Goal: Task Accomplishment & Management: Use online tool/utility

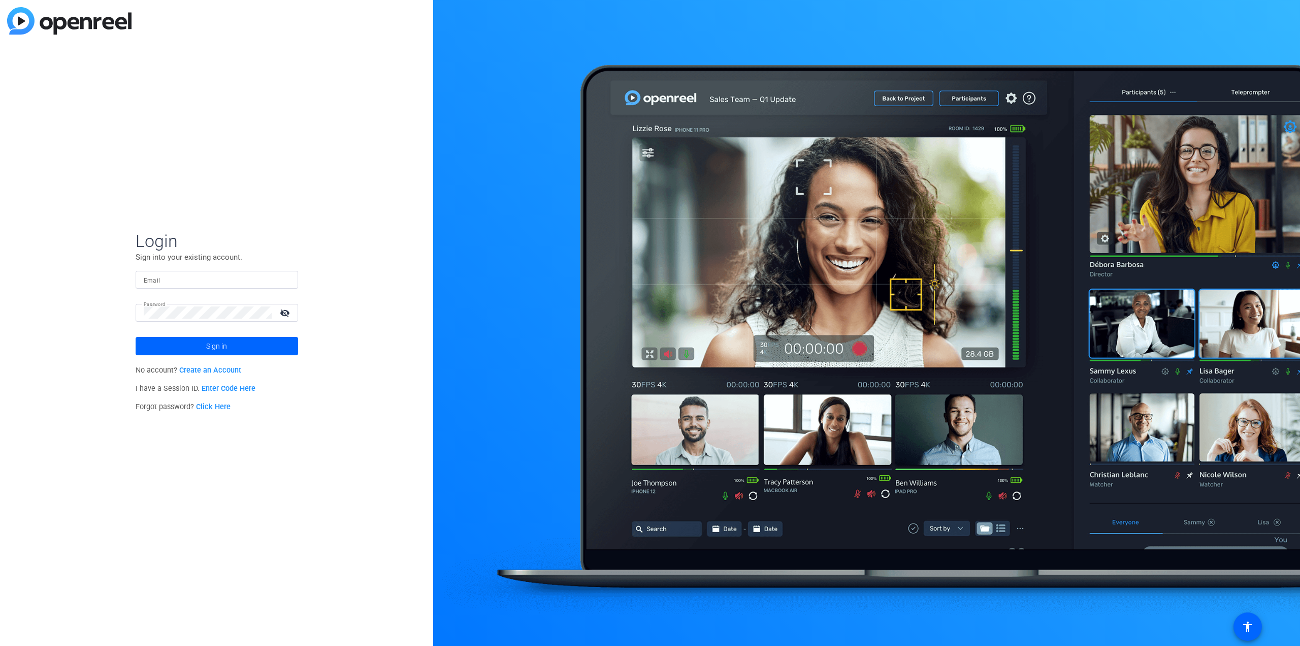
click at [198, 278] on input "Email" at bounding box center [217, 279] width 146 height 12
type input "[PERSON_NAME][EMAIL_ADDRESS][PERSON_NAME][DOMAIN_NAME]"
click at [206, 346] on span "Sign in" at bounding box center [216, 345] width 21 height 25
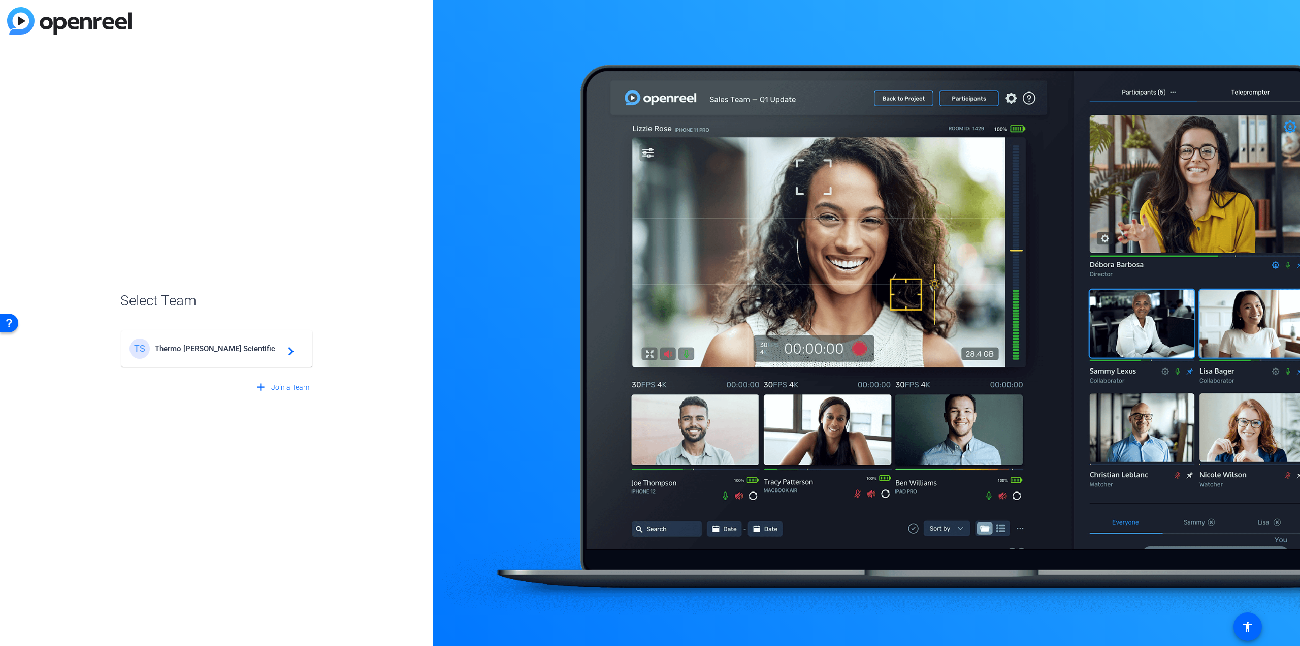
click at [173, 341] on div "TS Thermo Fisher Scientific navigate_next" at bounding box center [217, 348] width 175 height 20
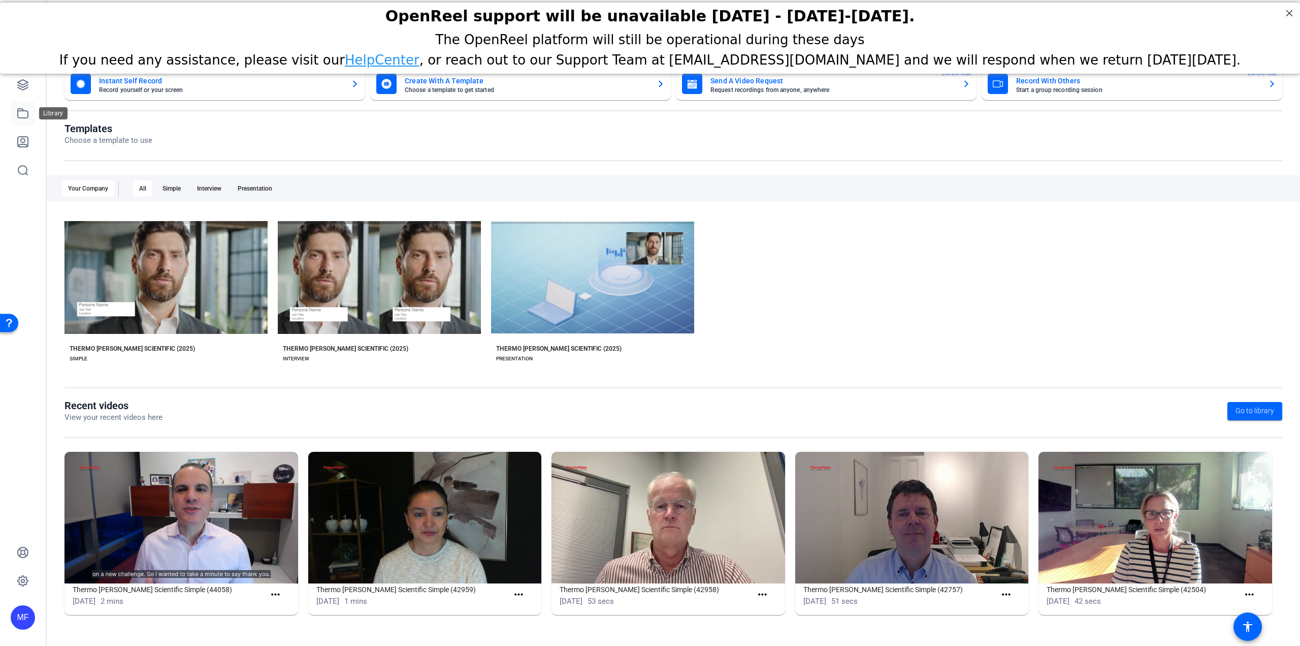
click at [14, 114] on link at bounding box center [23, 113] width 24 height 24
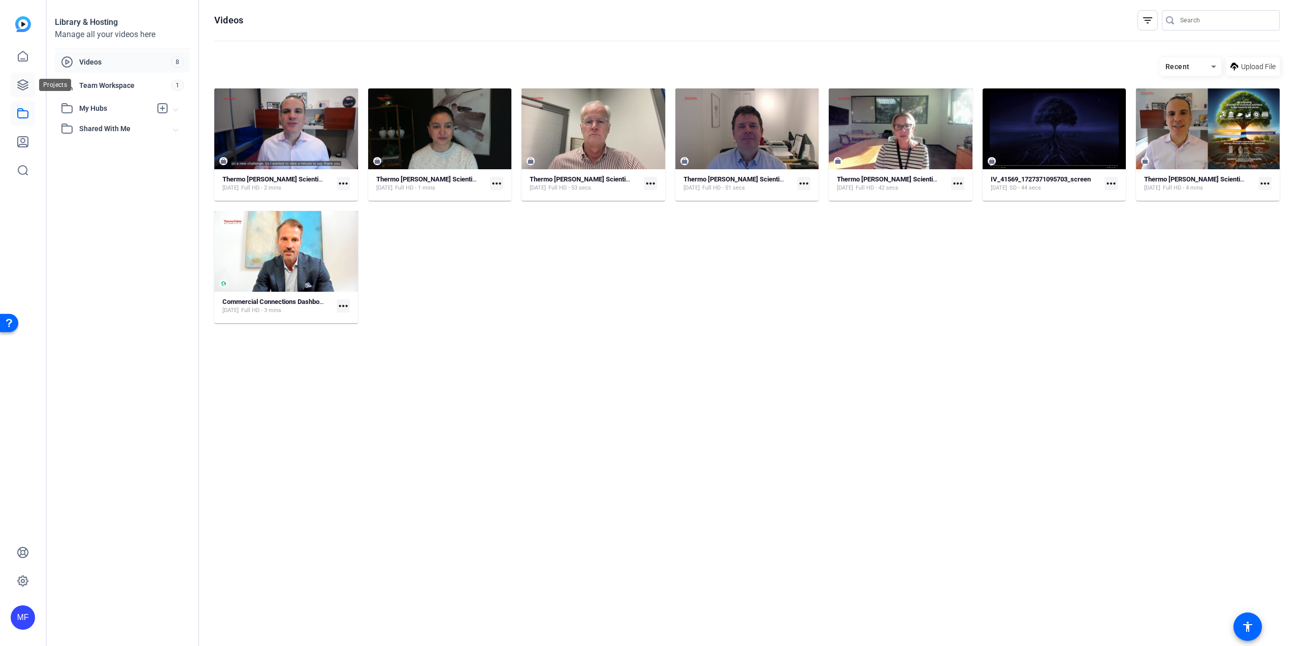
click at [17, 83] on icon at bounding box center [23, 85] width 12 height 12
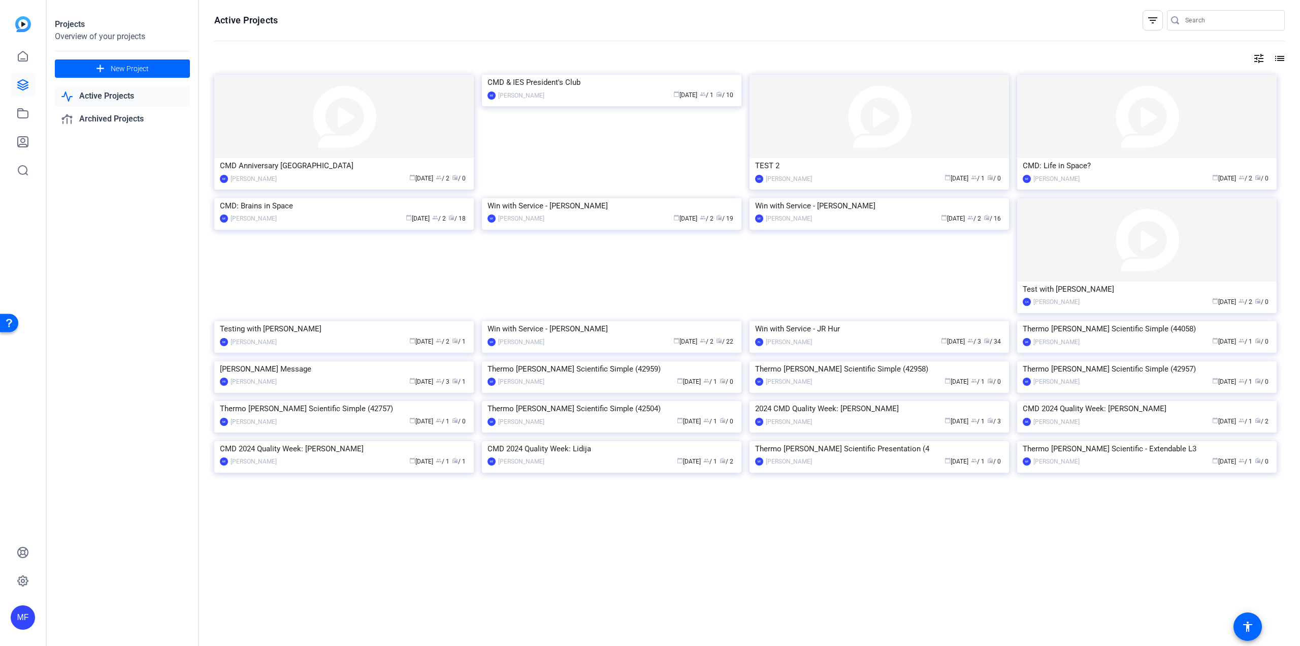
click at [1066, 108] on img at bounding box center [1147, 116] width 260 height 83
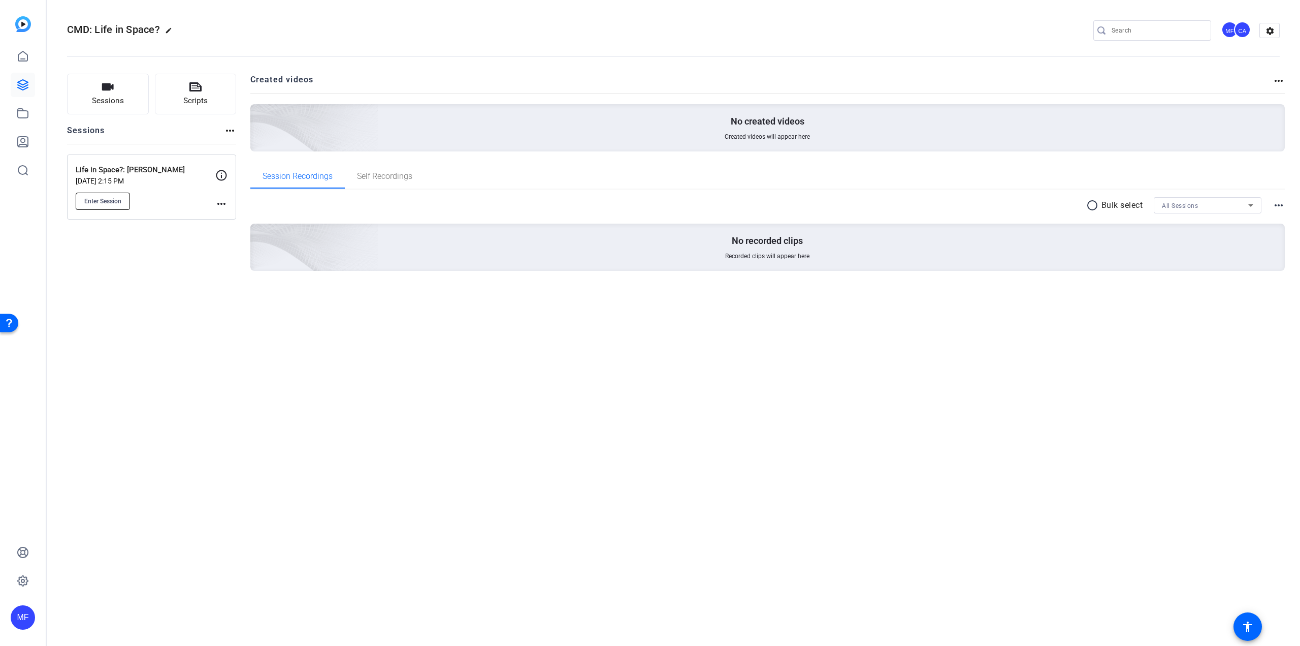
click at [90, 201] on span "Enter Session" at bounding box center [102, 201] width 37 height 8
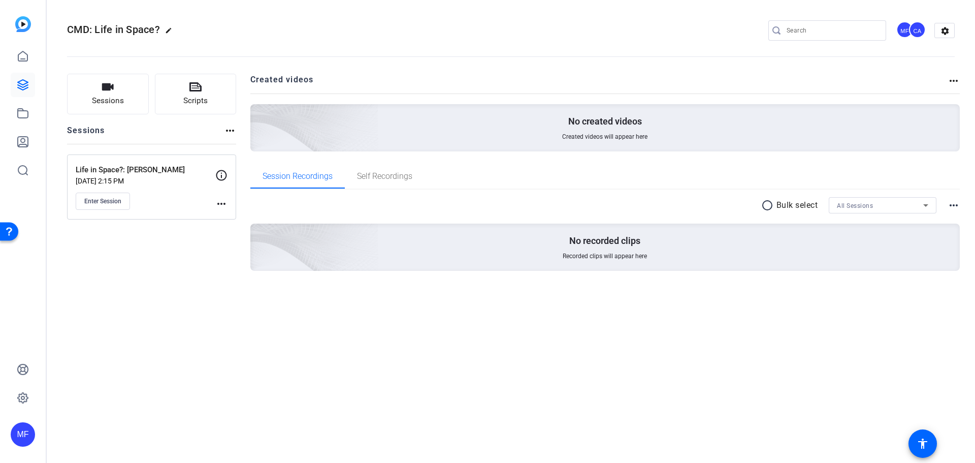
click at [165, 385] on div "CMD: Life in Space? edit MF CA settings Sessions Scripts Sessions more_horiz Li…" at bounding box center [511, 231] width 929 height 463
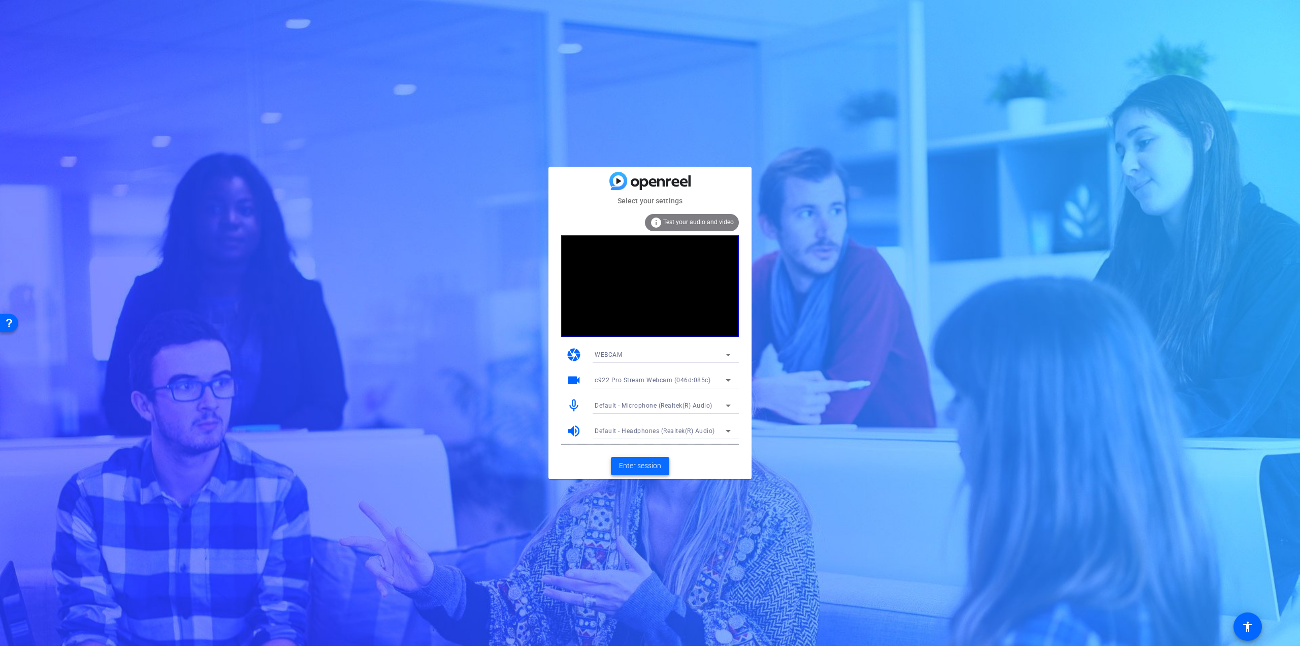
click at [625, 463] on span "Enter session" at bounding box center [640, 465] width 42 height 11
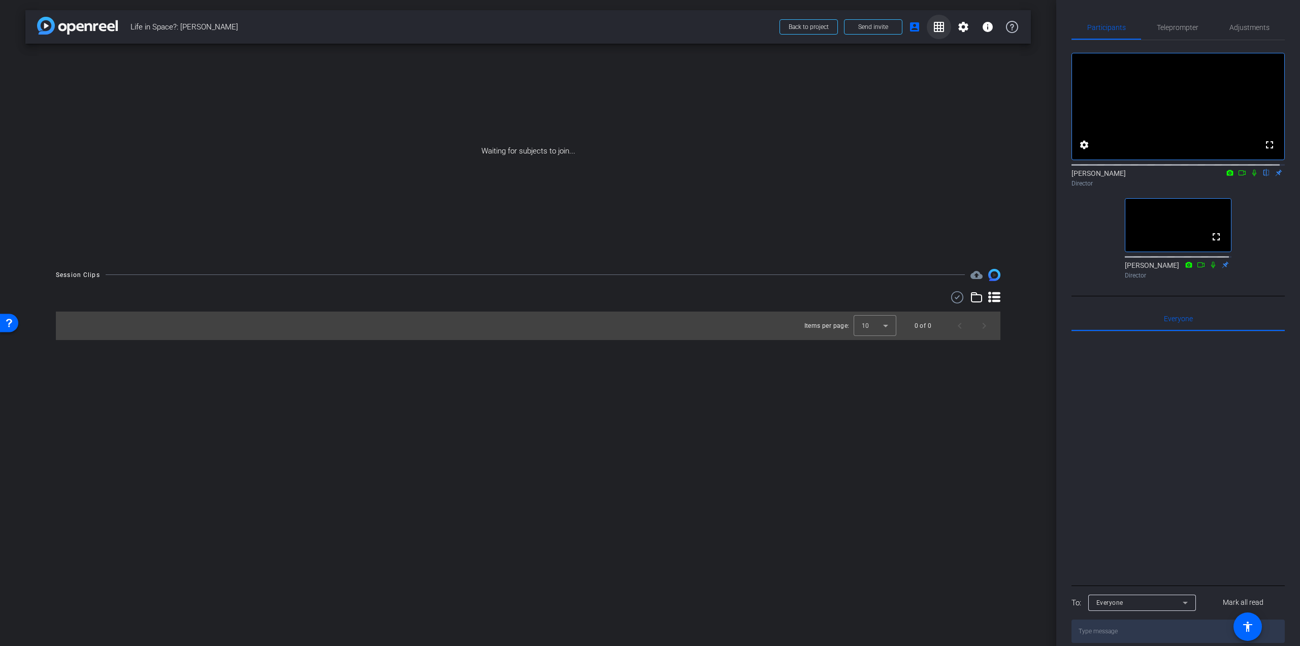
click at [937, 26] on mat-icon "grid_on" at bounding box center [939, 27] width 12 height 12
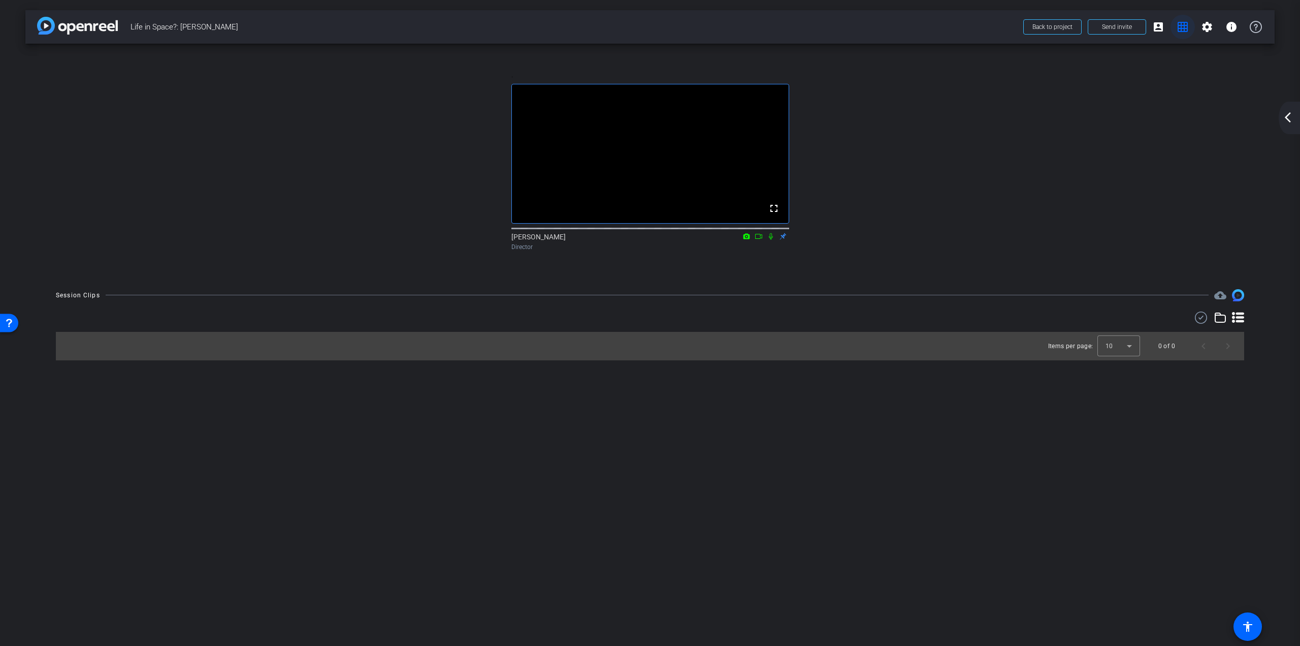
click at [1185, 24] on mat-icon "grid_on" at bounding box center [1183, 27] width 12 height 12
click at [1165, 27] on span at bounding box center [1158, 27] width 24 height 24
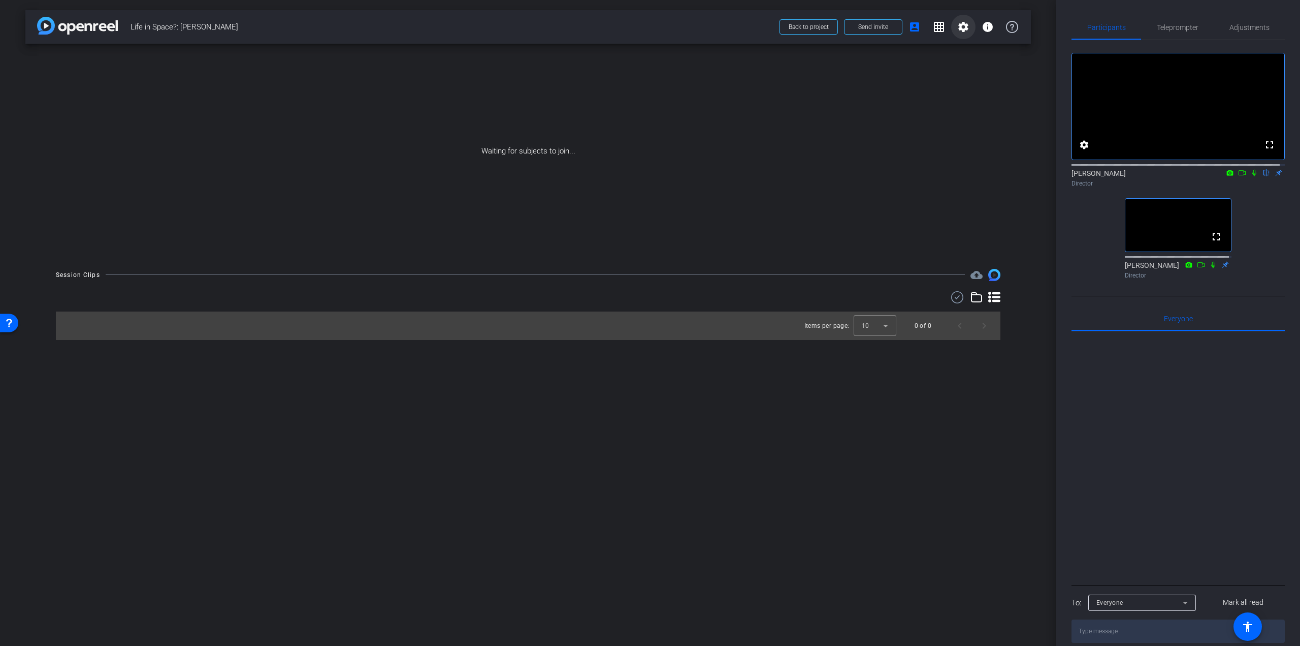
click at [971, 30] on span at bounding box center [963, 27] width 24 height 24
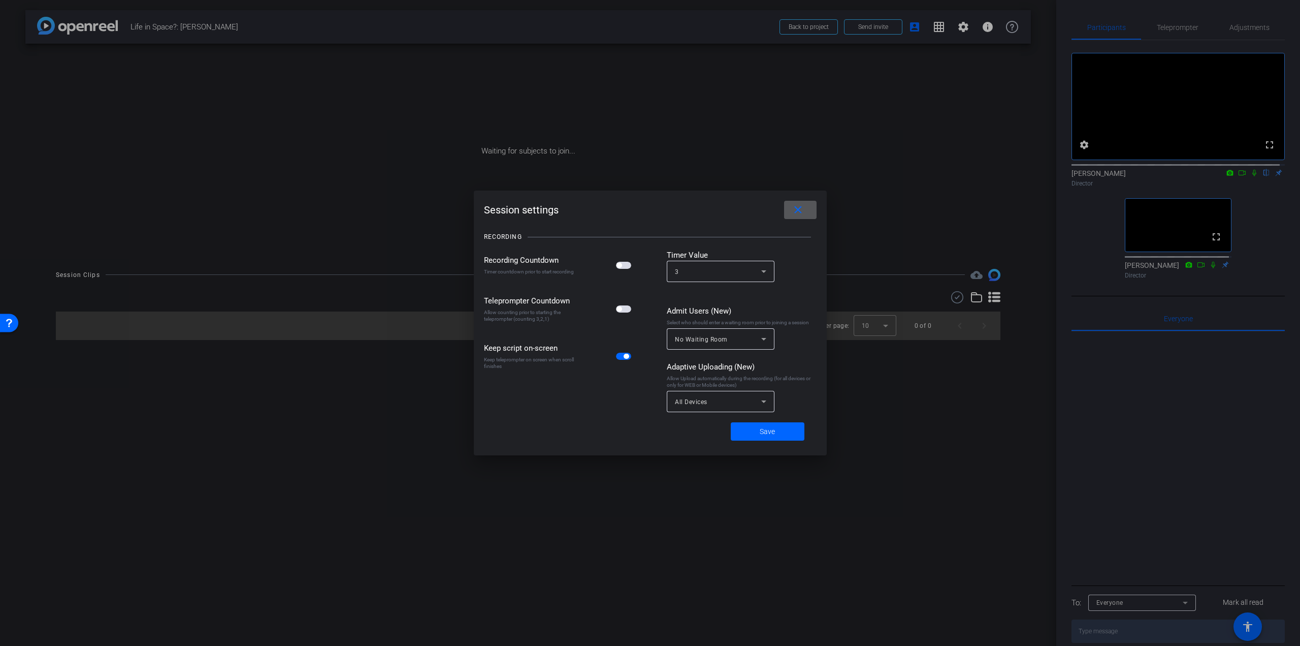
click at [801, 204] on mat-icon "close" at bounding box center [798, 210] width 13 height 13
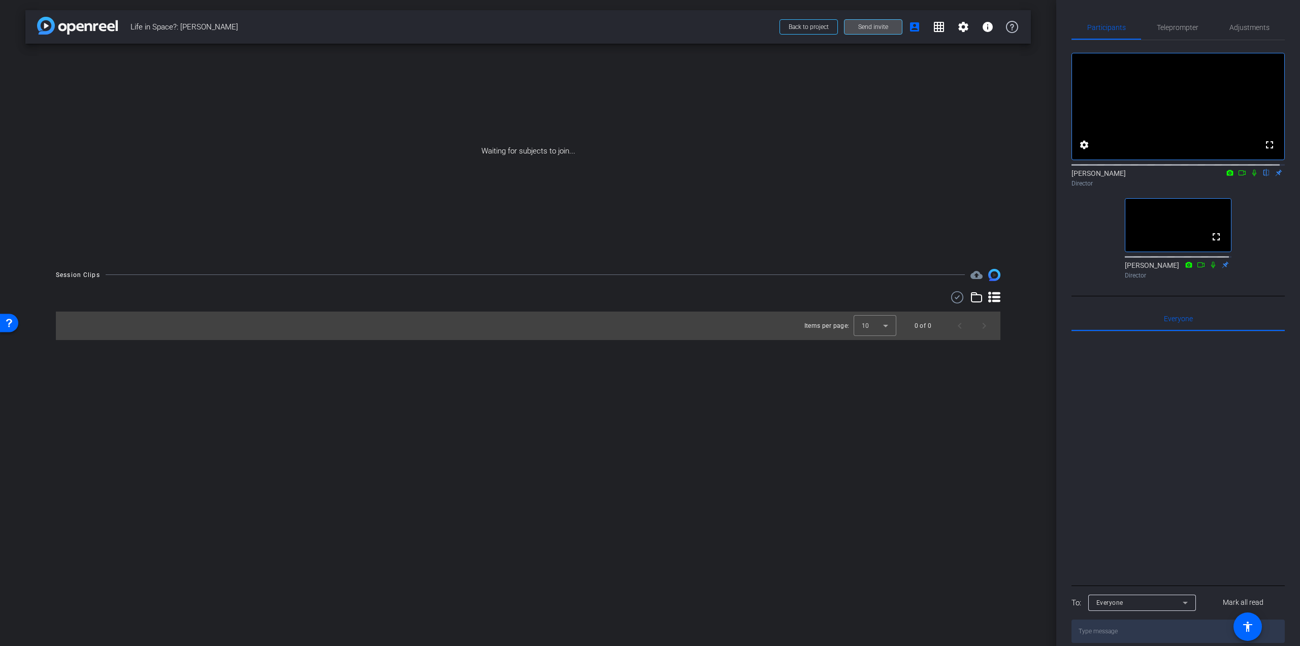
click at [854, 24] on span at bounding box center [873, 27] width 57 height 24
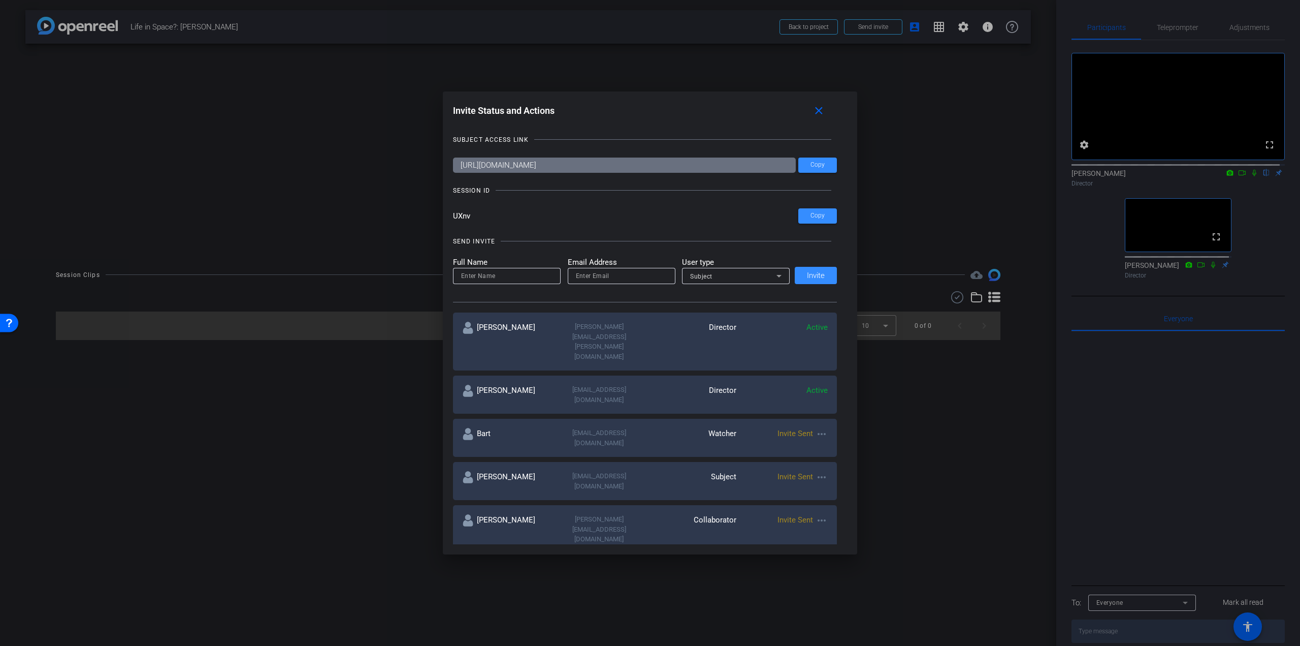
click at [509, 274] on input at bounding box center [506, 276] width 91 height 12
type input "[PERSON_NAME]"
click at [587, 276] on input "email" at bounding box center [621, 276] width 91 height 12
type input "[EMAIL_ADDRESS][DOMAIN_NAME]"
click at [804, 278] on span at bounding box center [816, 275] width 42 height 24
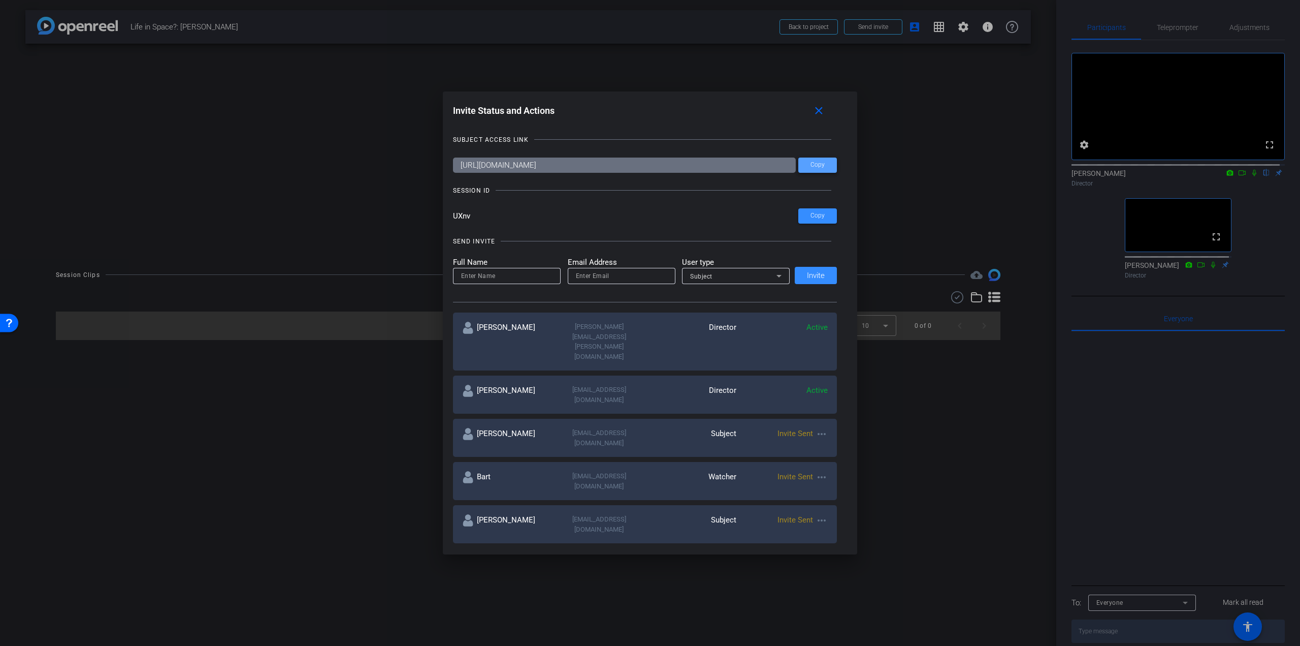
click at [825, 165] on span at bounding box center [817, 165] width 39 height 24
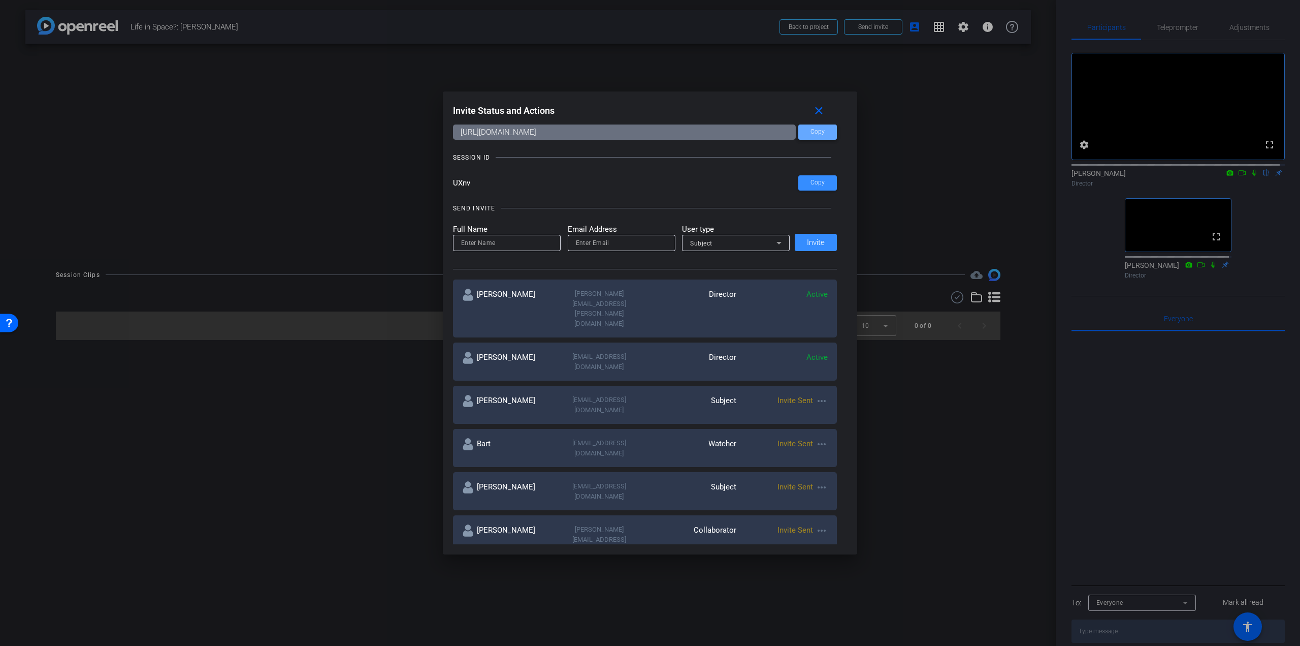
scroll to position [51, 0]
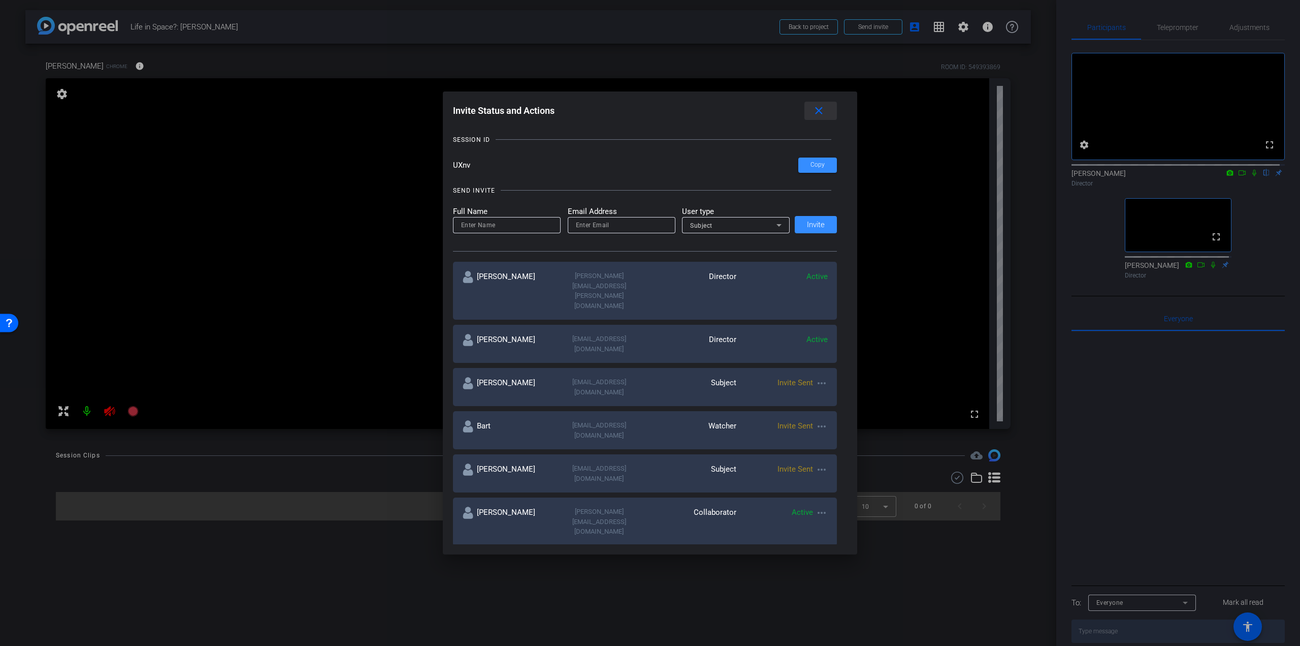
click at [823, 112] on mat-icon "close" at bounding box center [819, 111] width 13 height 13
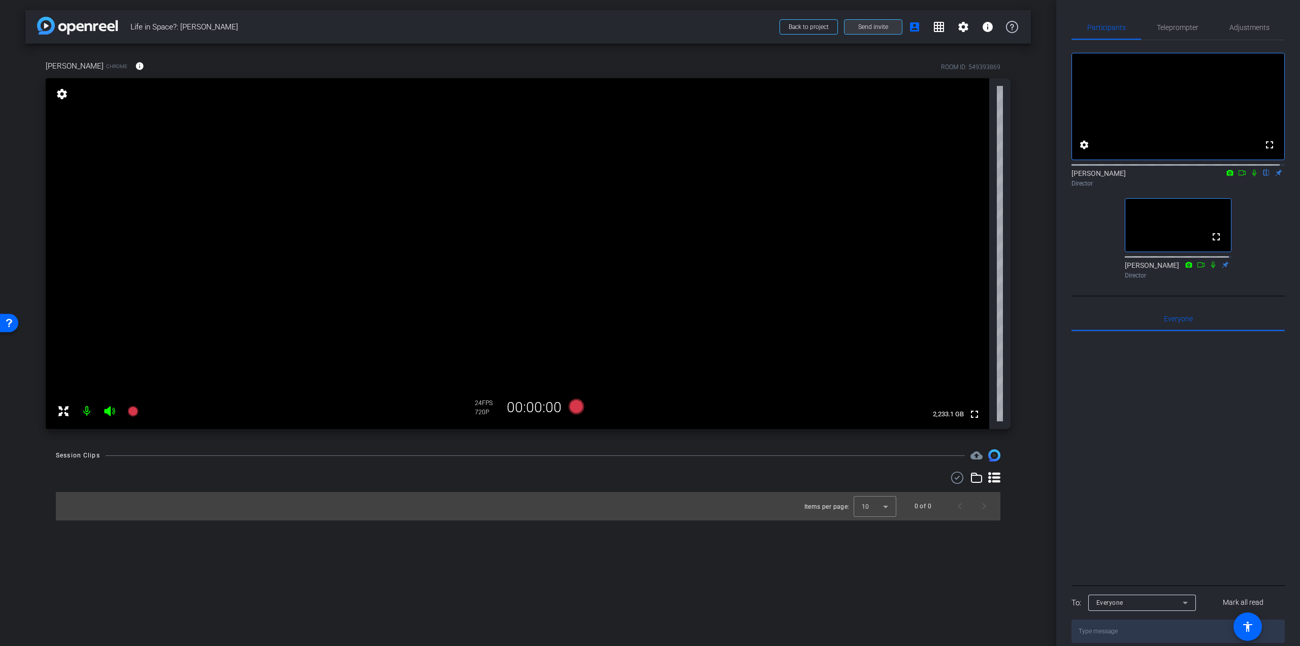
click at [861, 24] on span "Send invite" at bounding box center [873, 27] width 30 height 8
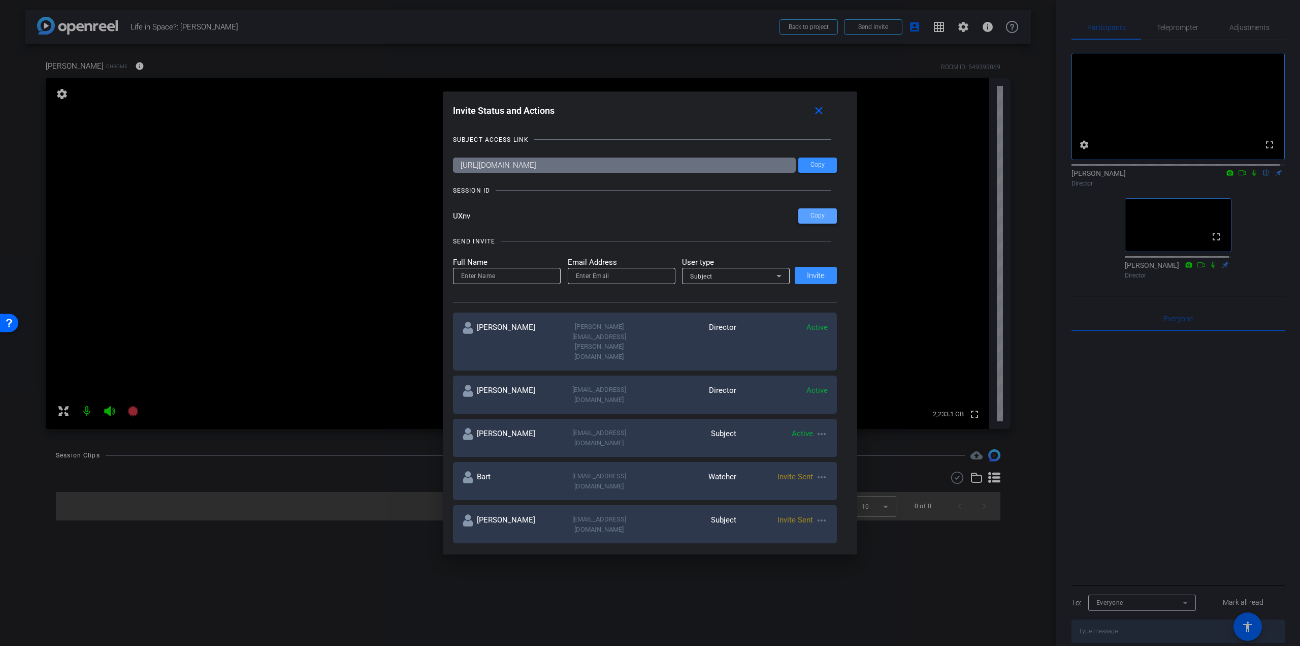
click at [820, 213] on span "Copy" at bounding box center [818, 216] width 14 height 8
click at [815, 213] on span "Copy" at bounding box center [818, 216] width 14 height 8
click at [824, 160] on span at bounding box center [817, 165] width 39 height 24
click at [828, 107] on span at bounding box center [821, 111] width 33 height 24
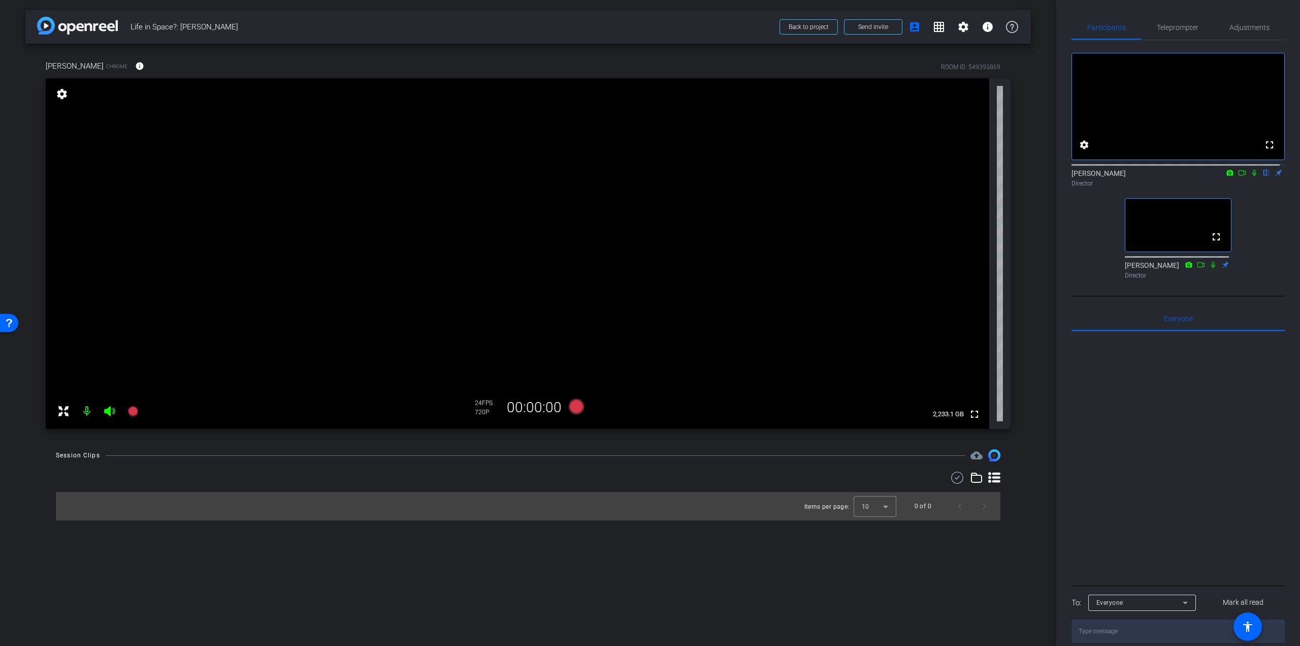
click at [1103, 516] on div at bounding box center [1178, 456] width 213 height 251
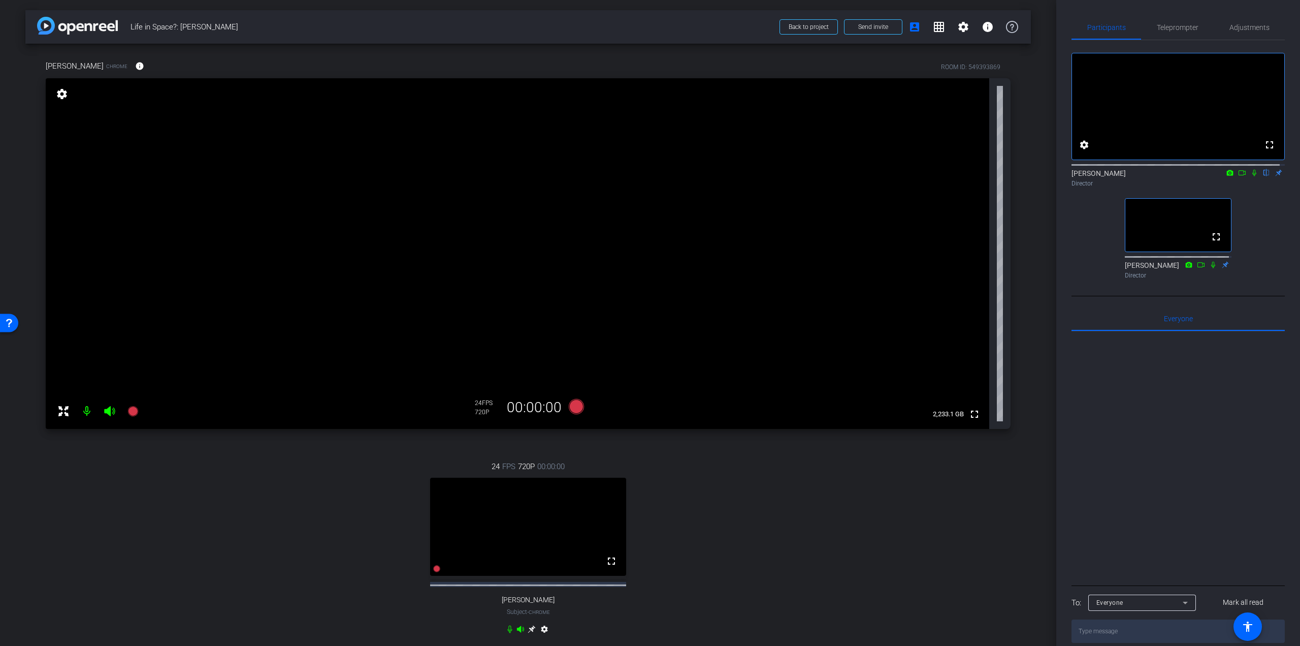
click at [59, 90] on mat-icon "settings" at bounding box center [62, 94] width 14 height 12
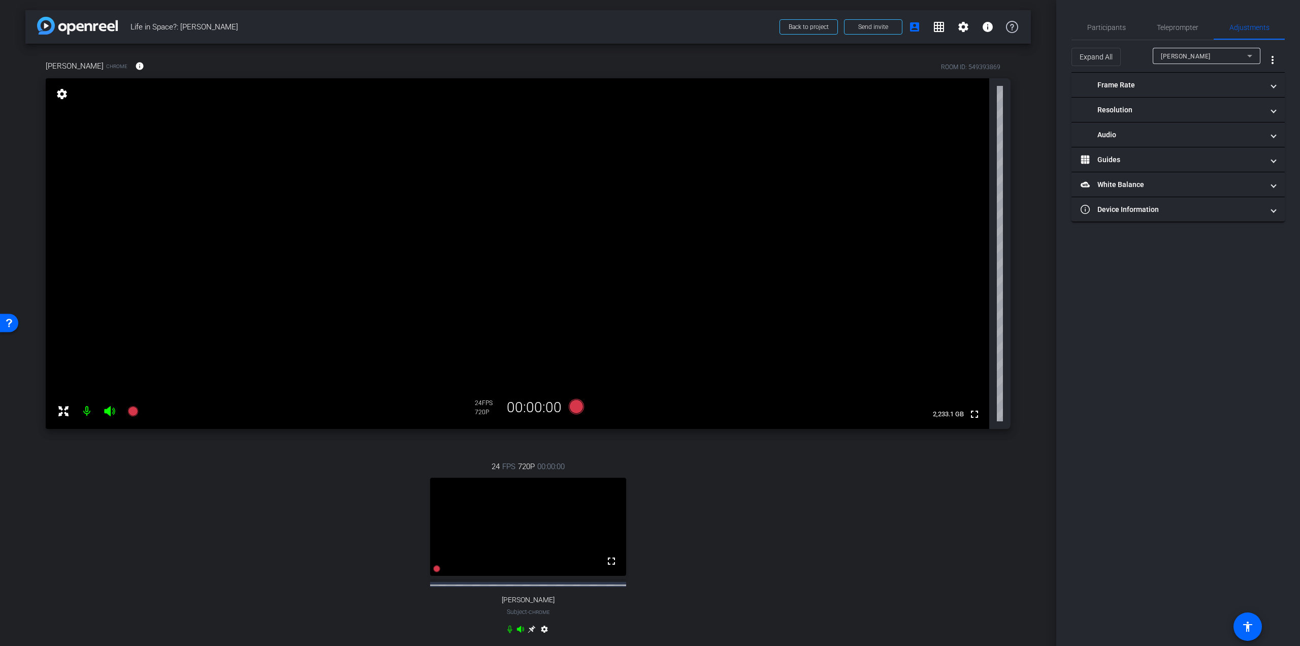
click at [59, 90] on mat-icon "settings" at bounding box center [62, 94] width 14 height 12
click at [1189, 25] on span "Teleprompter" at bounding box center [1178, 27] width 42 height 7
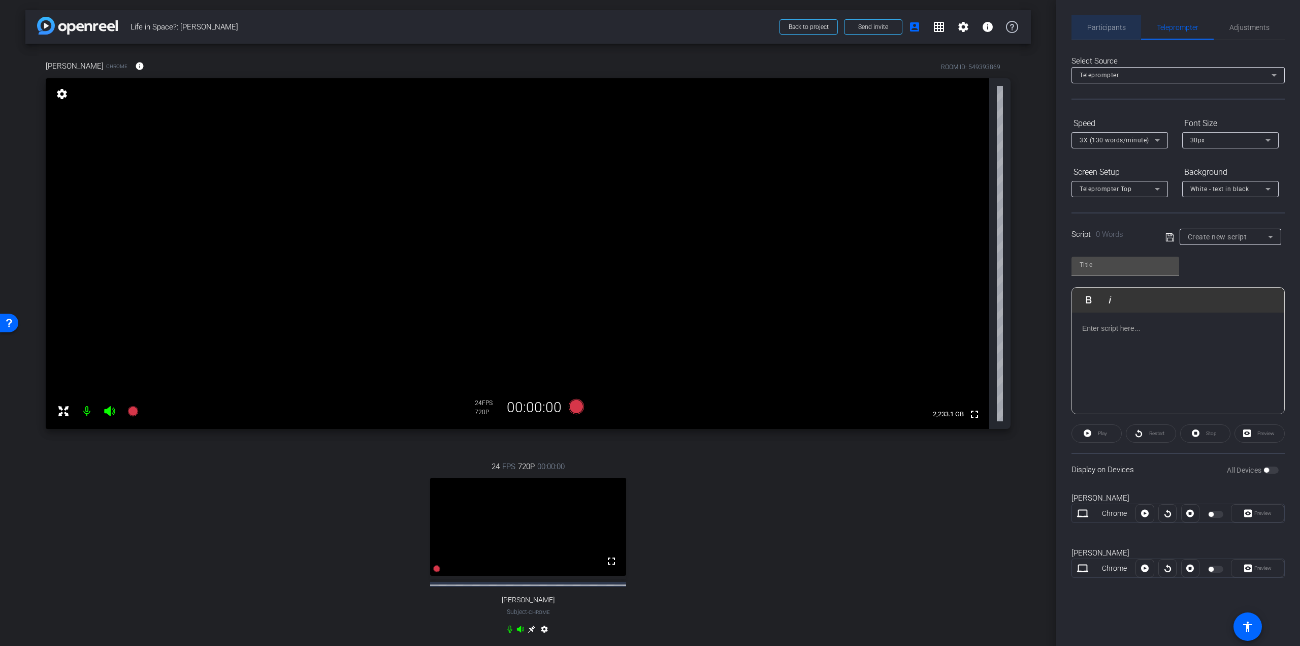
click at [1097, 22] on span "Participants" at bounding box center [1106, 27] width 39 height 24
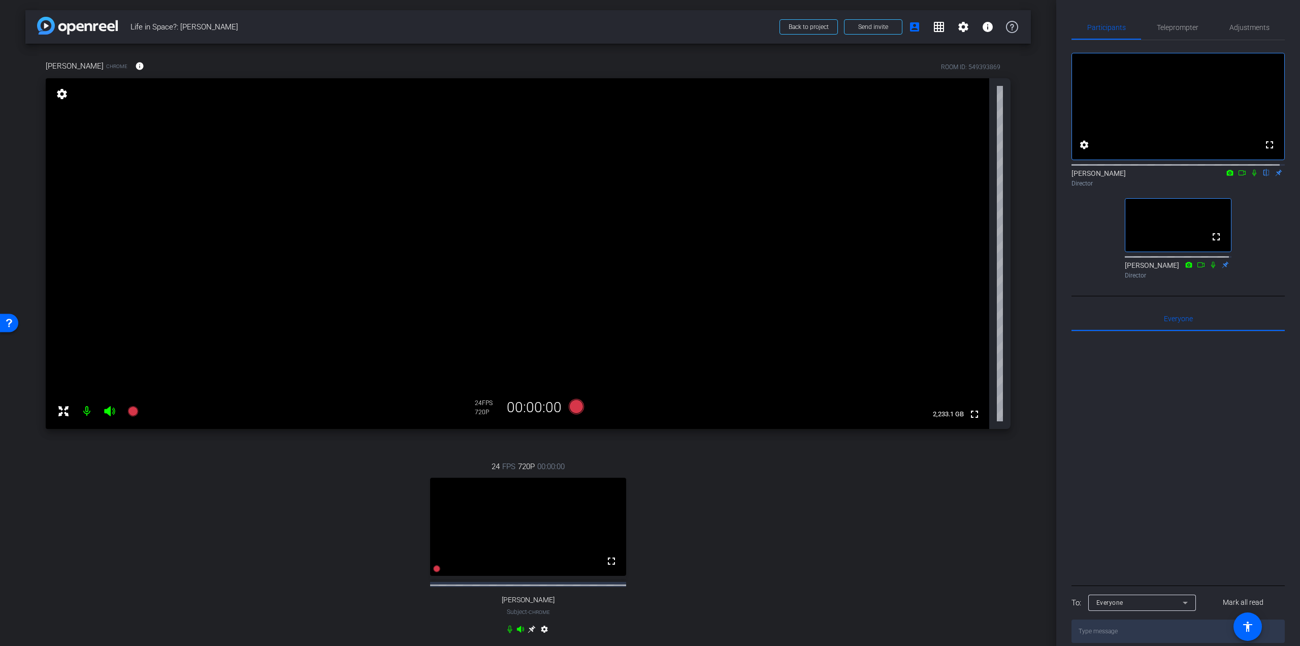
click at [528, 633] on icon at bounding box center [532, 629] width 8 height 8
click at [530, 633] on icon at bounding box center [532, 629] width 8 height 8
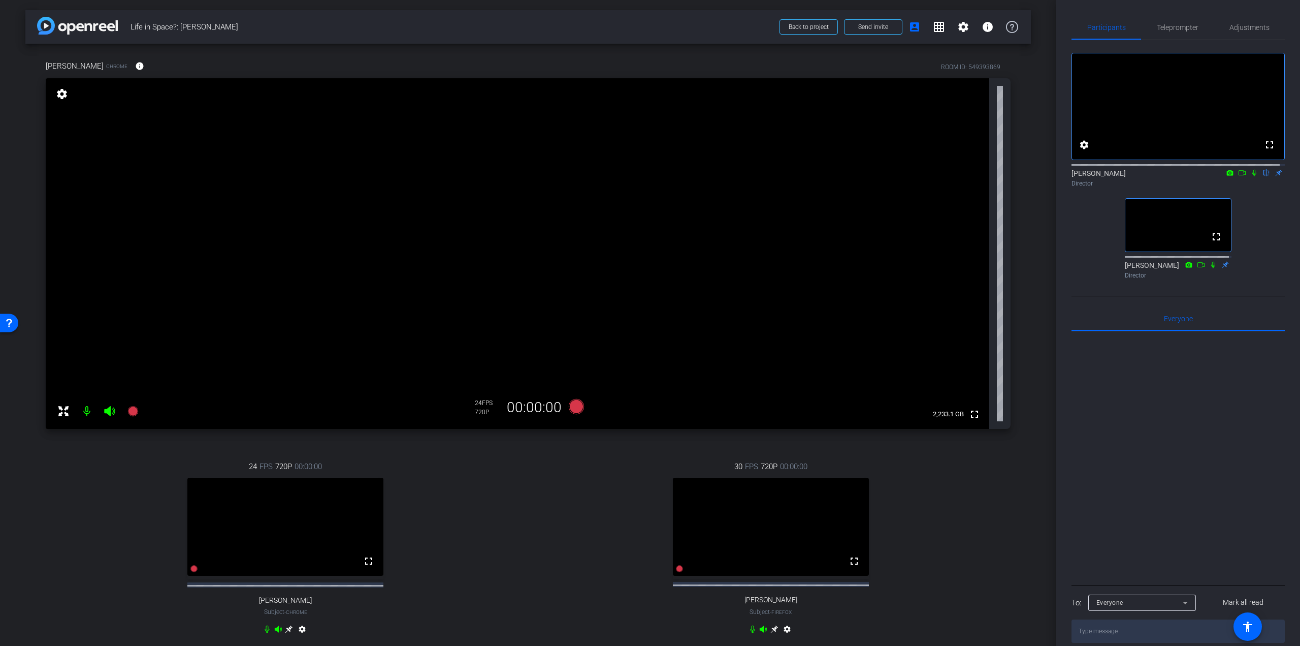
click at [773, 633] on icon at bounding box center [775, 629] width 8 height 8
click at [1252, 20] on span "Adjustments" at bounding box center [1250, 27] width 40 height 24
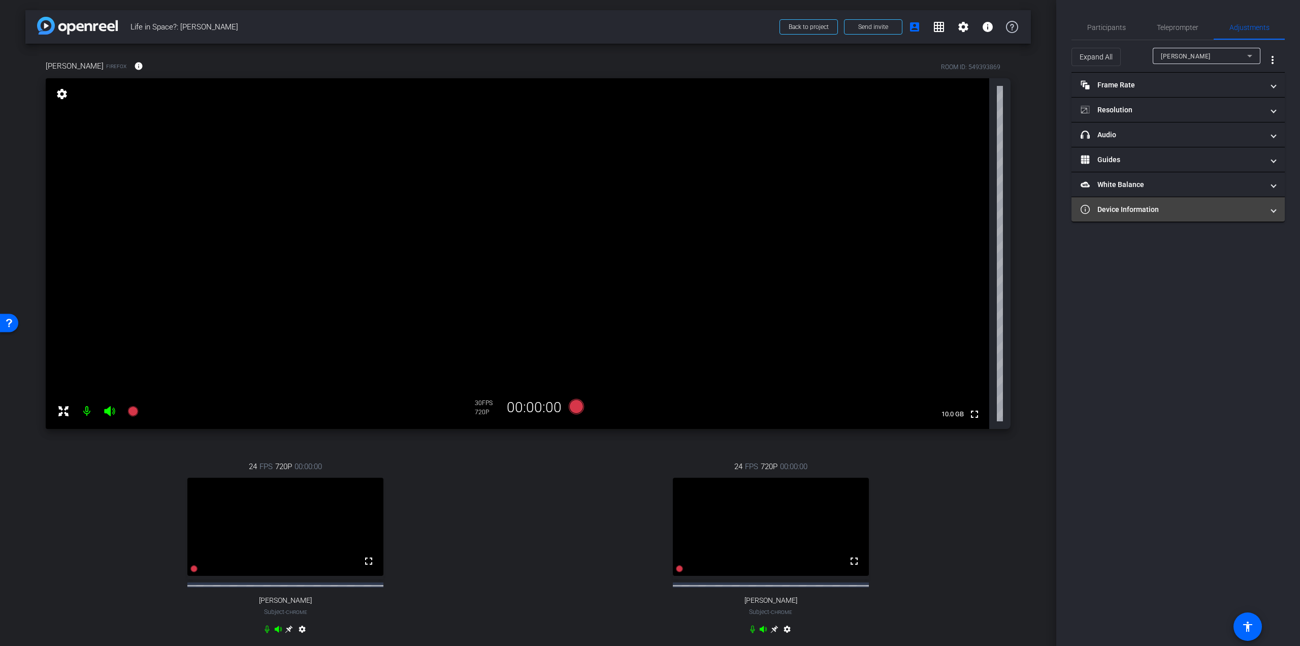
click at [1125, 213] on mat-panel-title "Device Information" at bounding box center [1172, 209] width 183 height 11
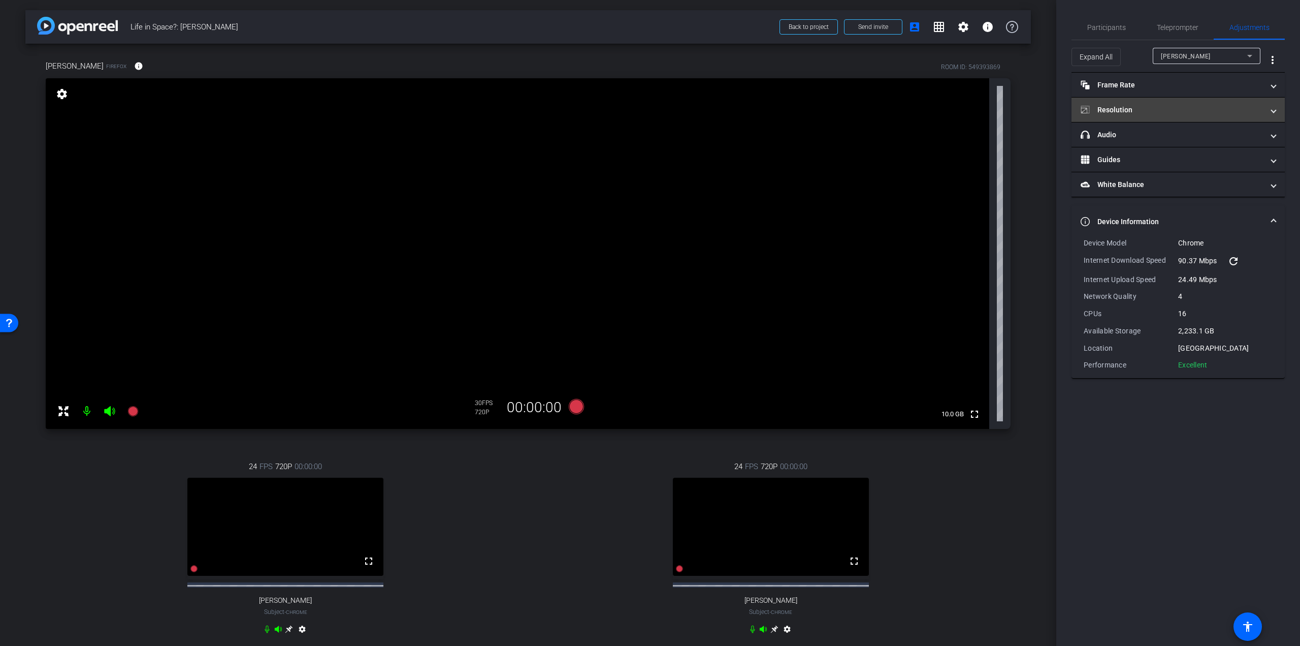
click at [1116, 111] on mat-panel-title "Resolution" at bounding box center [1172, 110] width 183 height 11
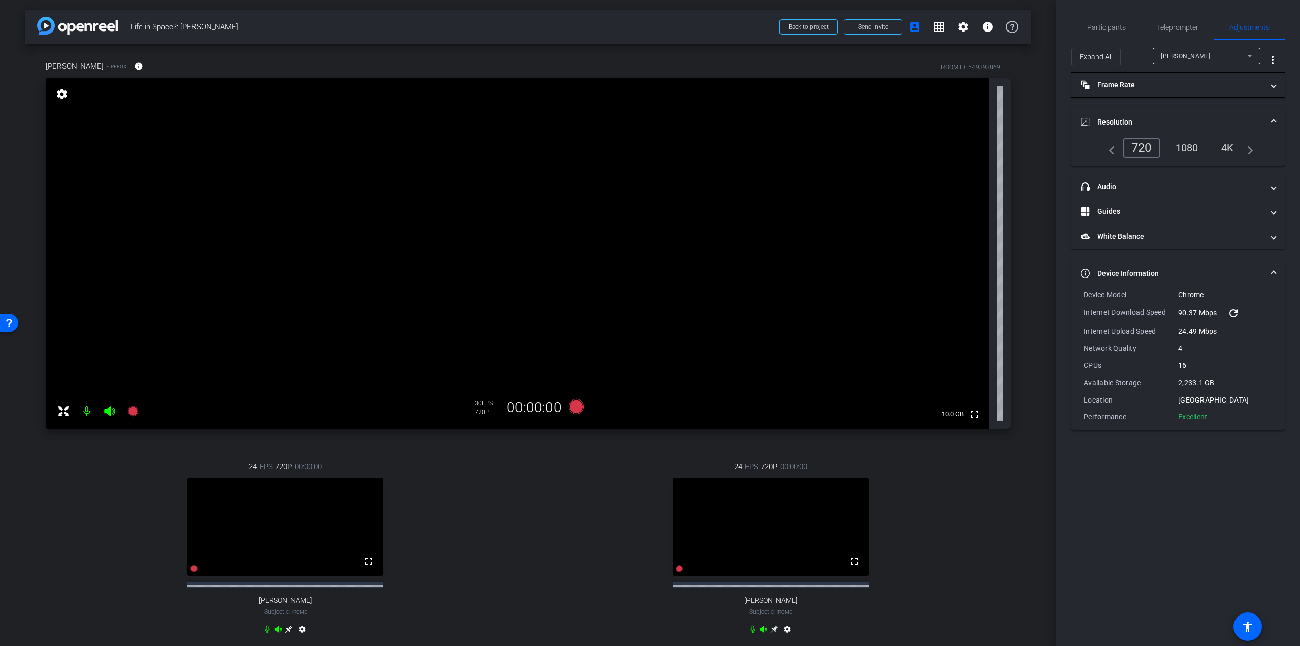
click at [1183, 144] on div "1080" at bounding box center [1187, 147] width 38 height 17
click at [1199, 57] on div "[PERSON_NAME]" at bounding box center [1204, 56] width 86 height 13
click at [1186, 107] on span "[PERSON_NAME]" at bounding box center [1186, 109] width 51 height 12
click at [1178, 143] on div "1080" at bounding box center [1187, 147] width 38 height 17
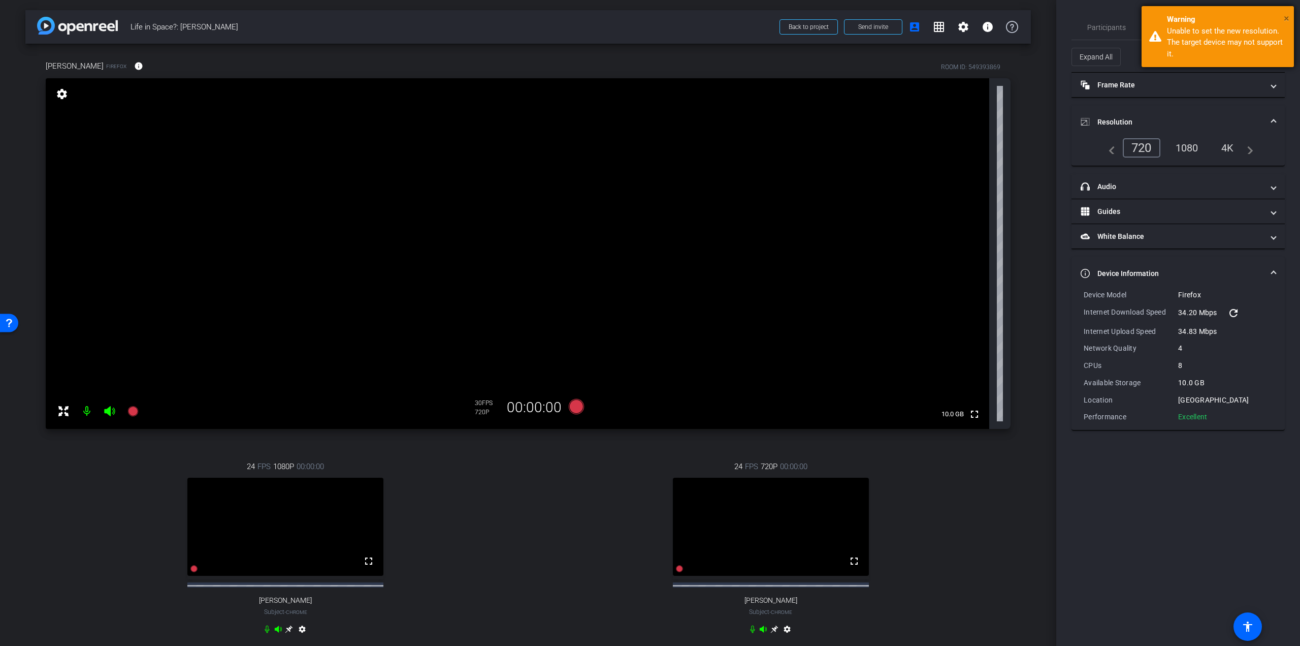
click at [1288, 20] on span "×" at bounding box center [1287, 18] width 6 height 12
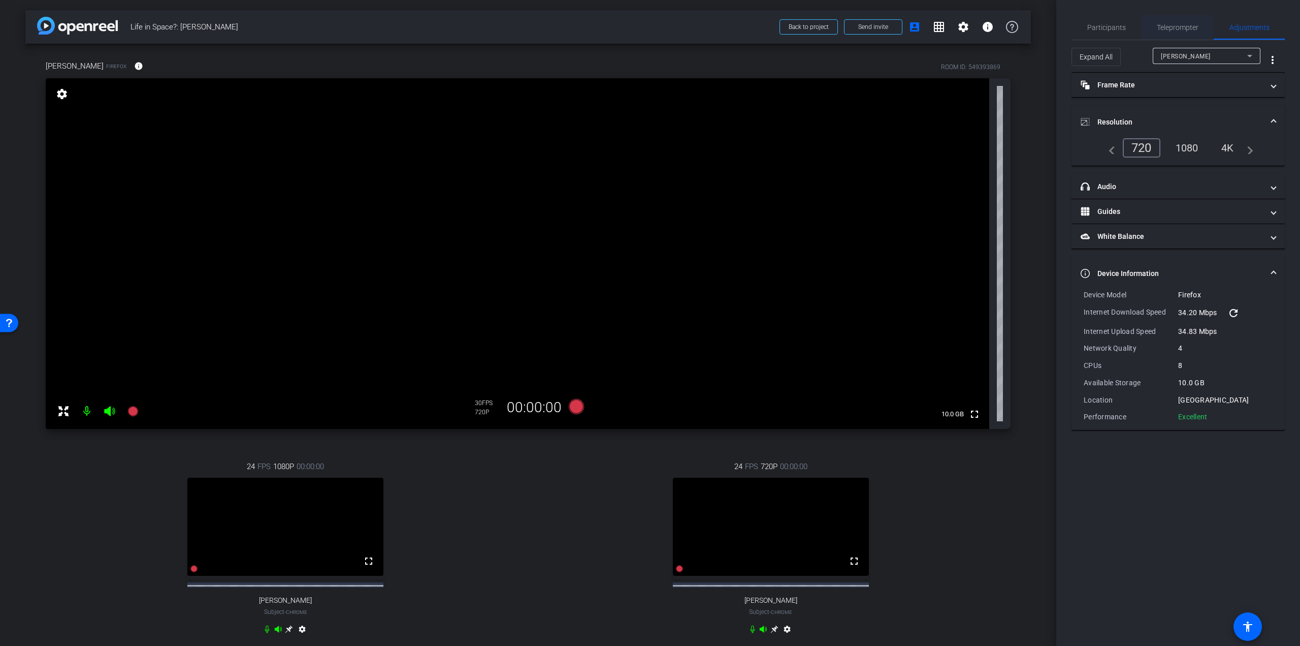
click at [1166, 25] on span "Teleprompter" at bounding box center [1178, 27] width 42 height 7
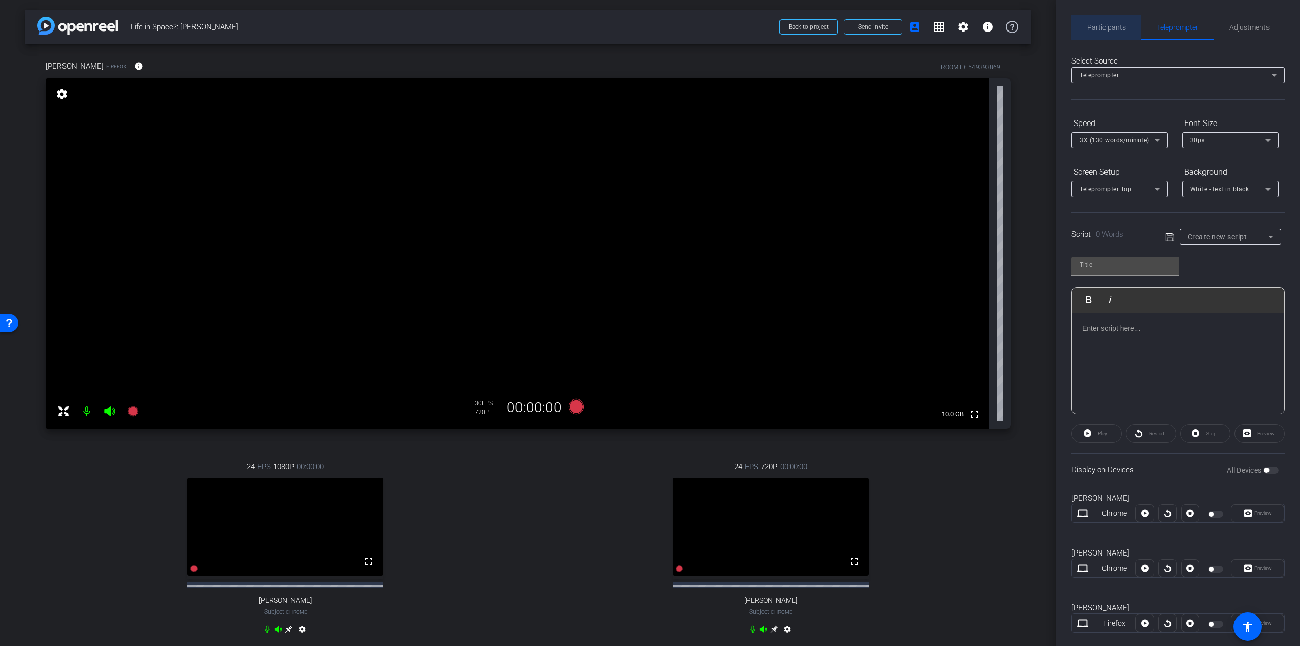
click at [1106, 26] on span "Participants" at bounding box center [1106, 27] width 39 height 7
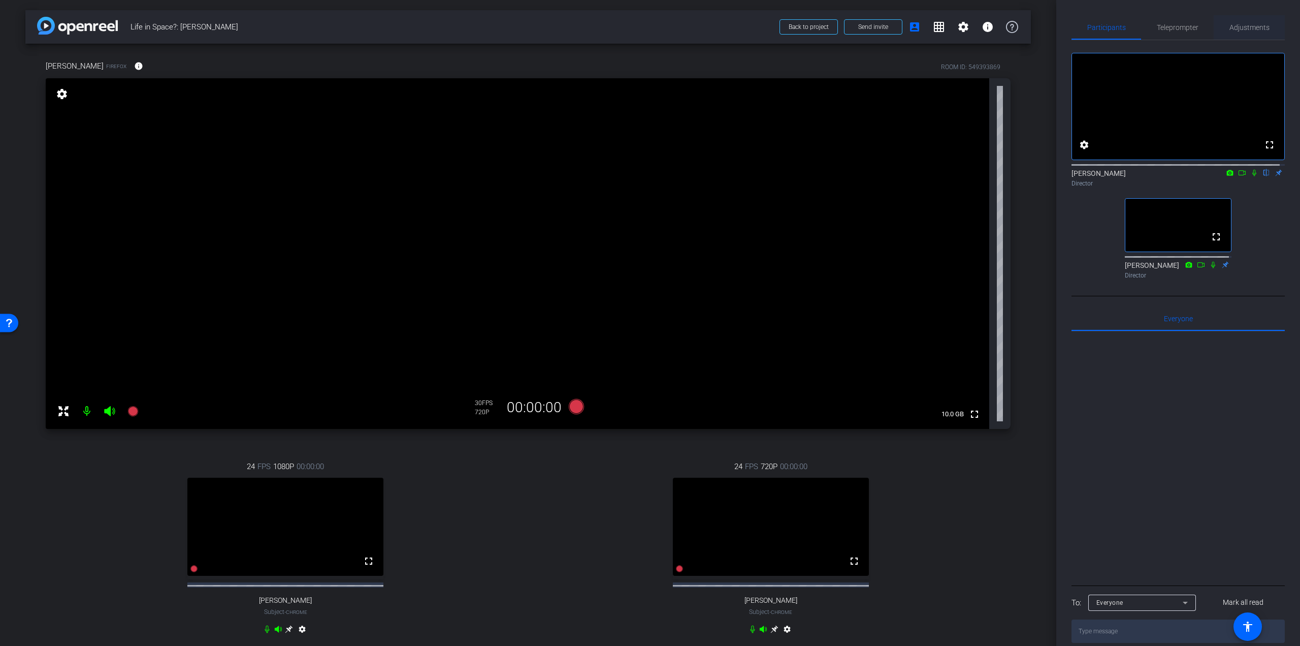
click at [1236, 20] on span "Adjustments" at bounding box center [1250, 27] width 40 height 24
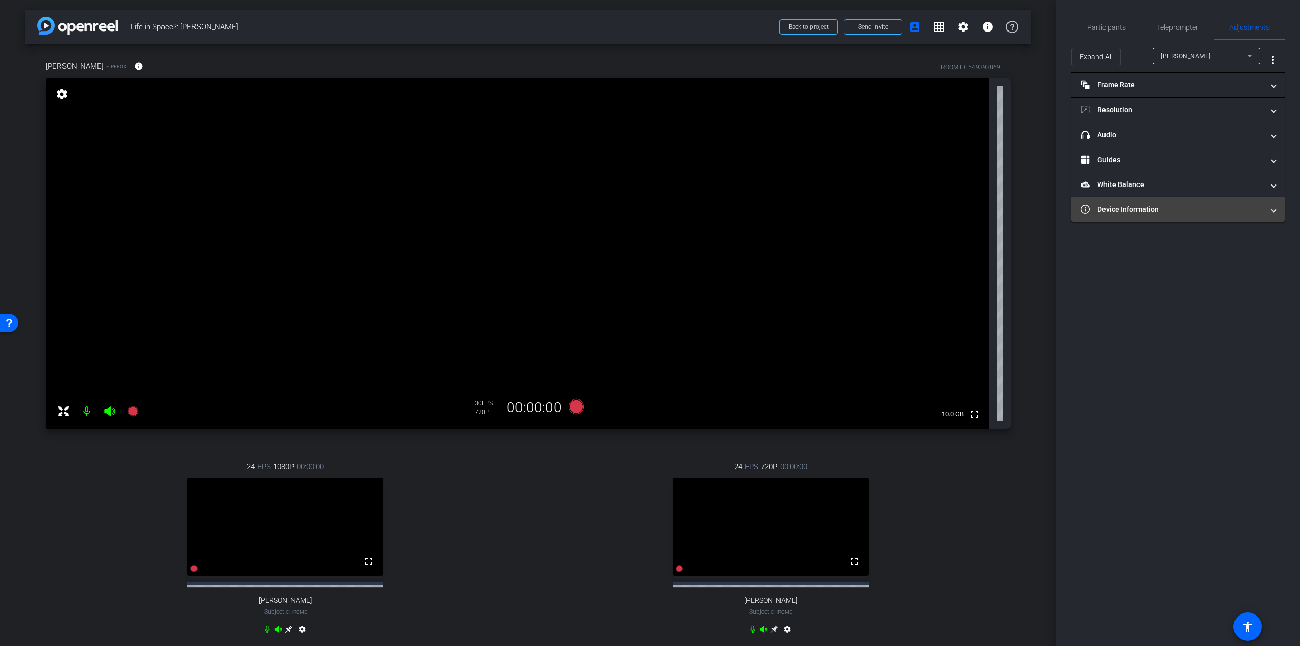
click at [1148, 216] on mat-expansion-panel-header "Device Information" at bounding box center [1178, 209] width 213 height 24
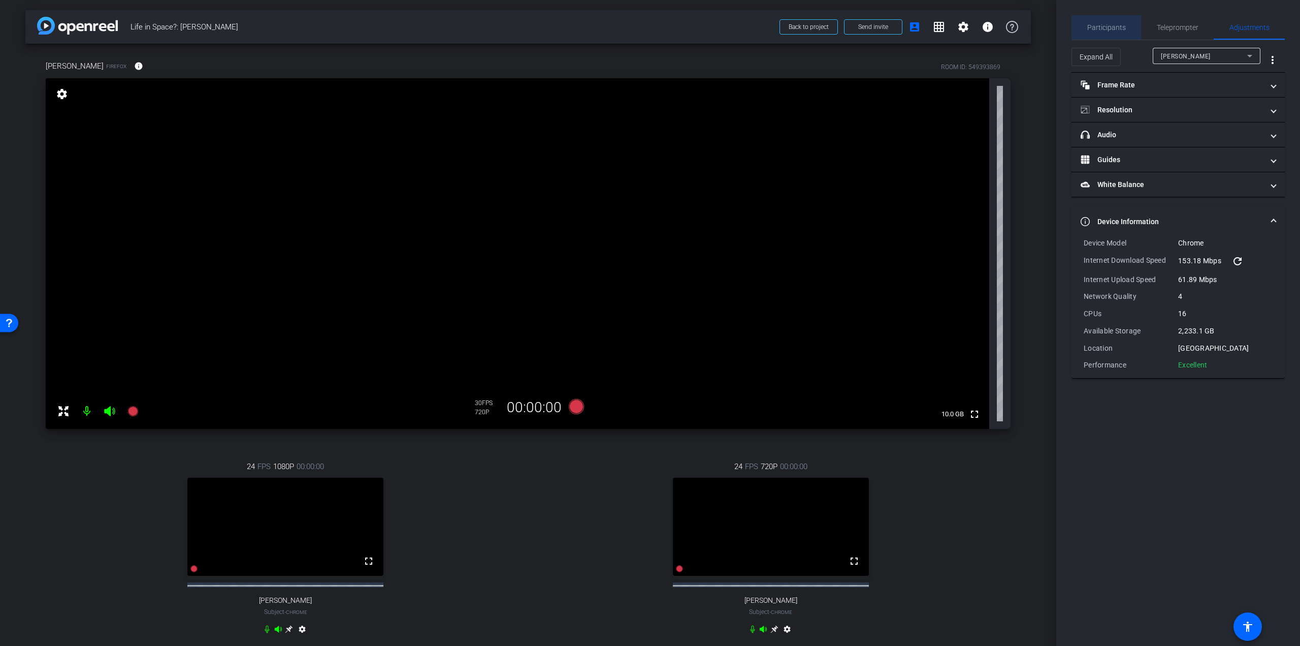
click at [1105, 22] on span "Participants" at bounding box center [1106, 27] width 39 height 24
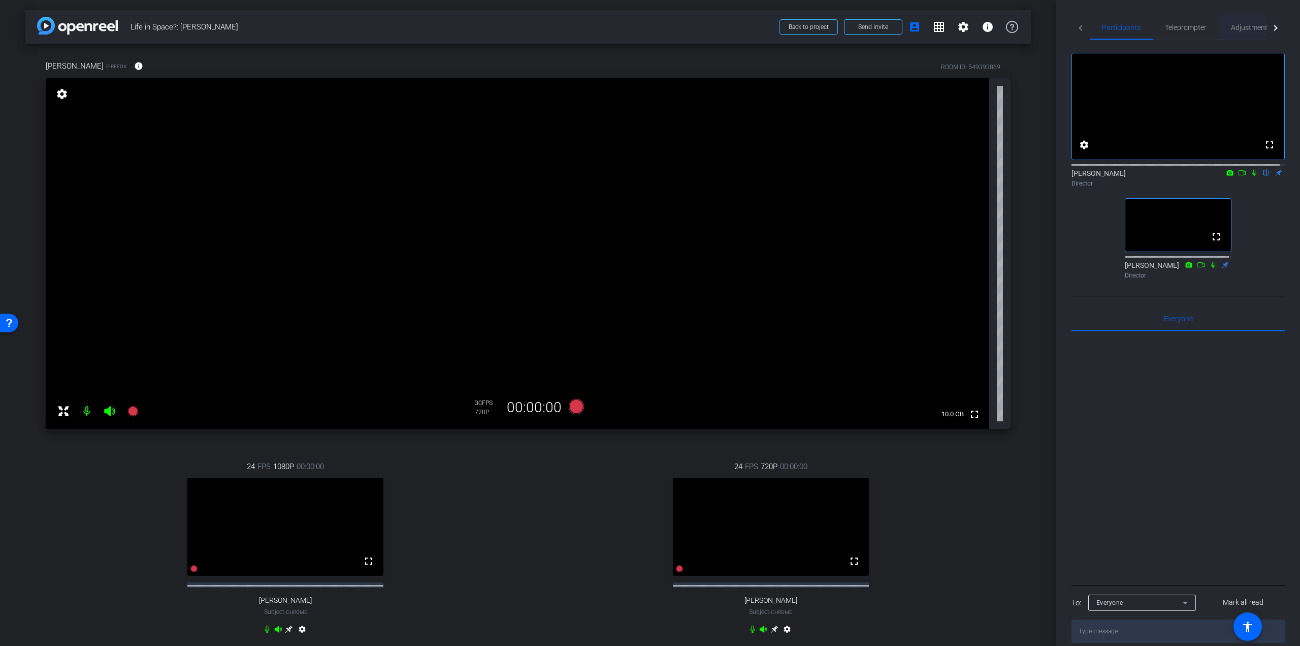
click at [1241, 26] on span "Adjustments" at bounding box center [1251, 27] width 40 height 7
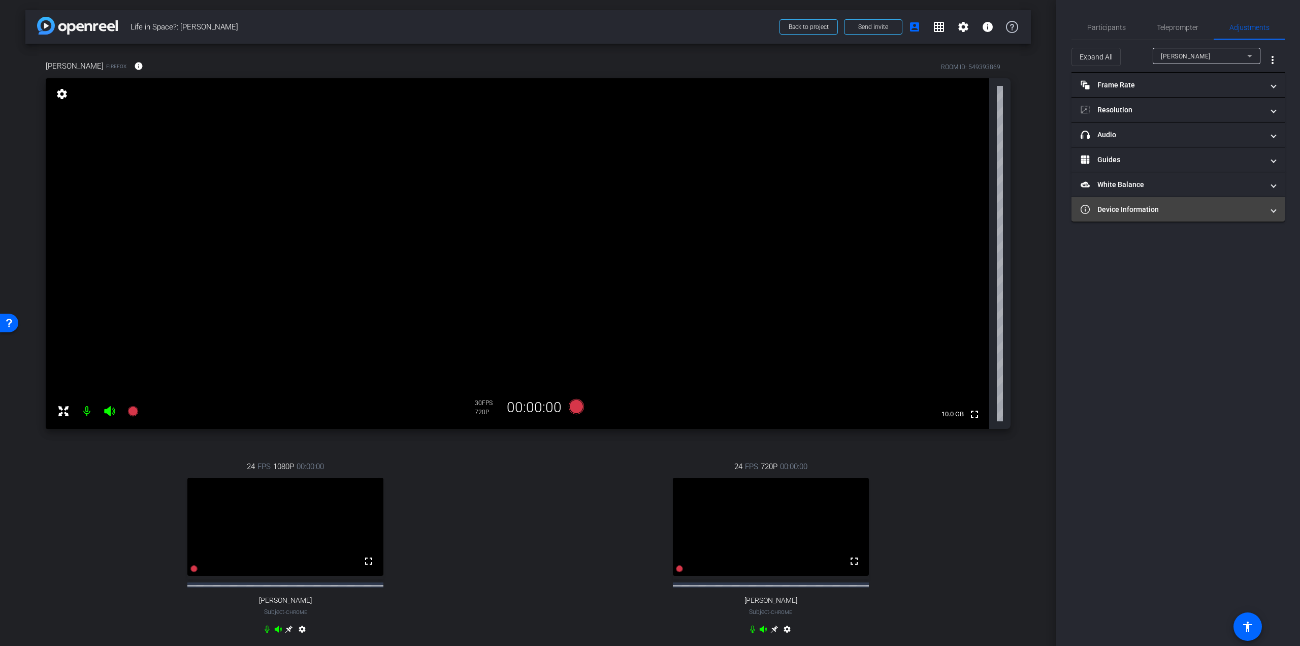
click at [1134, 216] on mat-expansion-panel-header "Device Information" at bounding box center [1178, 209] width 213 height 24
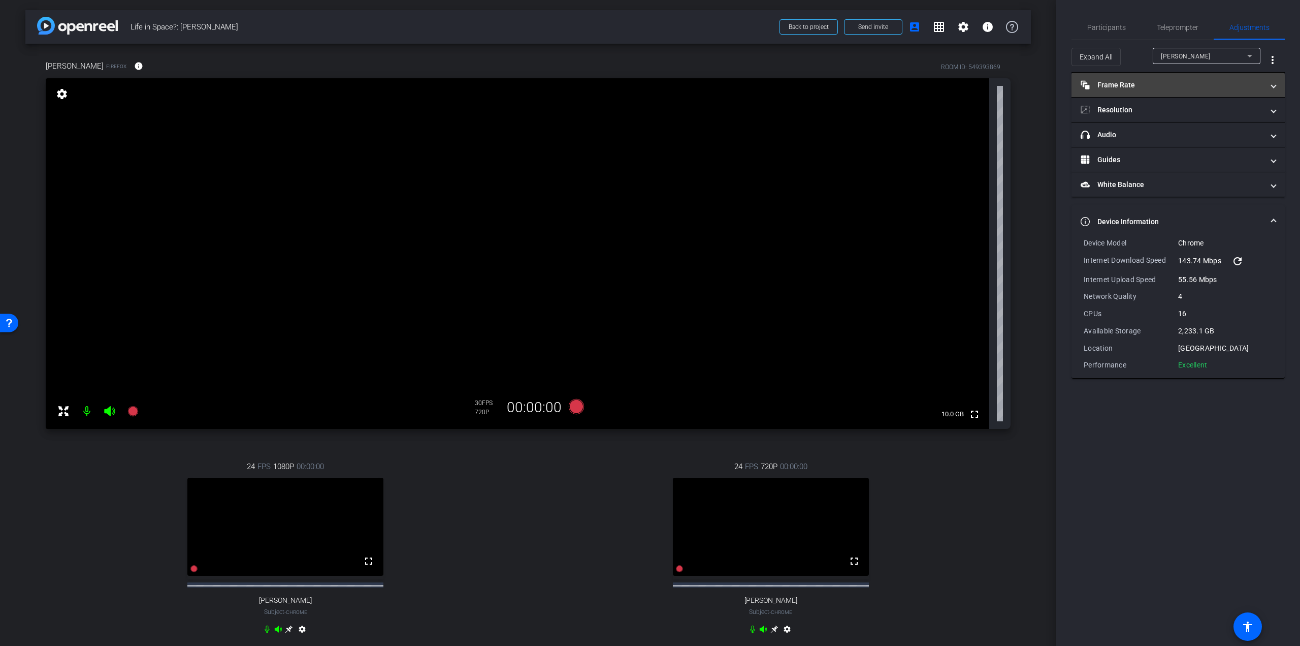
click at [1143, 75] on mat-expansion-panel-header "Frame Rate Frame Rate" at bounding box center [1178, 85] width 213 height 24
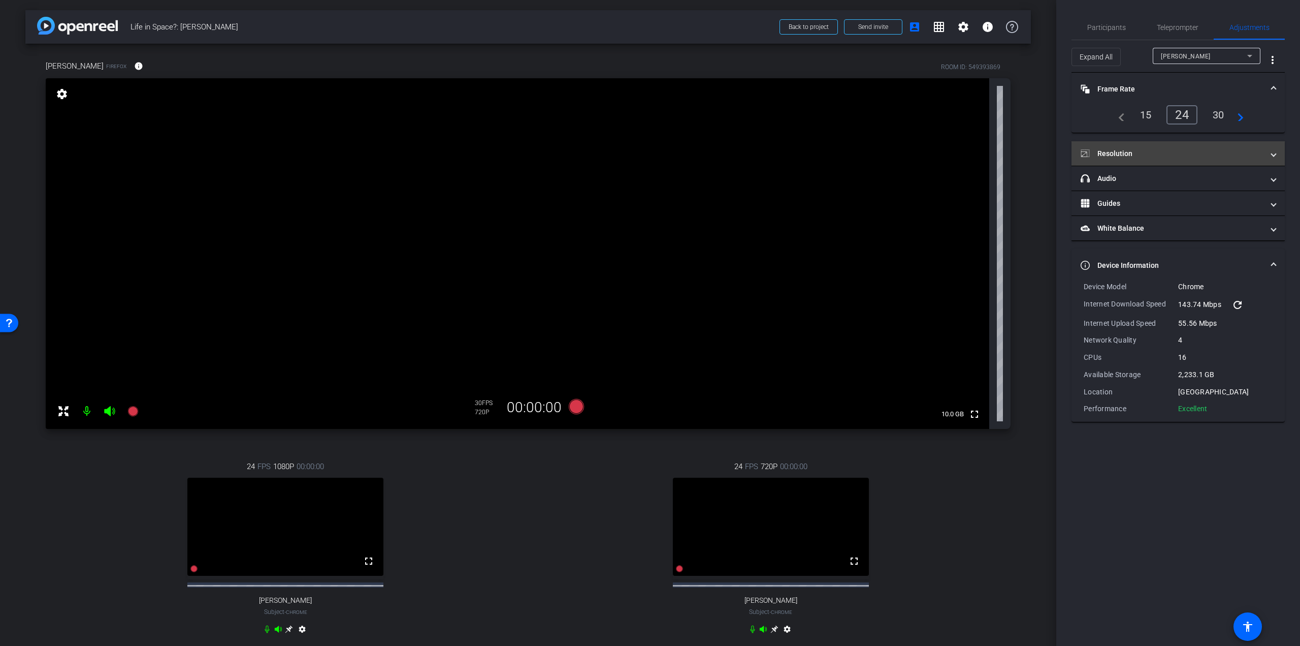
click at [1183, 150] on mat-panel-title "Resolution" at bounding box center [1172, 153] width 183 height 11
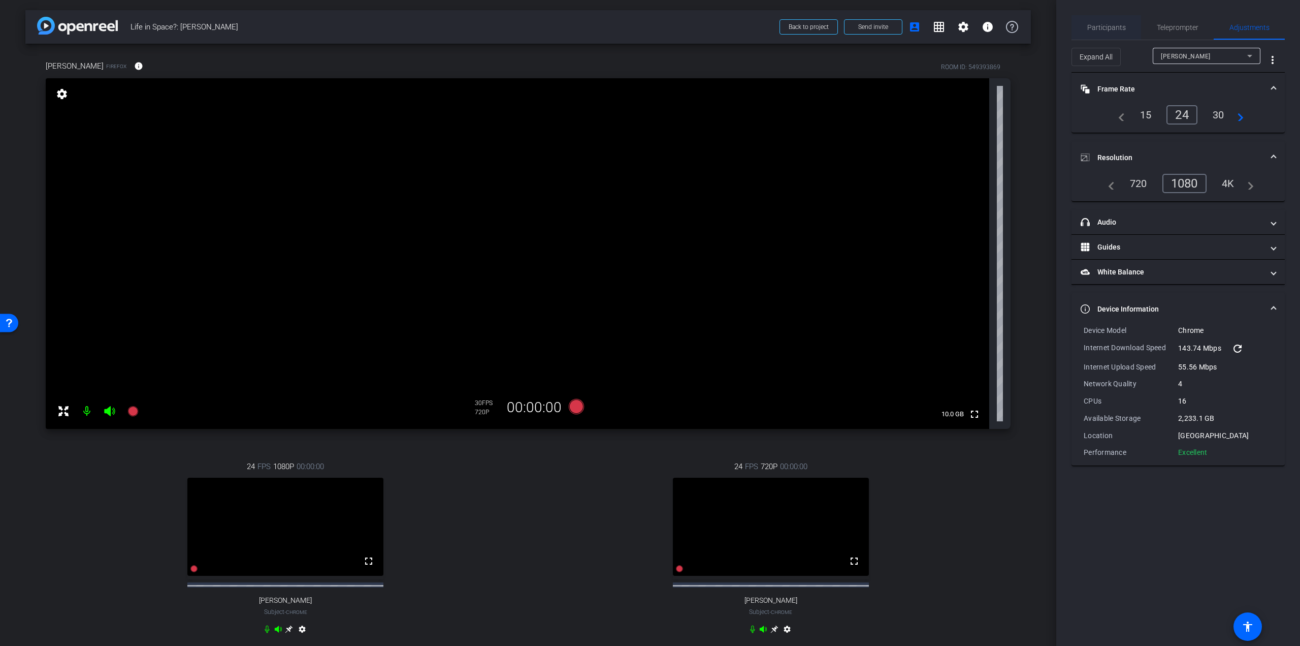
click at [1127, 21] on div "Participants" at bounding box center [1107, 27] width 70 height 24
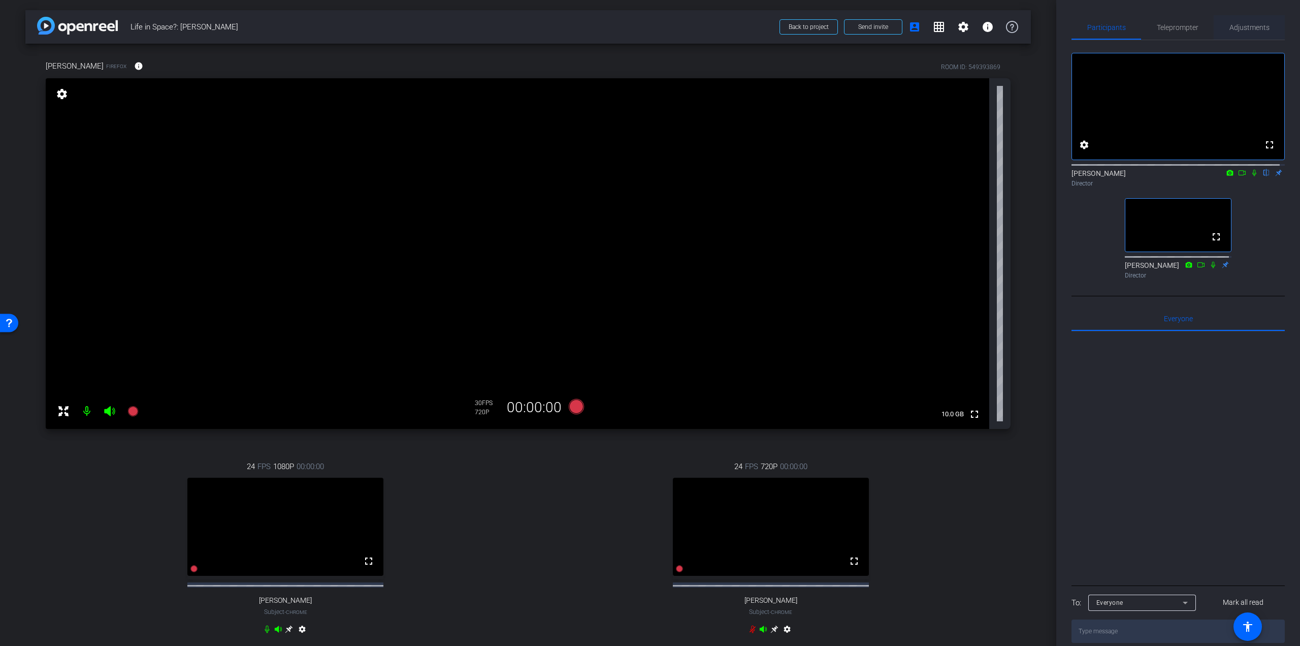
click at [1249, 21] on span "Adjustments" at bounding box center [1250, 27] width 40 height 24
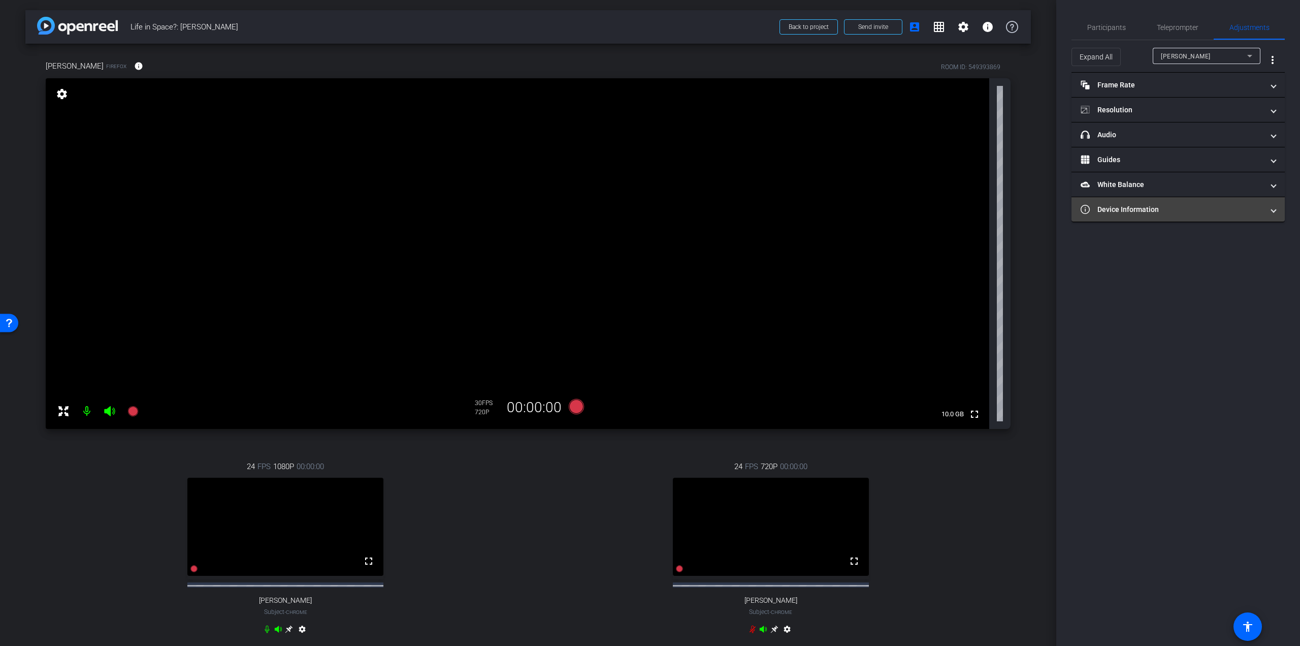
click at [1162, 210] on mat-panel-title "Device Information" at bounding box center [1172, 209] width 183 height 11
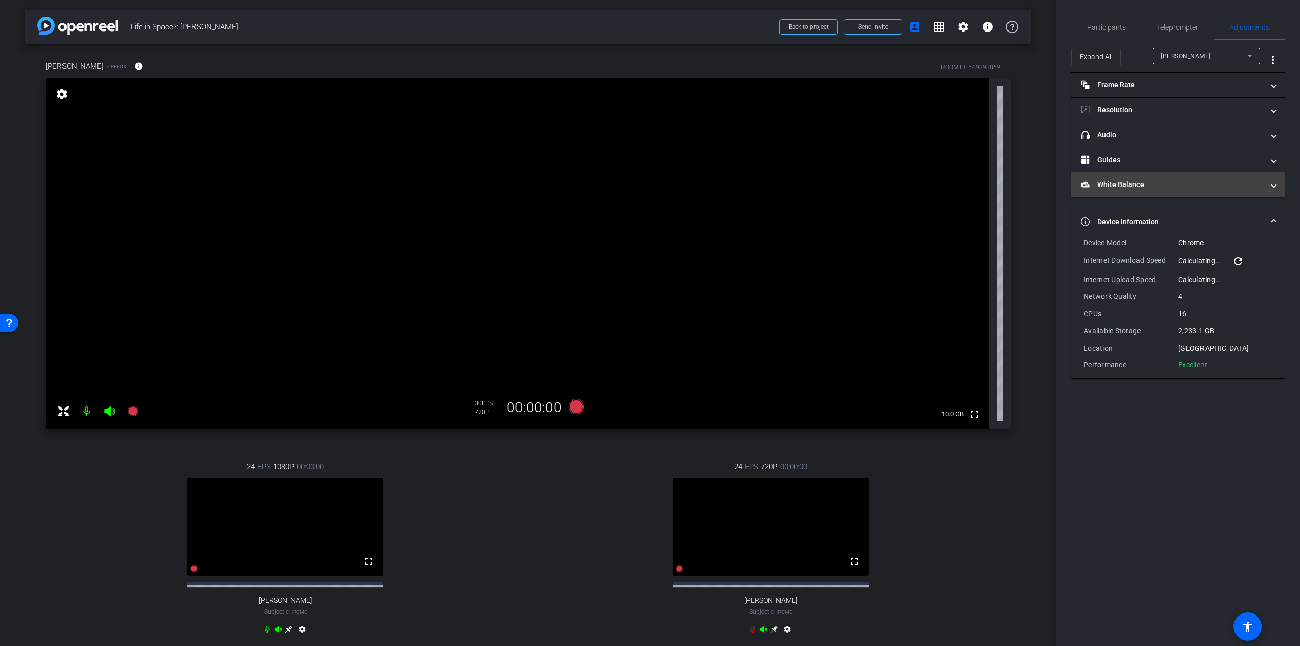
click at [1149, 184] on mat-panel-title "White Balance White Balance" at bounding box center [1172, 184] width 183 height 11
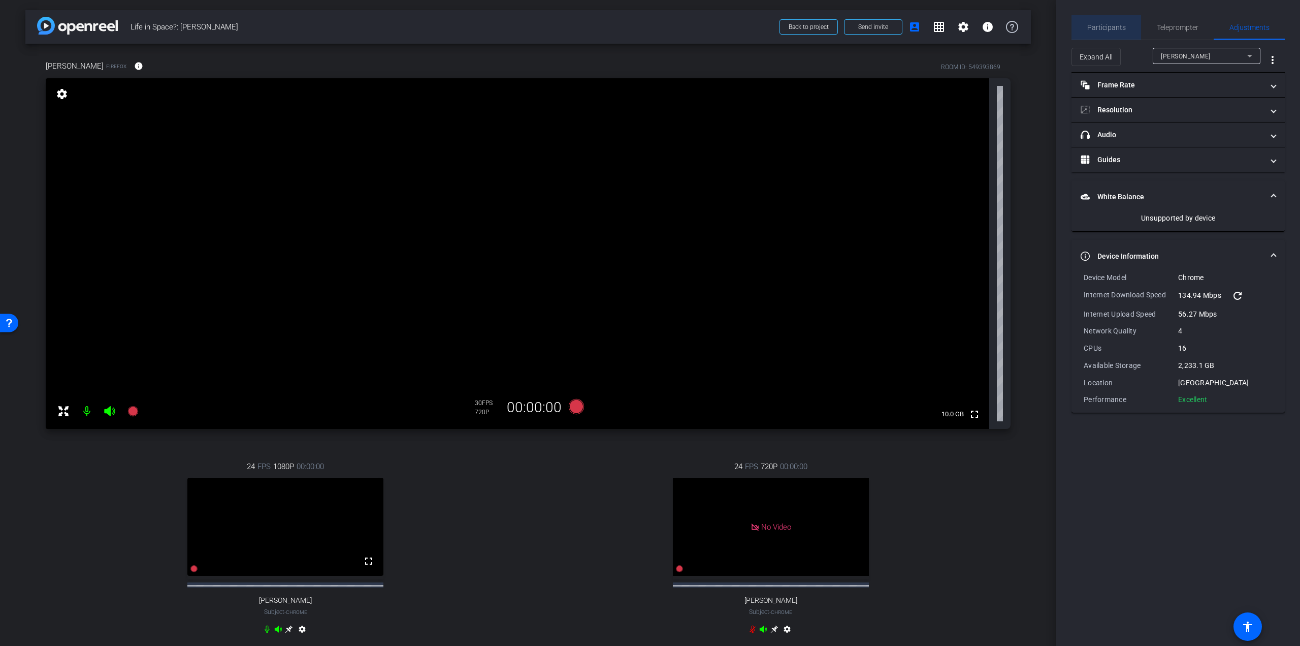
click at [1107, 31] on span "Participants" at bounding box center [1106, 27] width 39 height 24
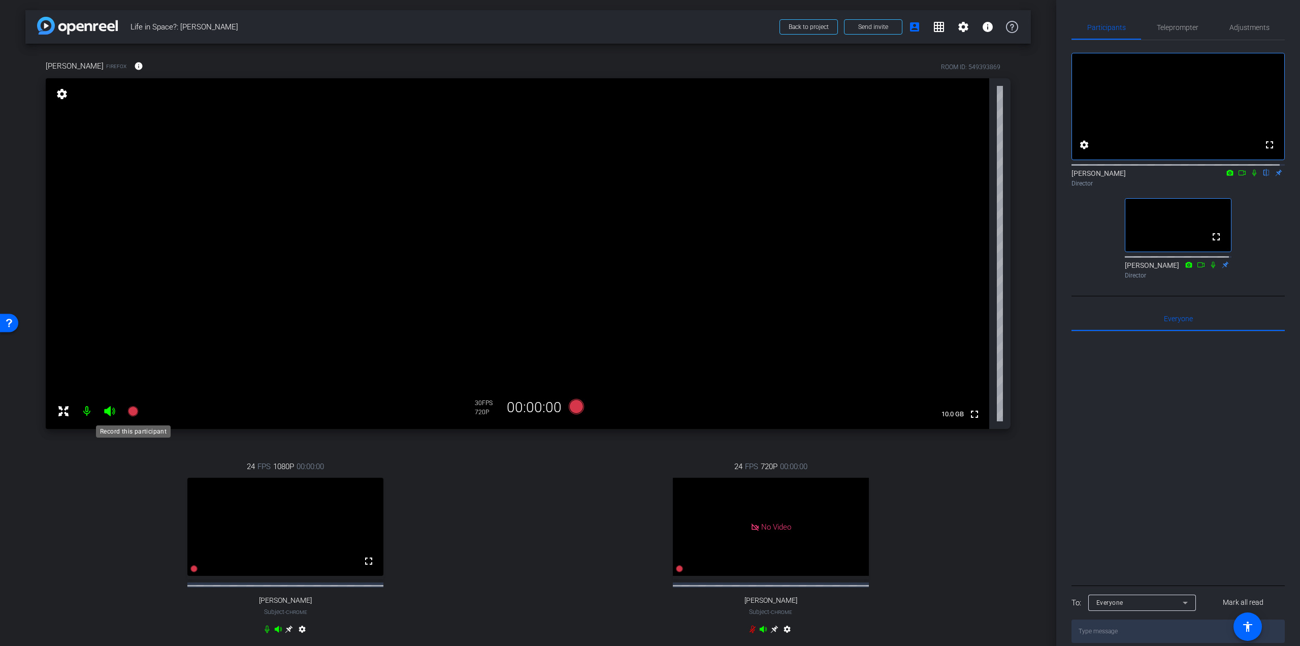
click at [130, 408] on icon at bounding box center [132, 411] width 10 height 10
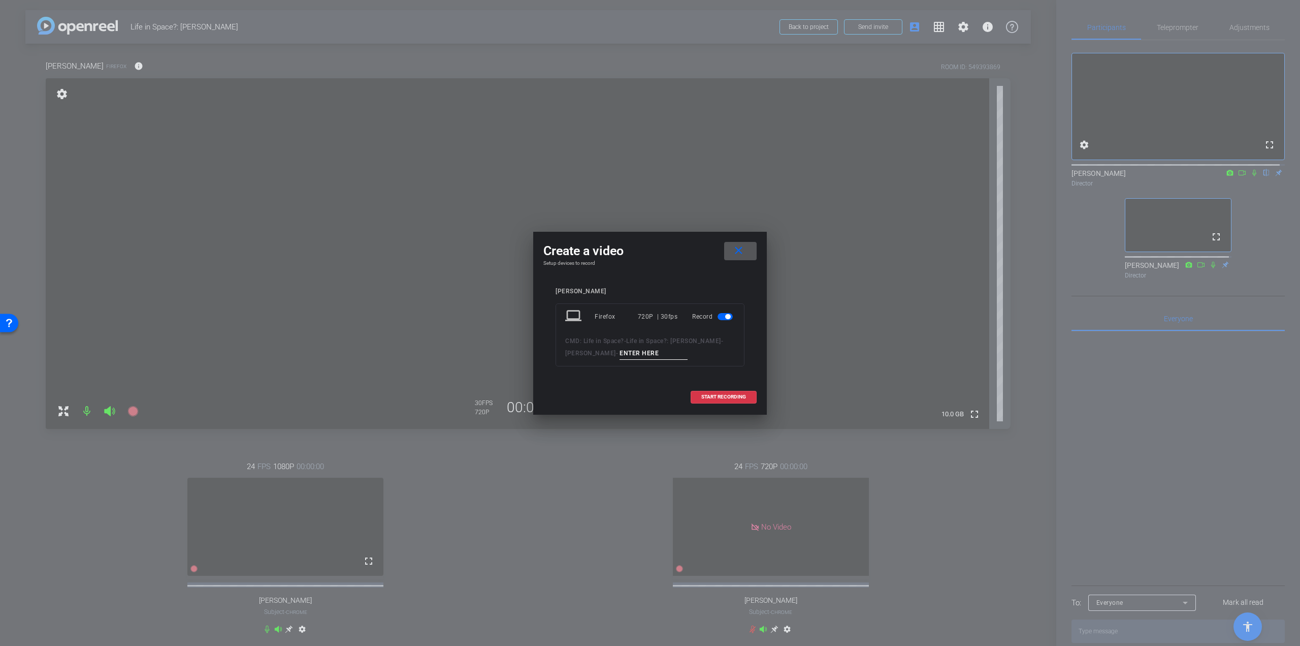
click at [658, 347] on input at bounding box center [654, 353] width 68 height 13
type input "TEST"
click at [718, 395] on span "START RECORDING" at bounding box center [723, 396] width 45 height 5
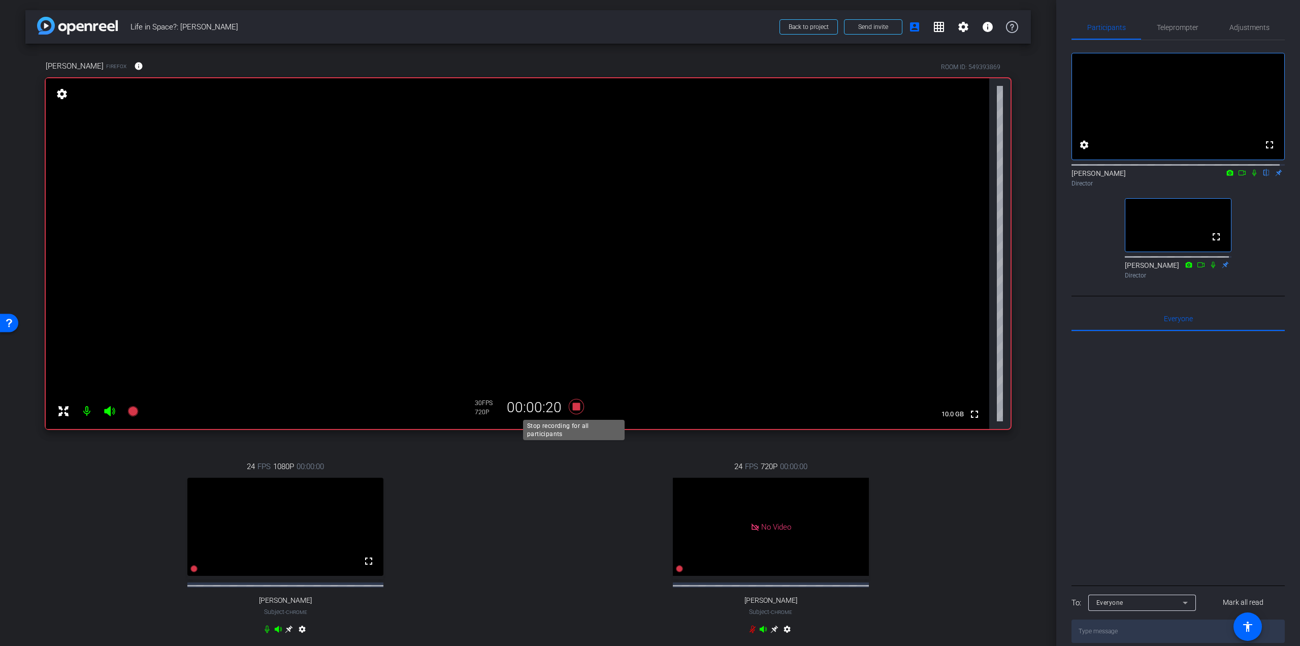
click at [574, 405] on icon at bounding box center [576, 406] width 15 height 15
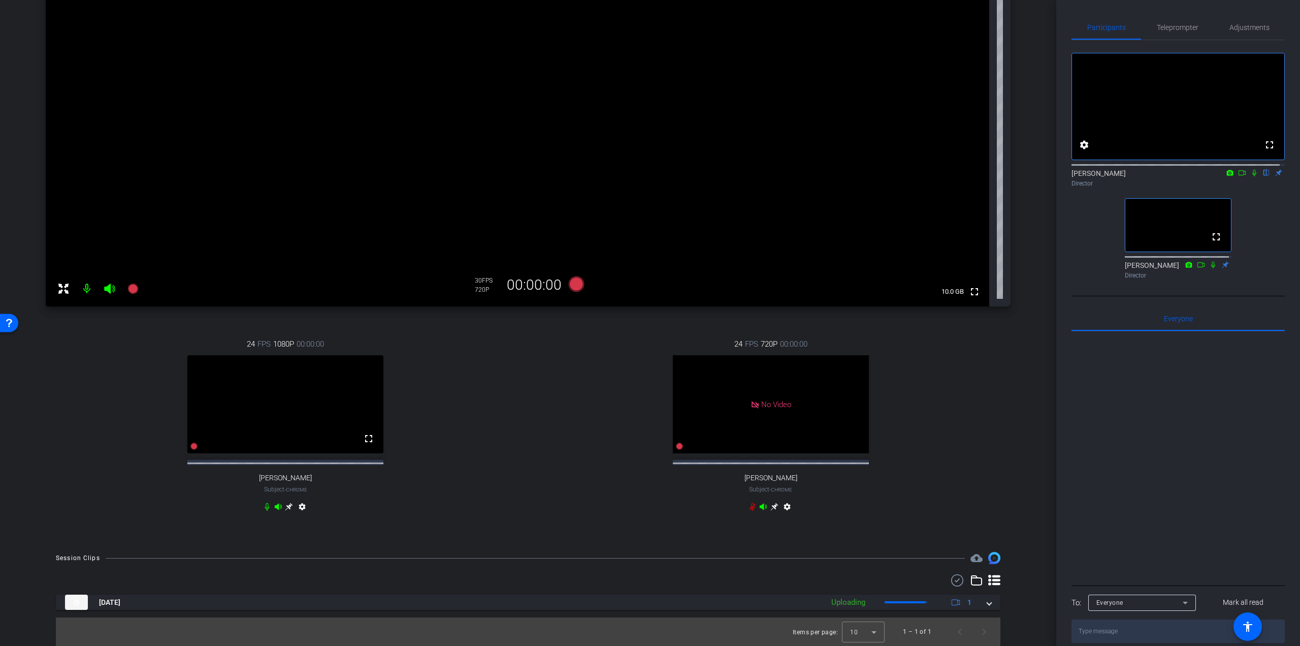
scroll to position [132, 0]
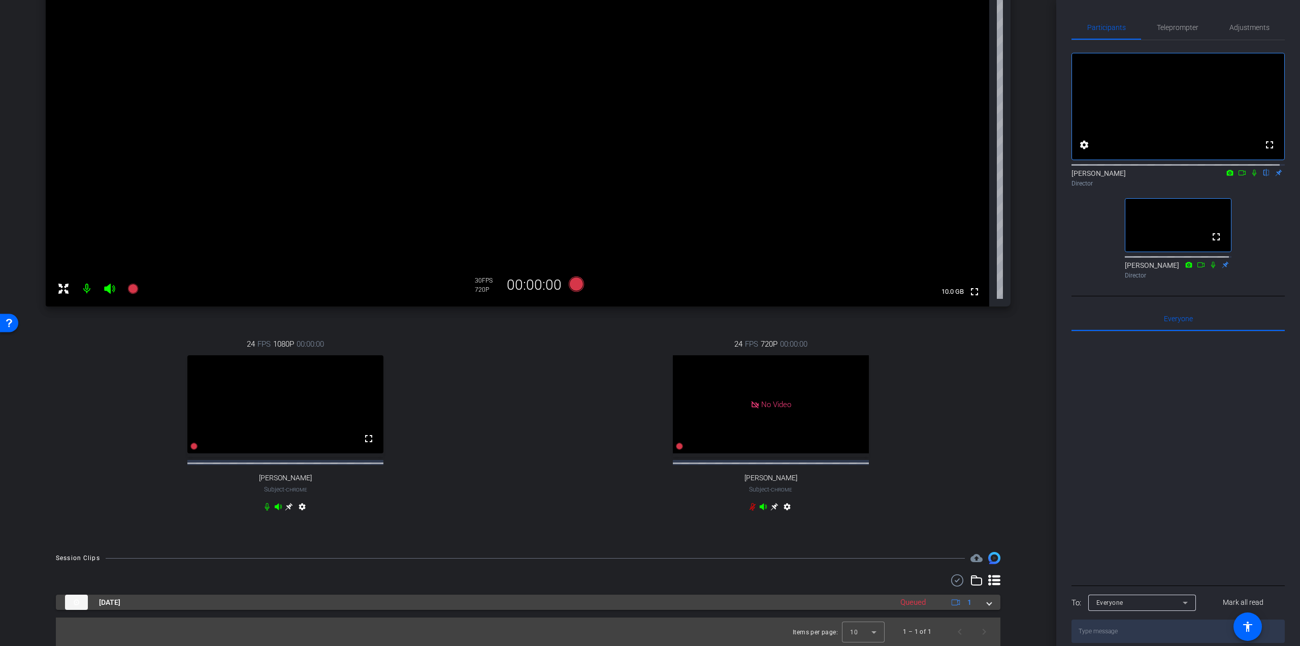
click at [988, 603] on mat-expansion-panel-header "[DATE] Queued 1" at bounding box center [528, 601] width 945 height 15
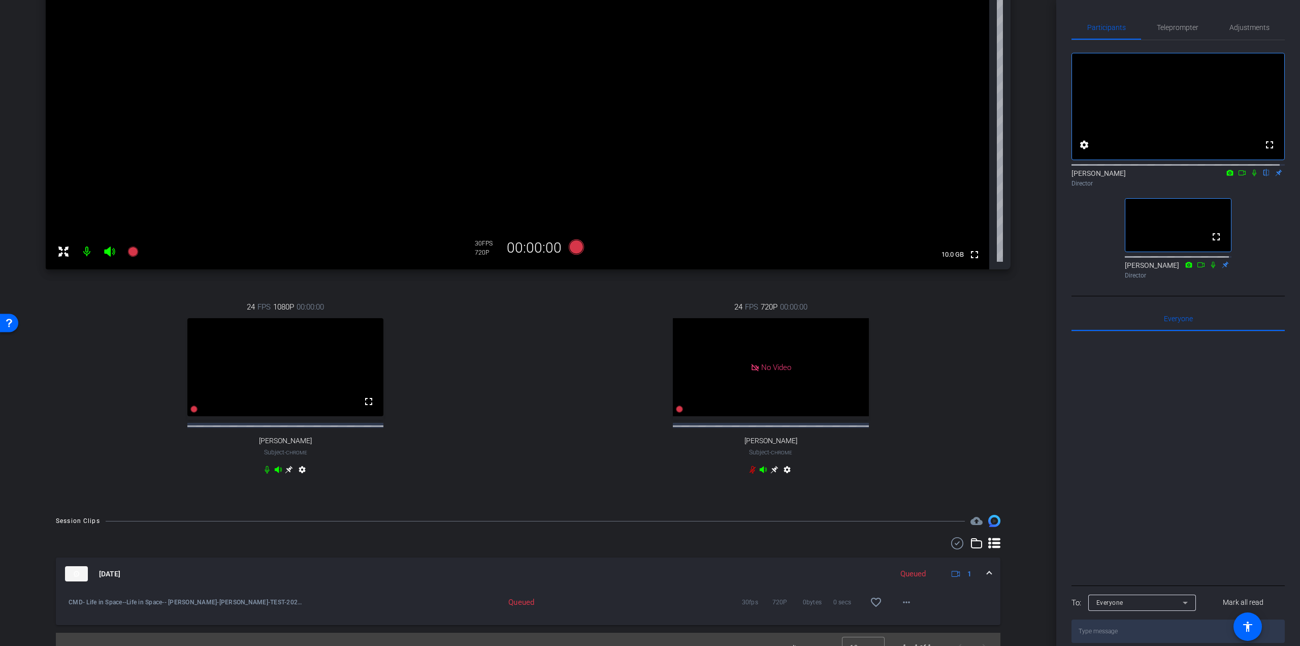
scroll to position [184, 0]
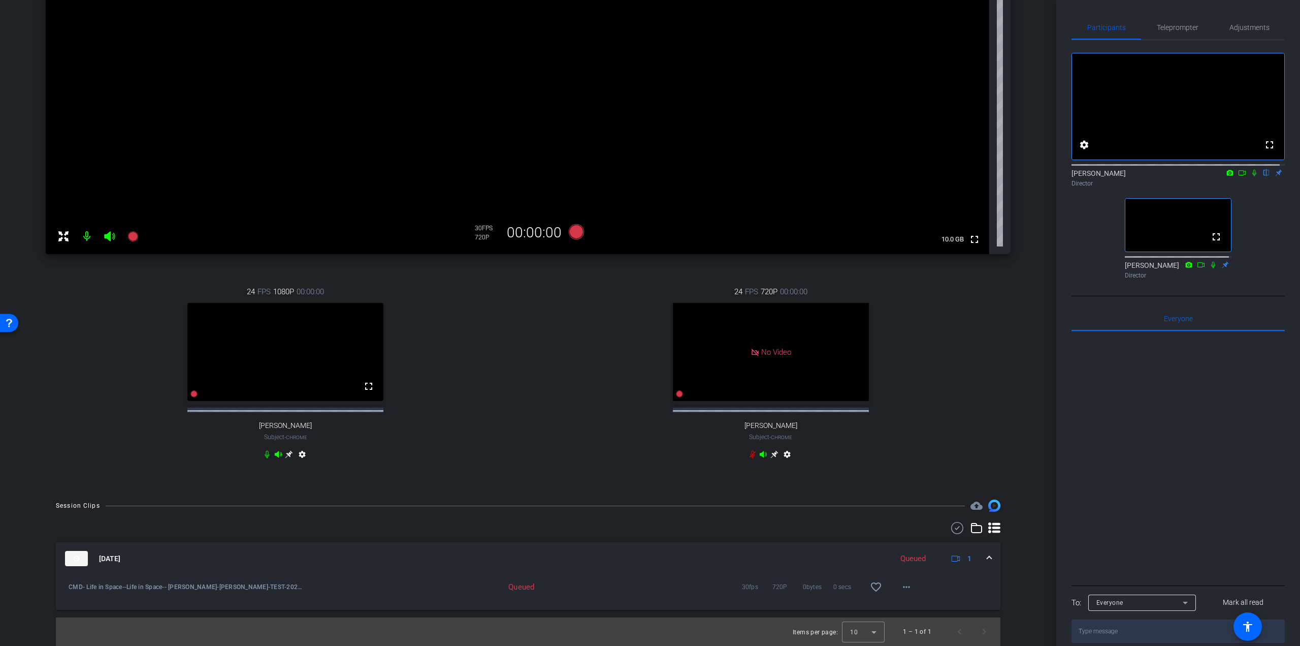
click at [524, 586] on div "Queued" at bounding box center [485, 587] width 108 height 10
drag, startPoint x: 533, startPoint y: 586, endPoint x: 473, endPoint y: 586, distance: 60.4
click at [473, 586] on div "Queued" at bounding box center [485, 587] width 108 height 10
click at [515, 571] on mat-expansion-panel-header "[DATE] Queued 1" at bounding box center [528, 558] width 945 height 33
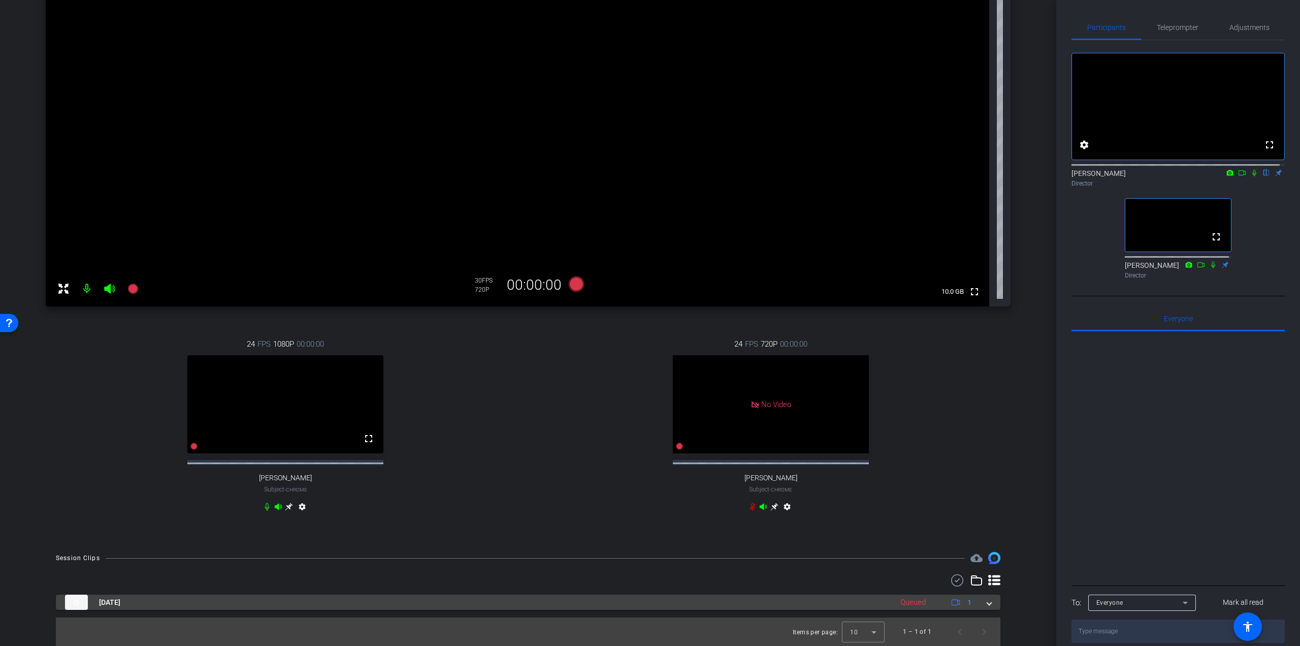
scroll to position [132, 0]
click at [971, 597] on mat-panel-description "Queued 1" at bounding box center [937, 601] width 84 height 15
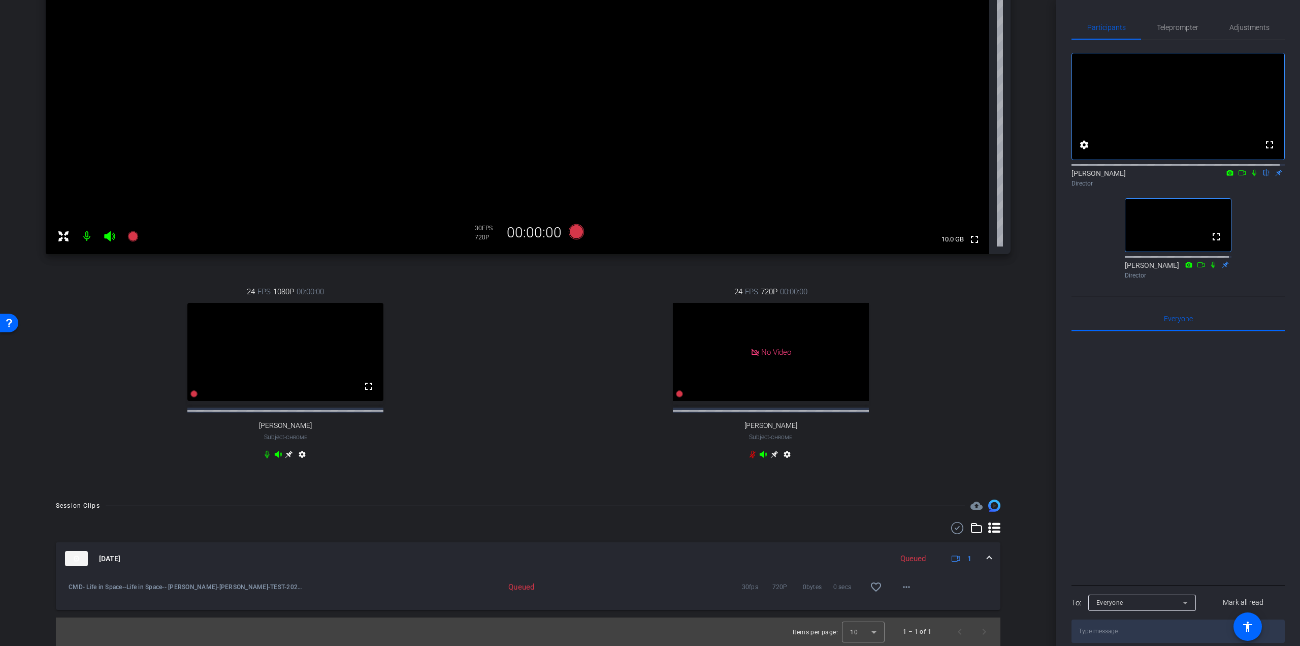
scroll to position [184, 0]
click at [76, 584] on span "CMD- Life in Space--Life in Space-- [PERSON_NAME]-[PERSON_NAME]-TEST-2025-10-14…" at bounding box center [187, 587] width 237 height 10
click at [79, 561] on img at bounding box center [76, 558] width 23 height 15
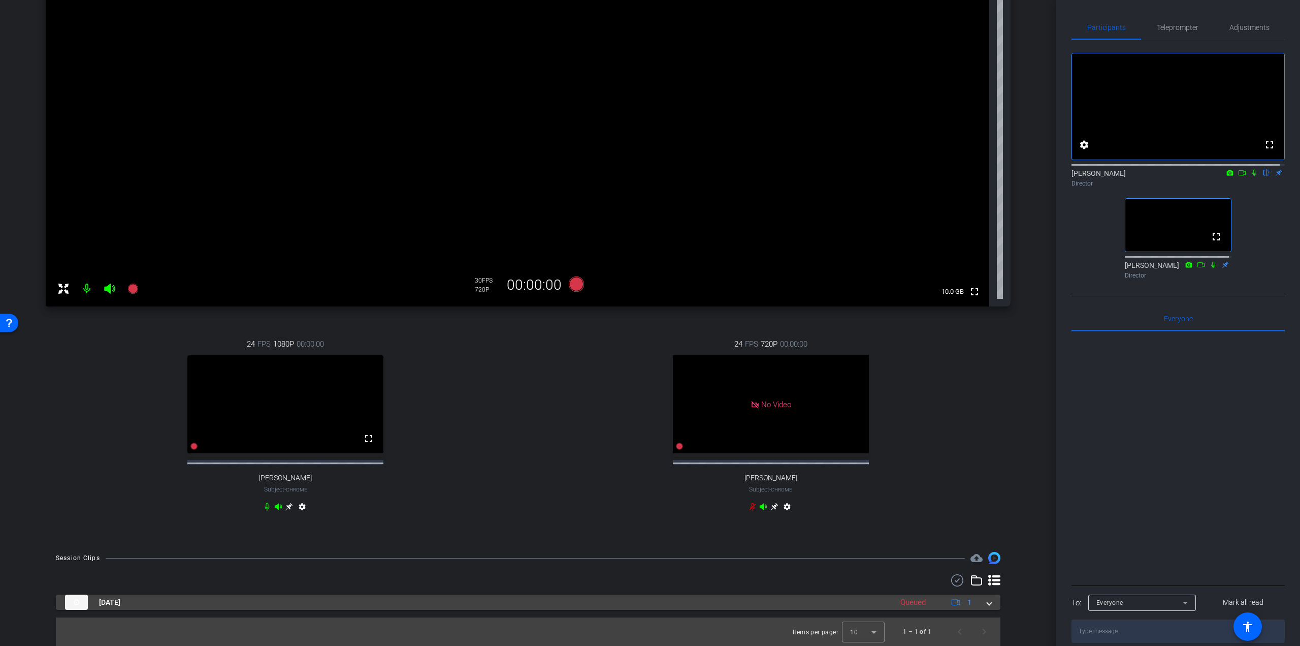
scroll to position [132, 0]
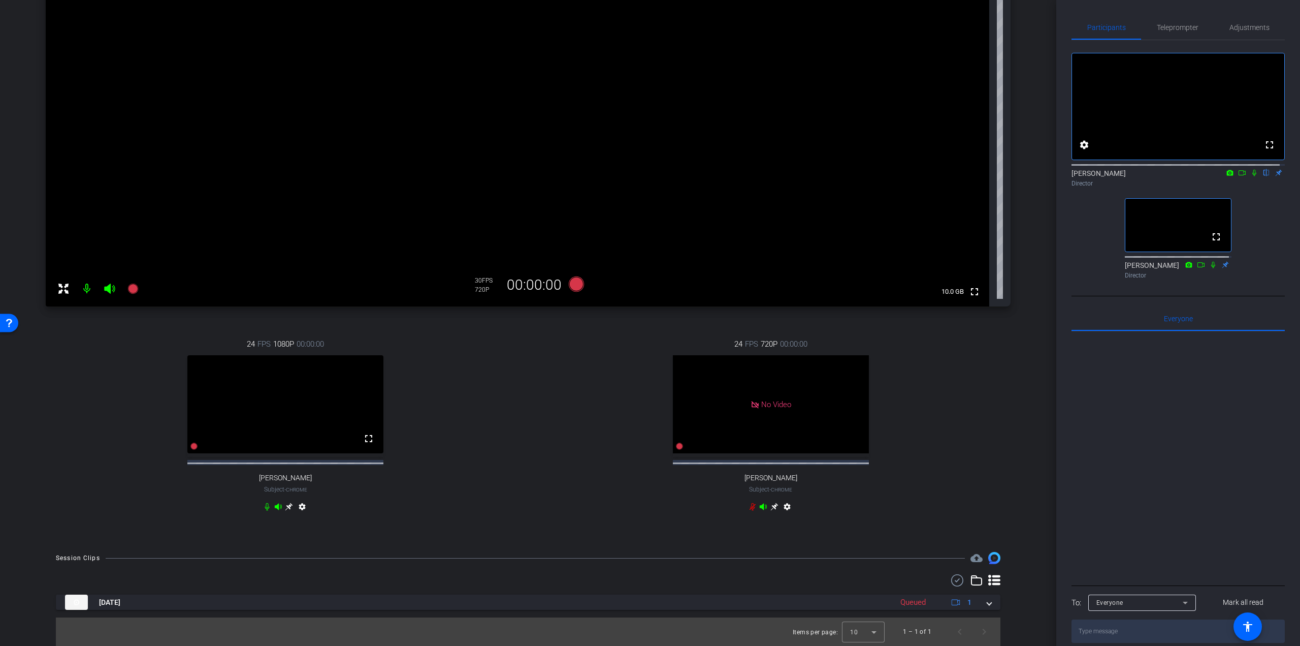
click at [81, 583] on div at bounding box center [528, 580] width 945 height 12
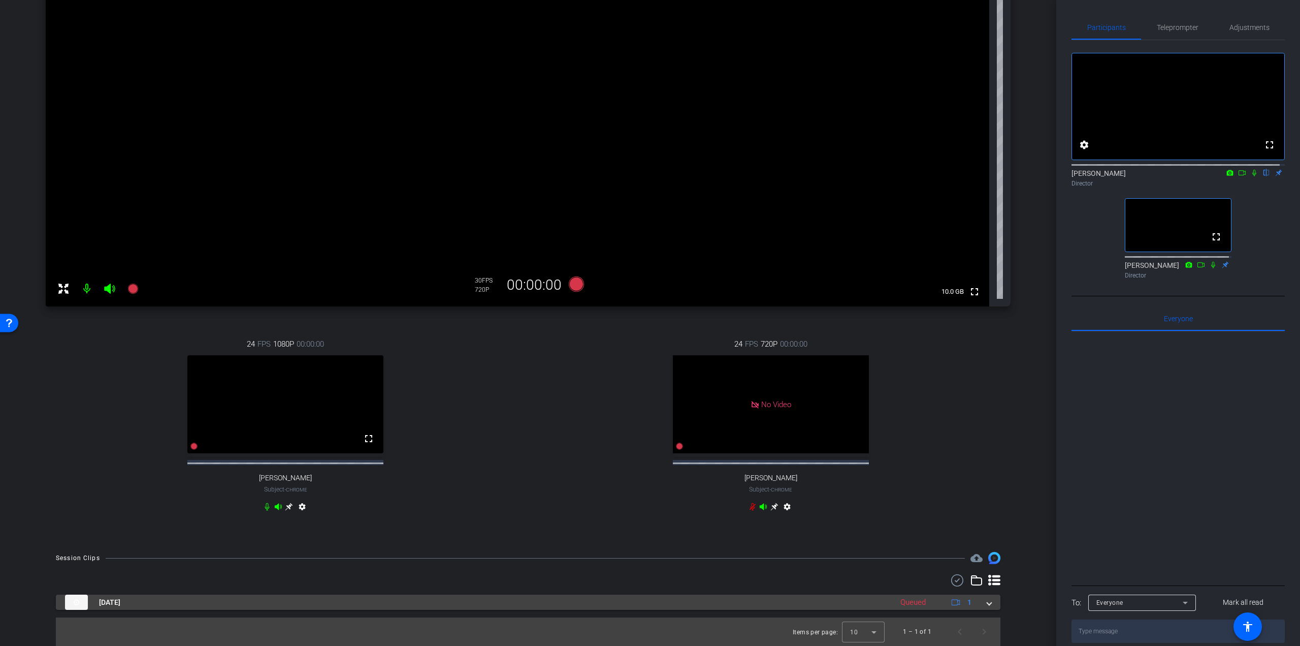
click at [78, 597] on img at bounding box center [76, 601] width 23 height 15
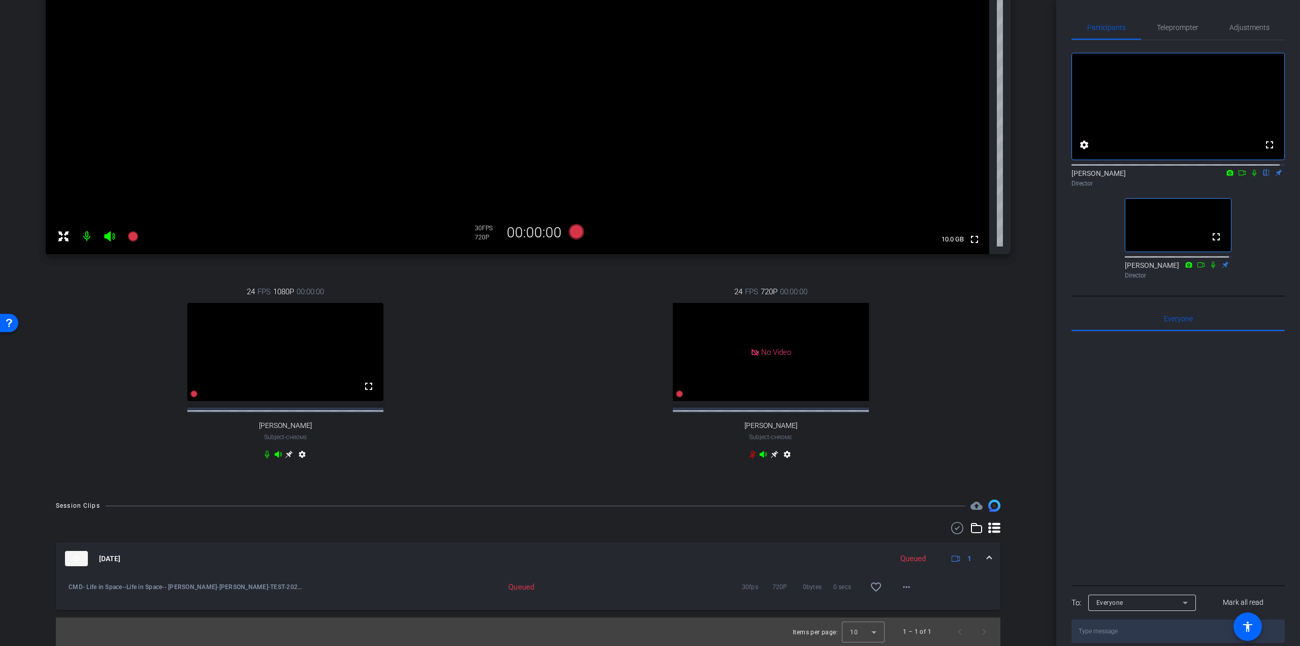
scroll to position [184, 0]
click at [137, 231] on icon at bounding box center [132, 236] width 10 height 10
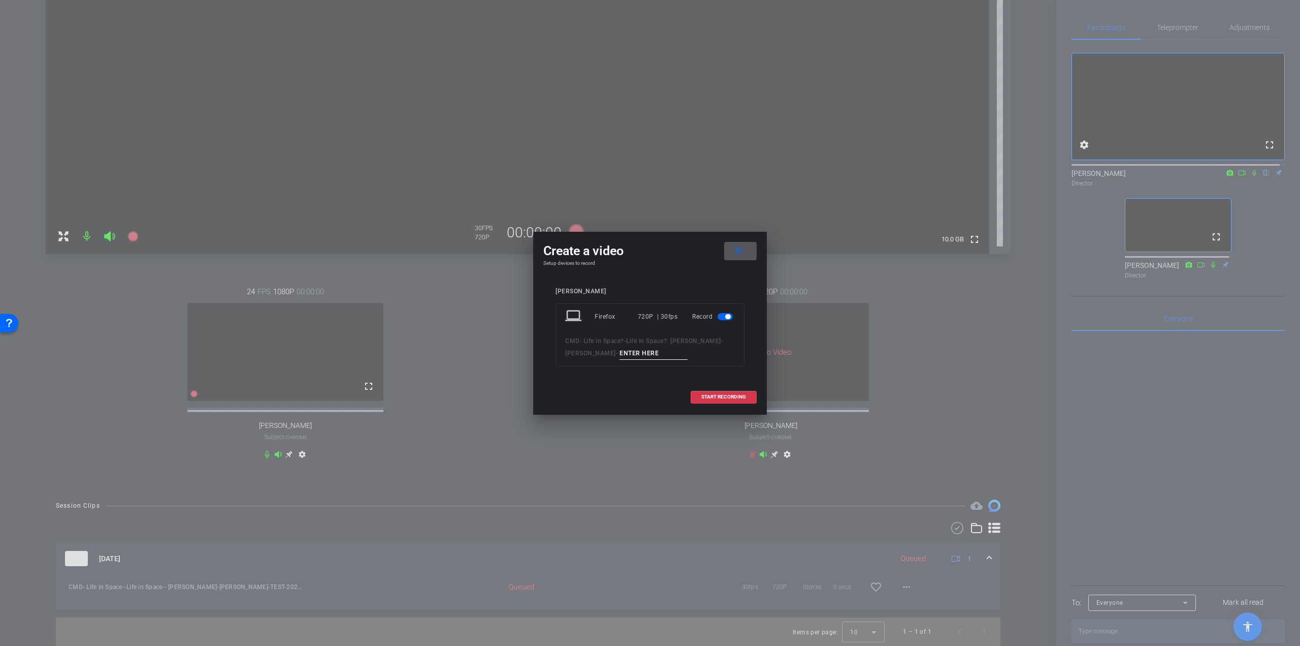
click at [648, 353] on input at bounding box center [654, 353] width 68 height 13
type input "Test 2"
click at [725, 397] on span "START RECORDING" at bounding box center [723, 396] width 45 height 5
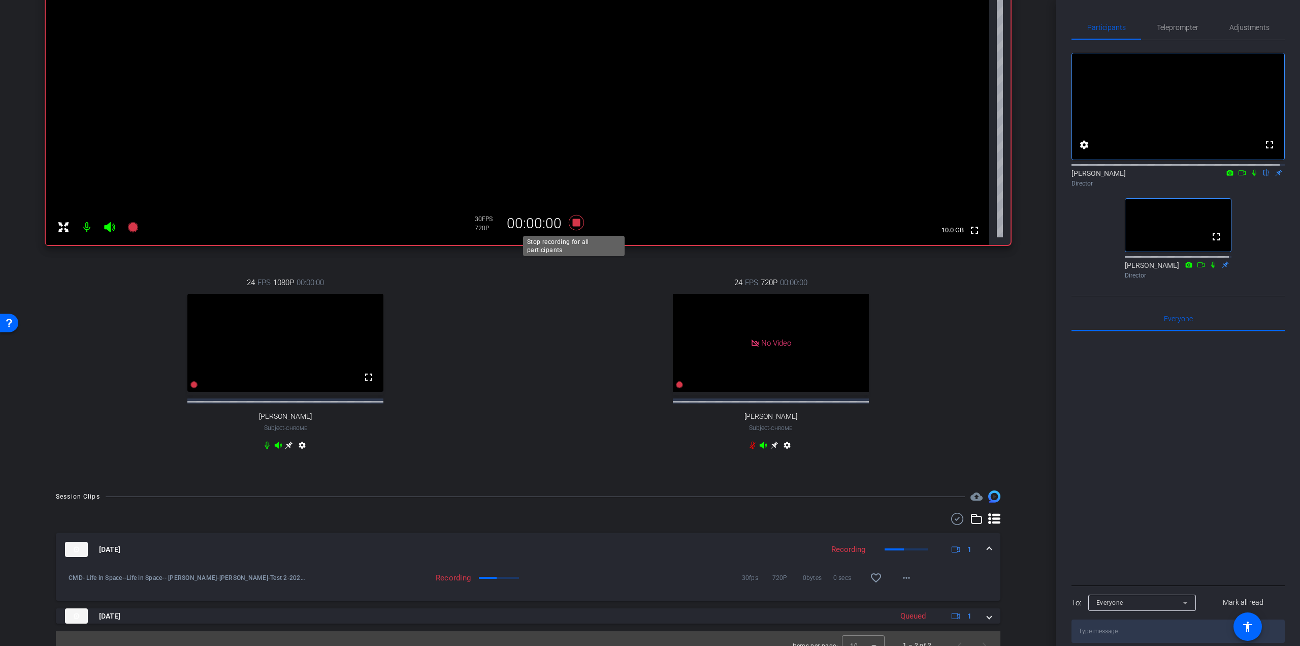
click at [573, 221] on icon at bounding box center [576, 222] width 15 height 15
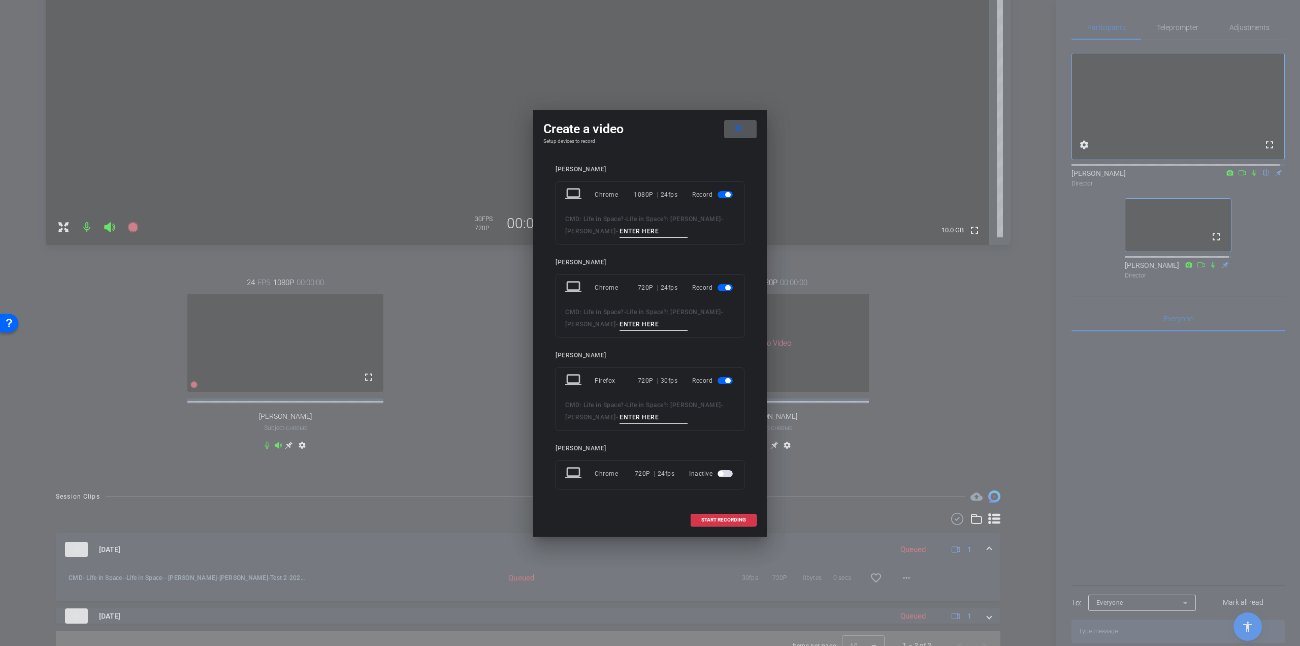
click at [741, 130] on mat-icon "close" at bounding box center [738, 128] width 13 height 13
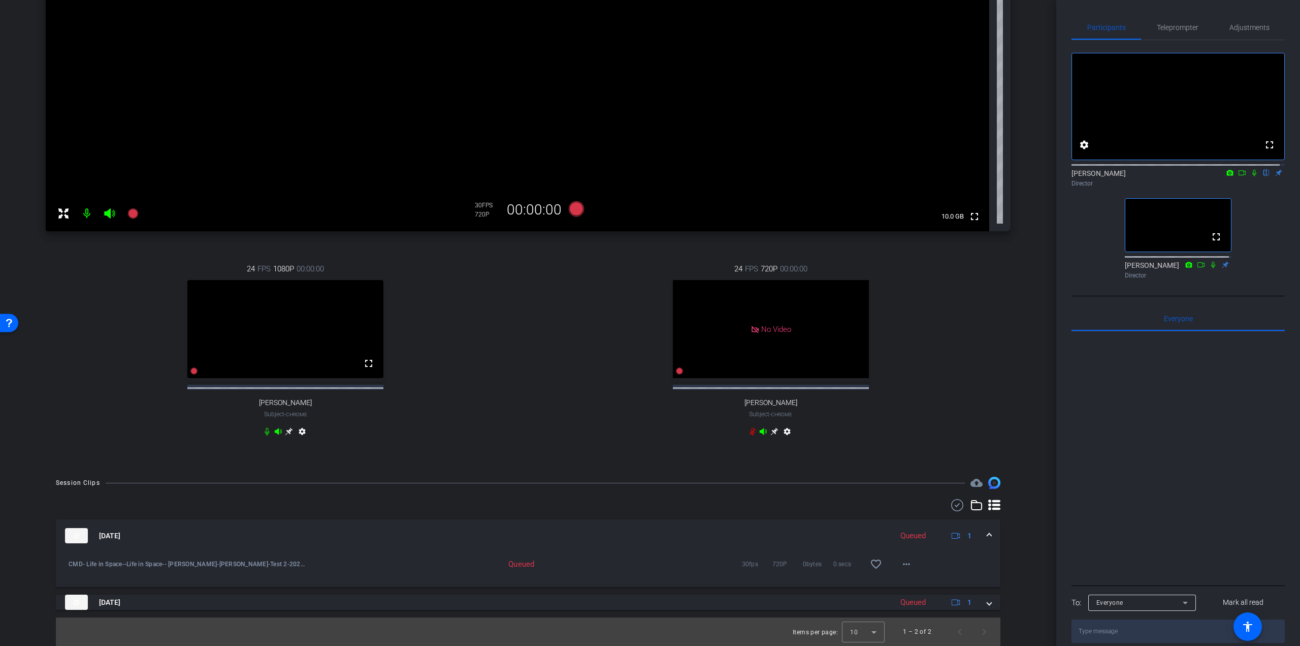
scroll to position [207, 0]
click at [1287, 18] on span "×" at bounding box center [1287, 18] width 6 height 12
click at [1251, 26] on span "Adjustments" at bounding box center [1250, 27] width 40 height 7
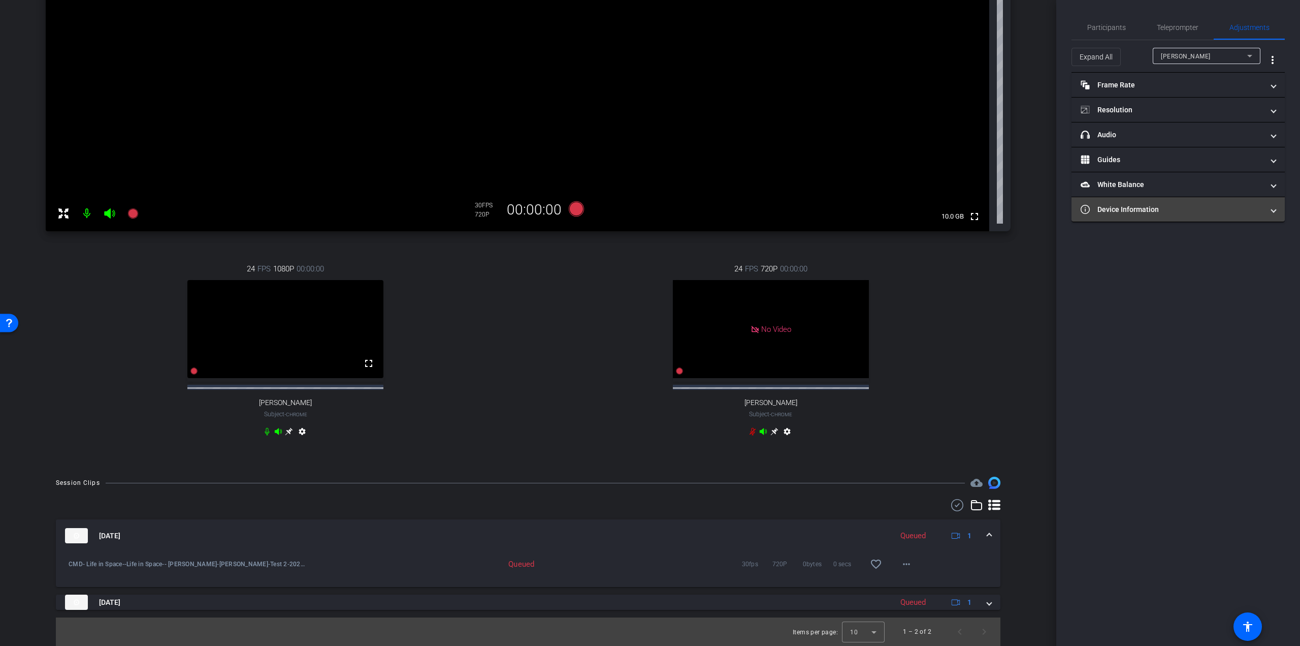
click at [1114, 210] on mat-panel-title "Device Information" at bounding box center [1172, 209] width 183 height 11
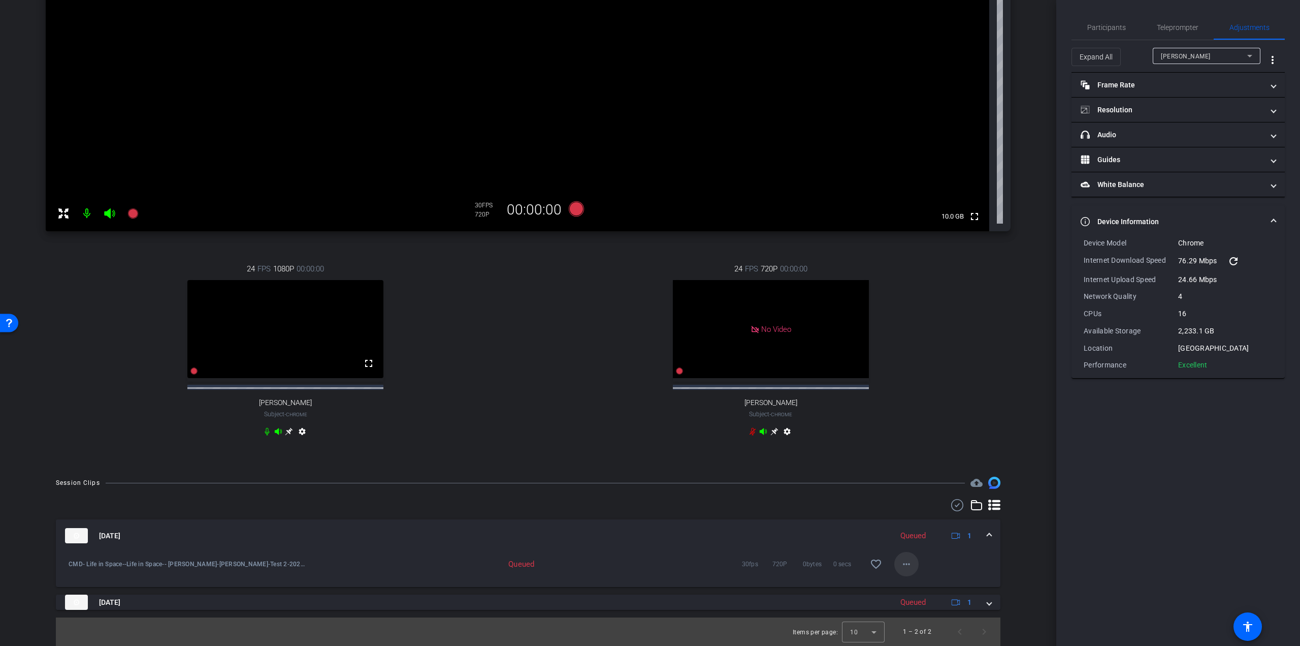
click at [904, 565] on mat-icon "more_horiz" at bounding box center [907, 564] width 12 height 12
click at [1018, 301] on div at bounding box center [650, 323] width 1300 height 646
click at [1102, 18] on span "Participants" at bounding box center [1106, 27] width 39 height 24
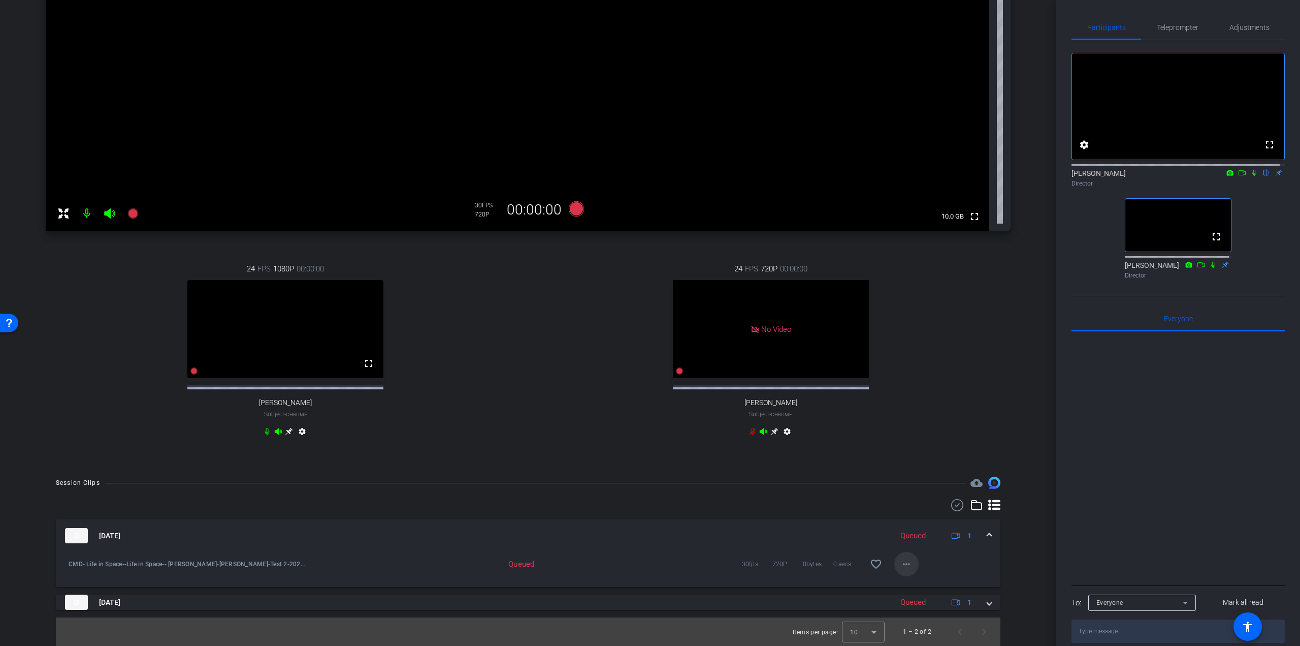
click at [901, 559] on mat-icon "more_horiz" at bounding box center [907, 564] width 12 height 12
click at [909, 464] on span "Download Original" at bounding box center [928, 466] width 61 height 12
click at [962, 407] on div "24 FPS 720P 00:00:00 No Video [PERSON_NAME] Subject - Chrome settings" at bounding box center [771, 351] width 480 height 210
click at [69, 565] on mat-icon "play_circle_outline" at bounding box center [68, 564] width 10 height 10
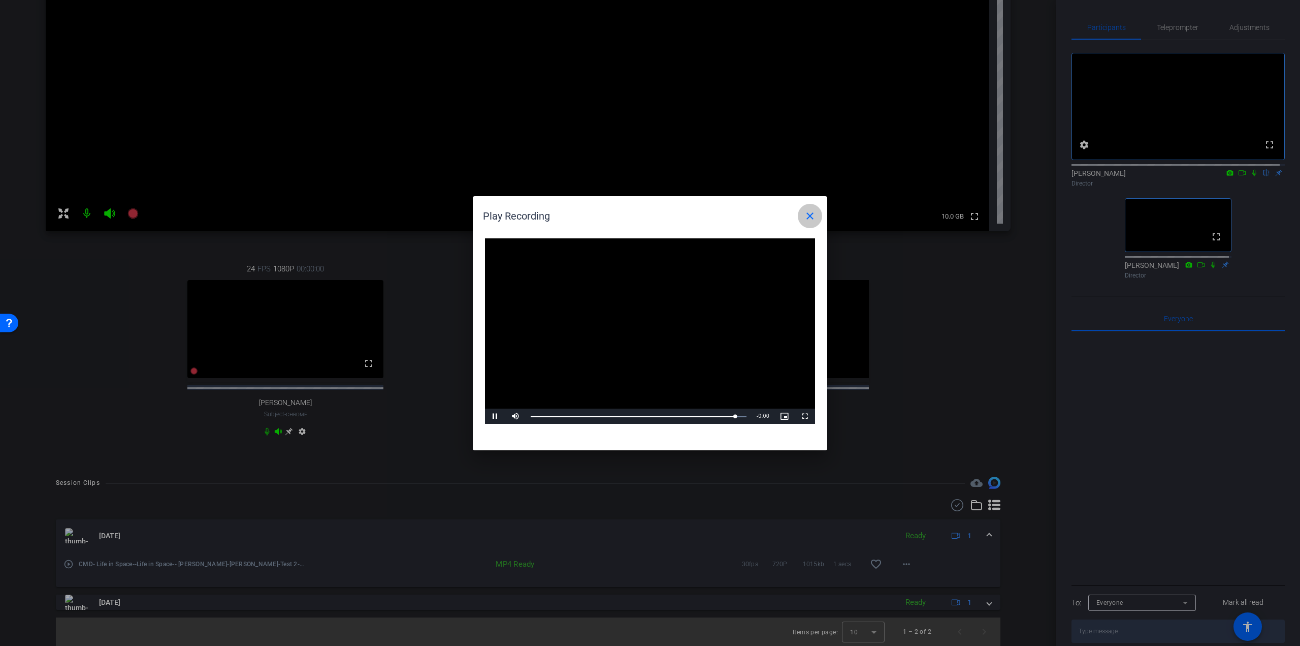
click at [808, 213] on mat-icon "close" at bounding box center [810, 216] width 12 height 12
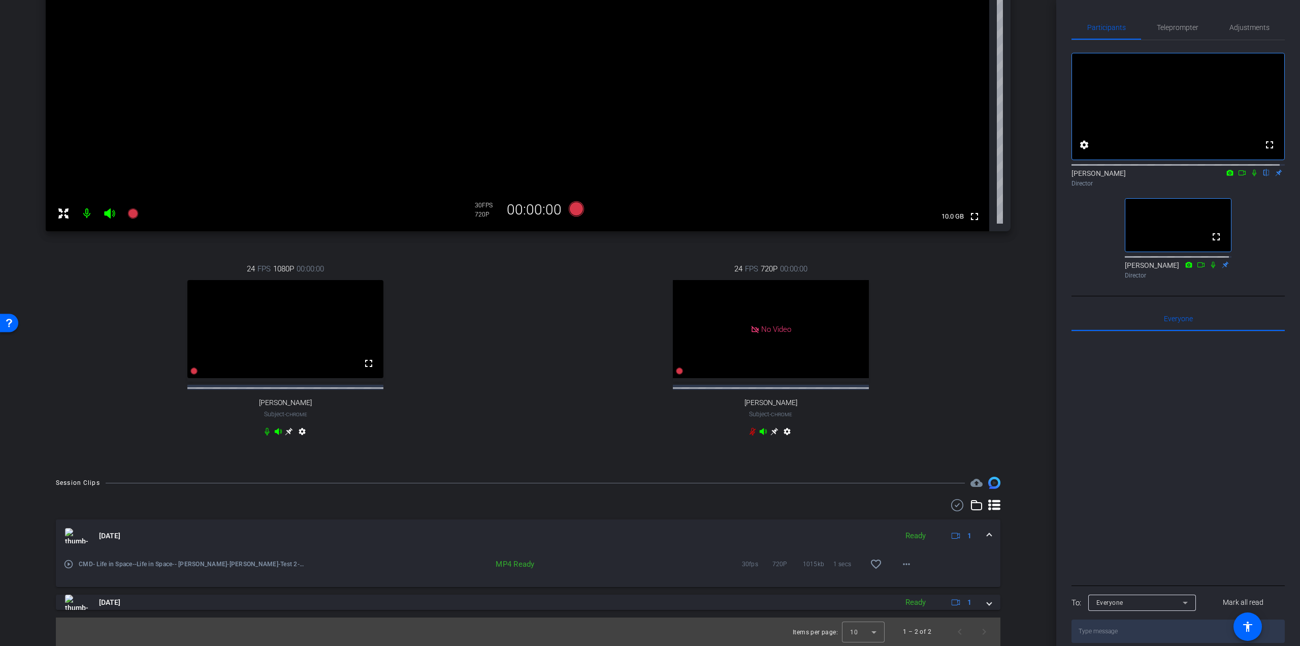
click at [163, 588] on div "[DATE] Ready 1 play_circle_outline CMD- Life in Space--Life in Space-- [PERSON_…" at bounding box center [528, 564] width 945 height 90
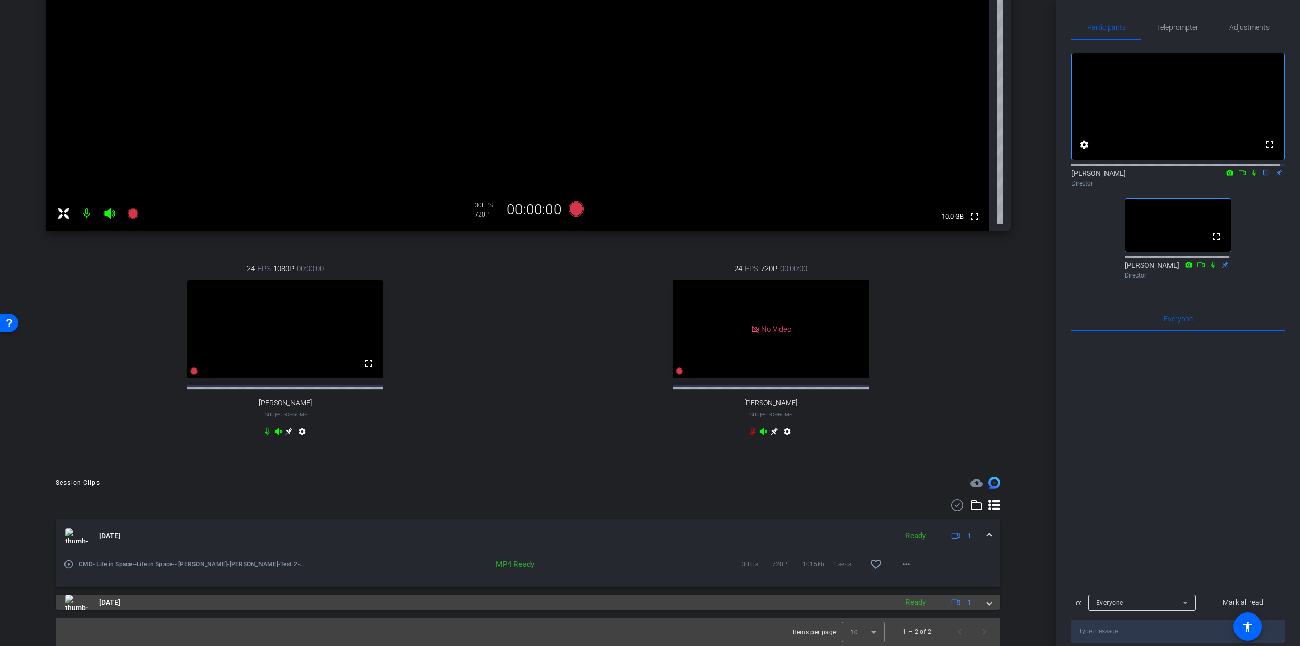
click at [151, 596] on mat-panel-title "[DATE]" at bounding box center [478, 601] width 827 height 15
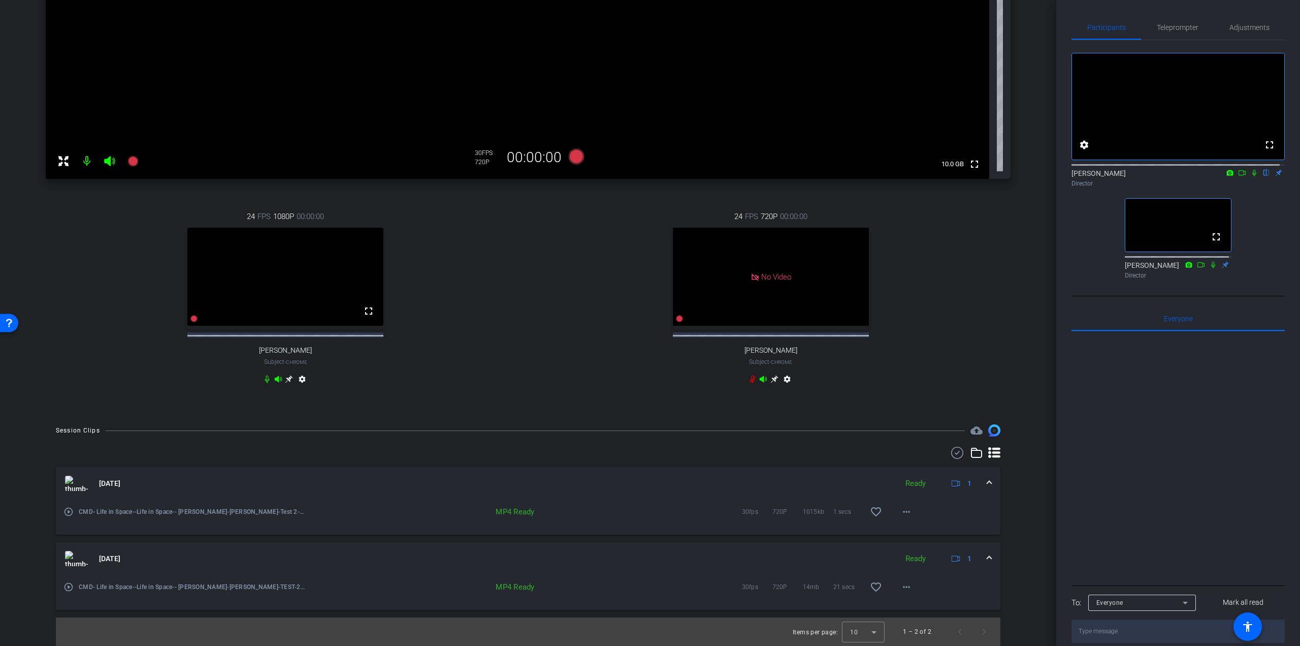
scroll to position [259, 0]
click at [71, 589] on mat-icon "play_circle_outline" at bounding box center [68, 587] width 10 height 10
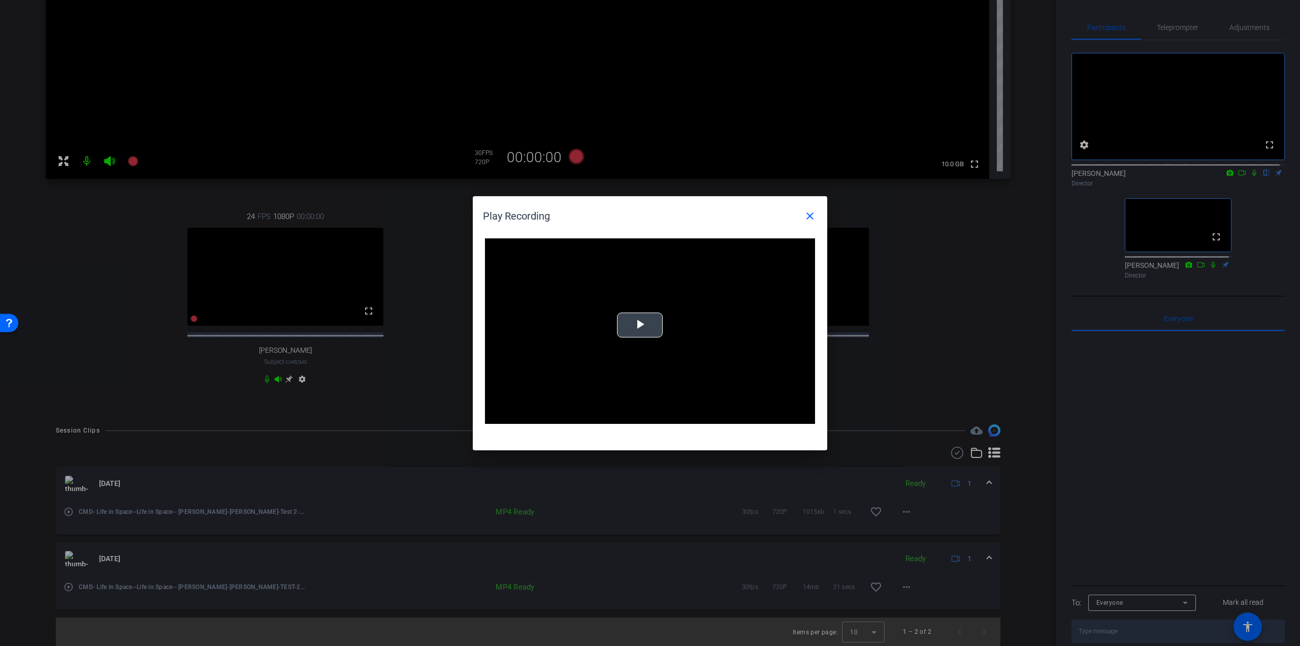
click at [640, 325] on span "Video Player" at bounding box center [640, 325] width 0 height 0
click at [623, 420] on div "Loaded : 0% 0:08 0:00" at bounding box center [639, 415] width 226 height 15
click at [812, 217] on mat-icon "close" at bounding box center [810, 216] width 12 height 12
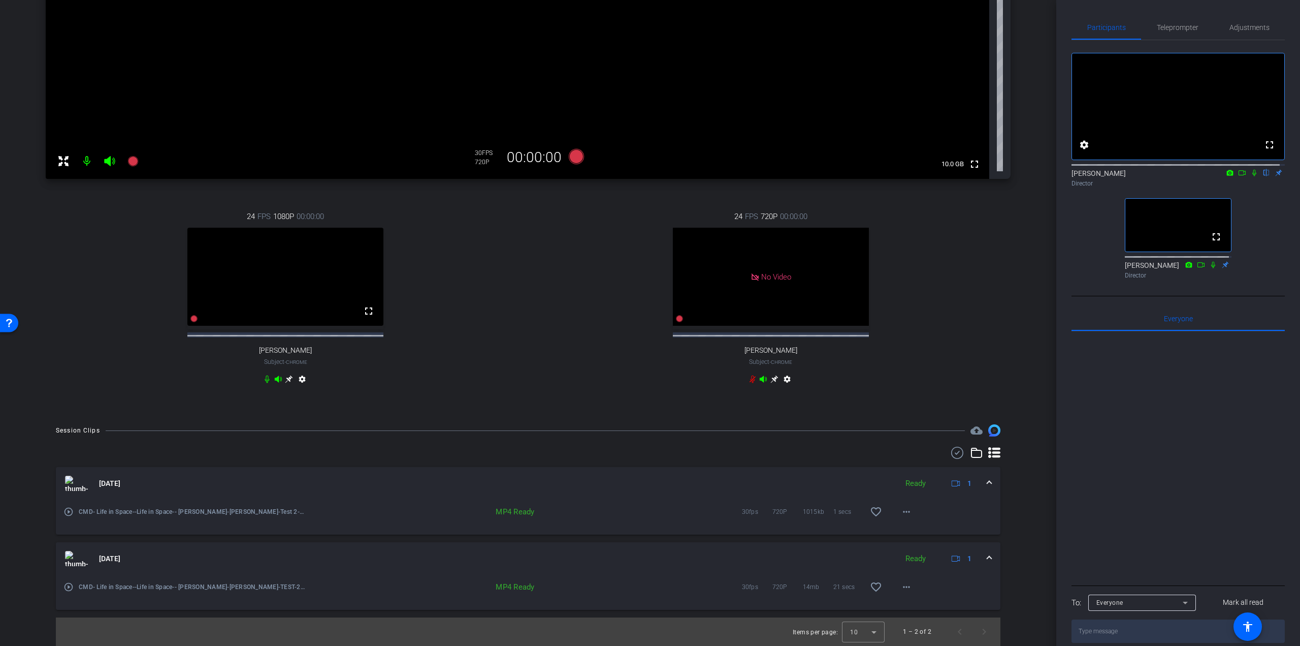
scroll to position [0, 0]
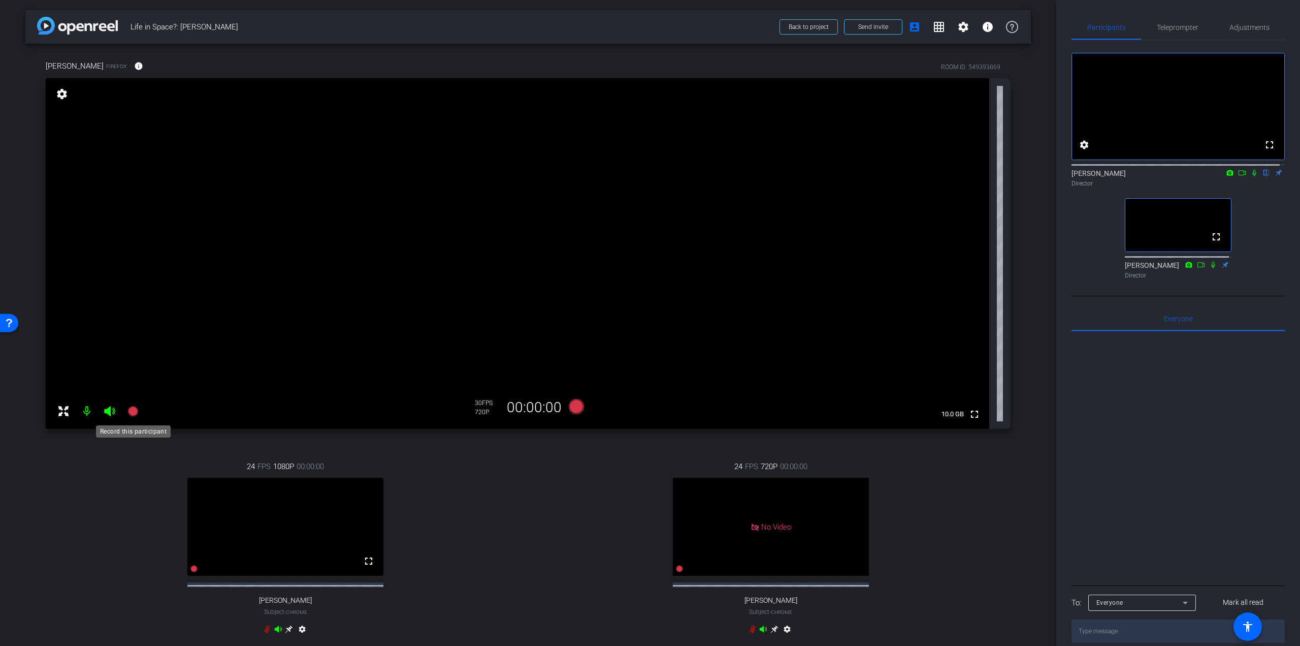
click at [137, 412] on icon at bounding box center [132, 411] width 10 height 10
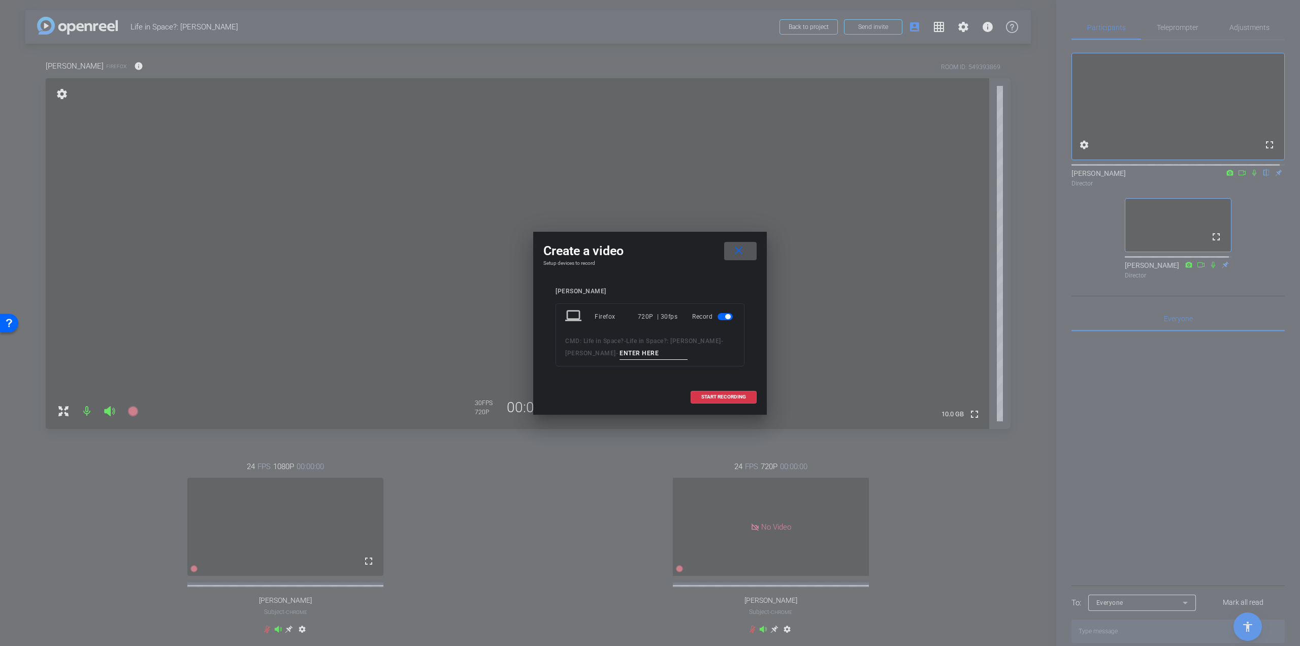
click at [646, 352] on input at bounding box center [654, 353] width 68 height 13
drag, startPoint x: 685, startPoint y: 350, endPoint x: 618, endPoint y: 348, distance: 67.1
click at [618, 348] on div "CMD: Life in Space? - Life in Space?: [PERSON_NAME] - [PERSON_NAME] - First que…" at bounding box center [650, 347] width 170 height 25
type input "Inspiration"
click at [731, 390] on span at bounding box center [723, 397] width 65 height 24
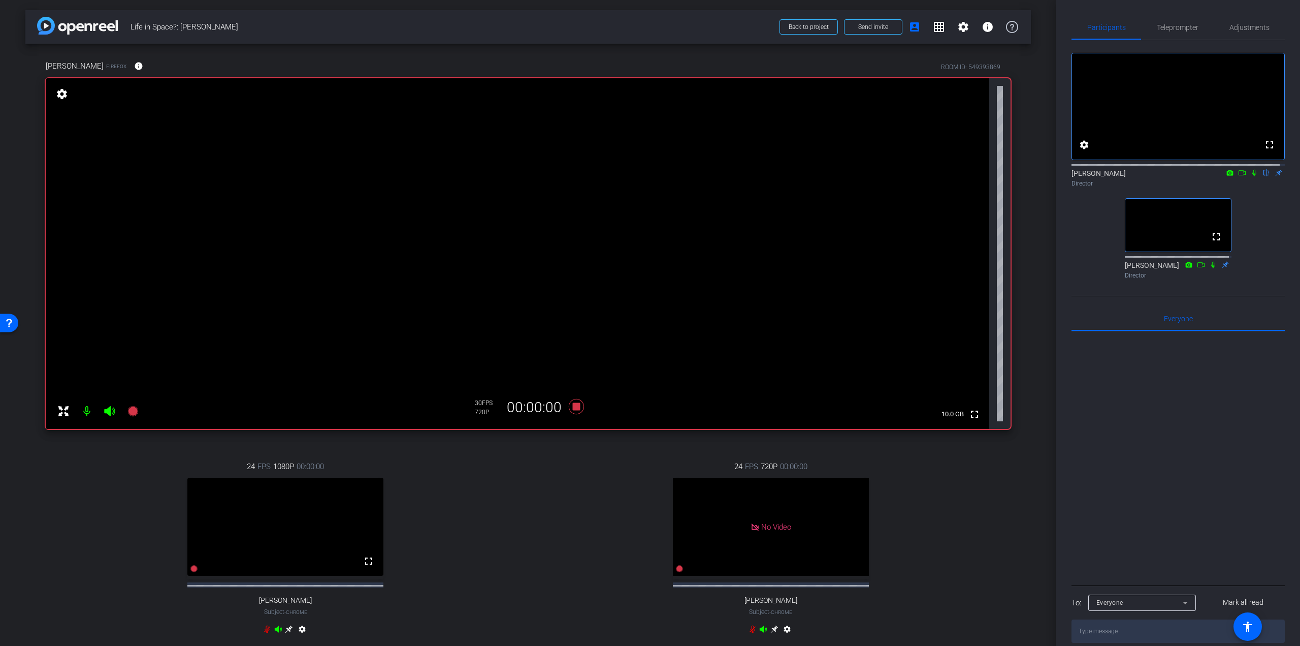
click at [1252, 176] on icon at bounding box center [1255, 172] width 8 height 7
click at [569, 404] on icon at bounding box center [576, 406] width 24 height 18
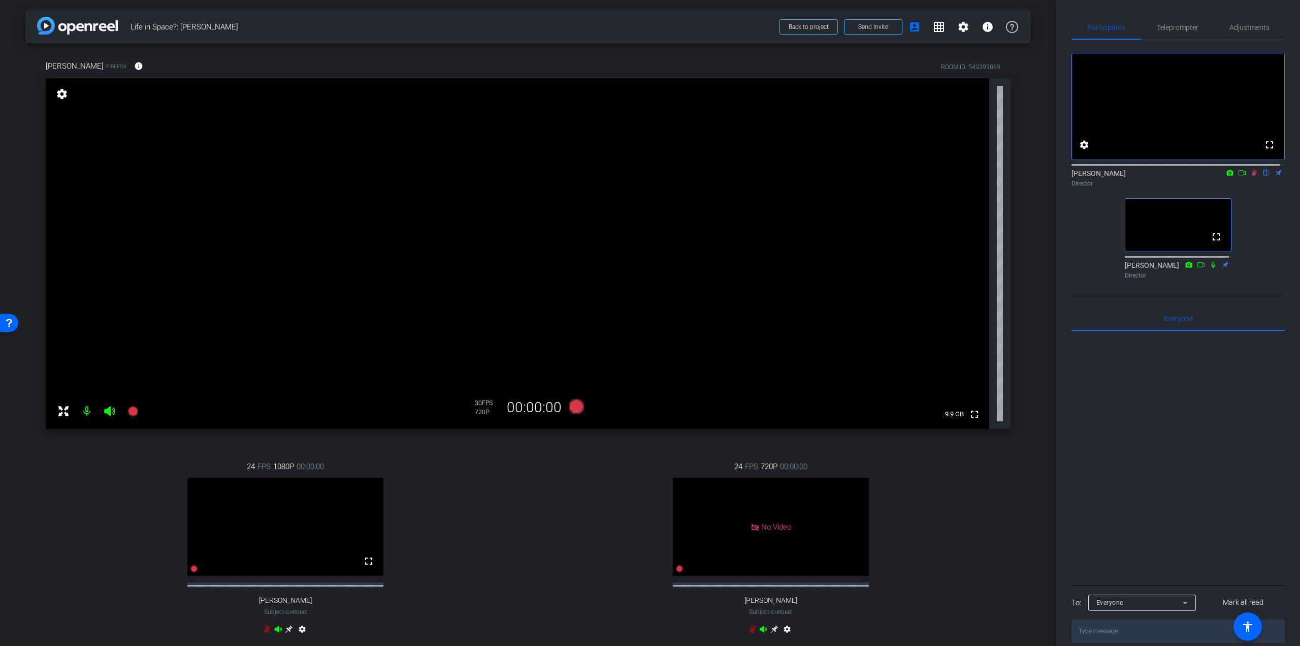
click at [1251, 176] on icon at bounding box center [1255, 172] width 8 height 7
click at [137, 411] on icon at bounding box center [132, 411] width 10 height 10
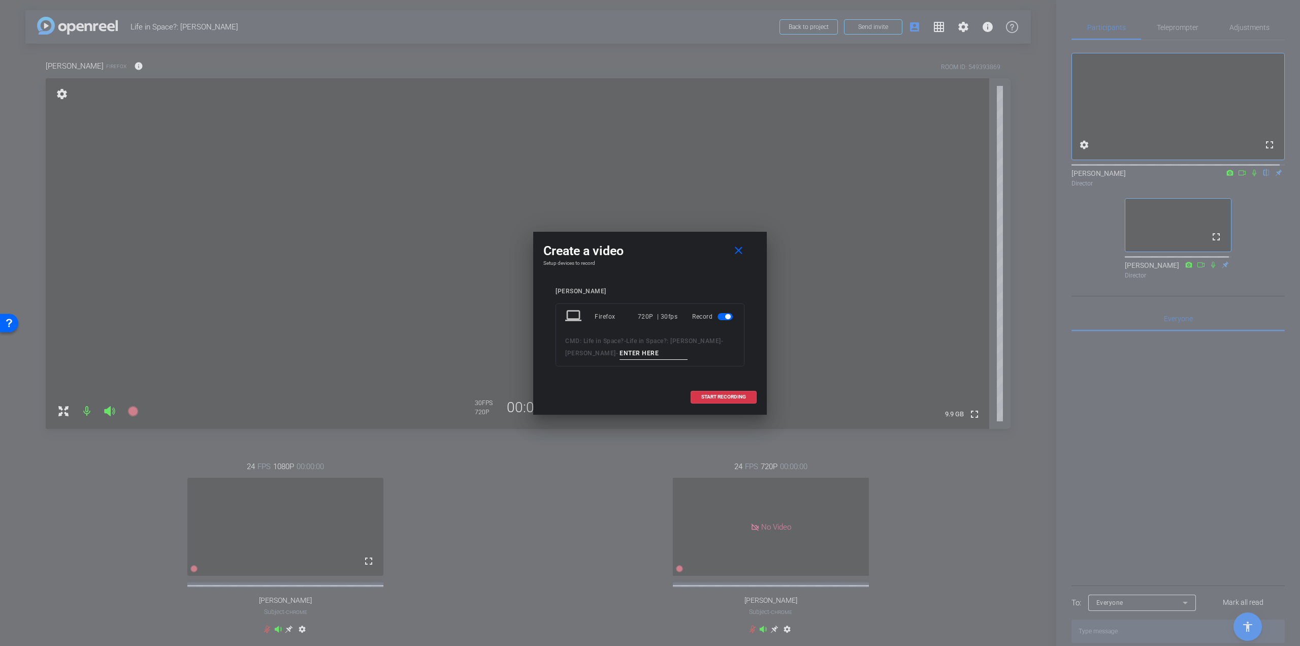
click at [662, 354] on input at bounding box center [654, 353] width 68 height 13
type input "Missions"
click at [711, 394] on span "START RECORDING" at bounding box center [723, 396] width 45 height 5
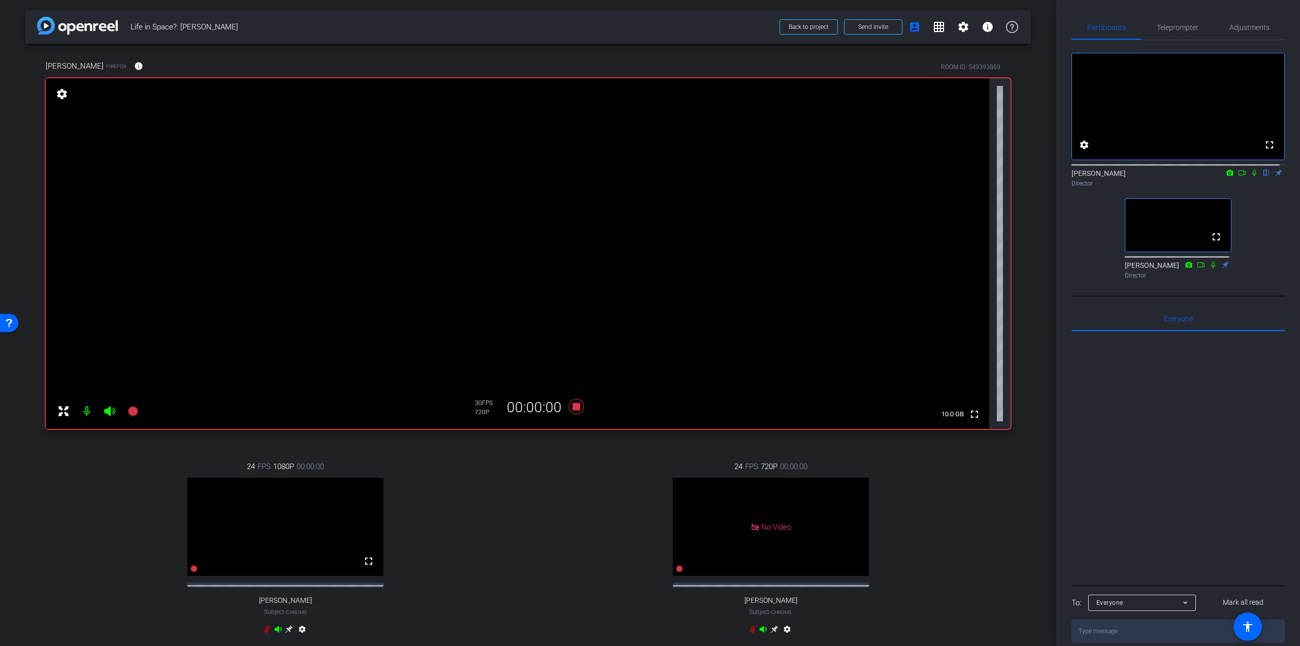
click at [1251, 176] on icon at bounding box center [1255, 172] width 8 height 7
click at [1211, 268] on icon at bounding box center [1213, 264] width 8 height 7
click at [576, 406] on icon at bounding box center [576, 406] width 15 height 15
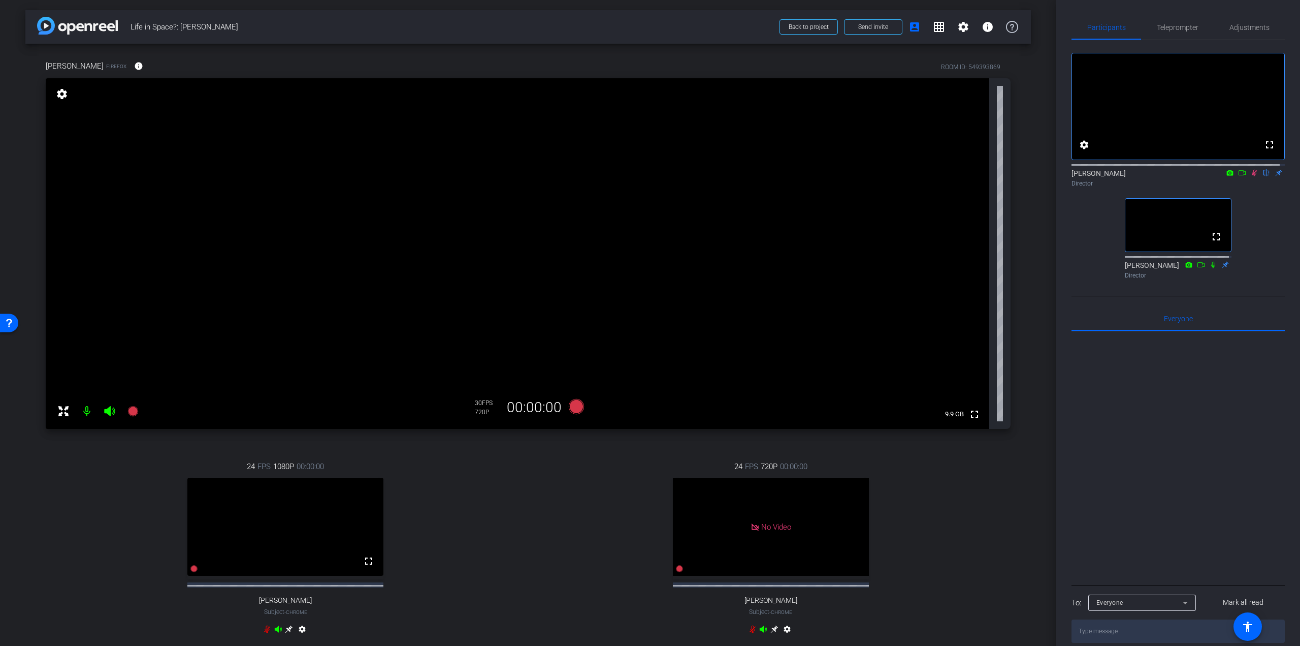
click at [1251, 176] on icon at bounding box center [1255, 172] width 8 height 7
click at [130, 409] on icon at bounding box center [132, 411] width 10 height 10
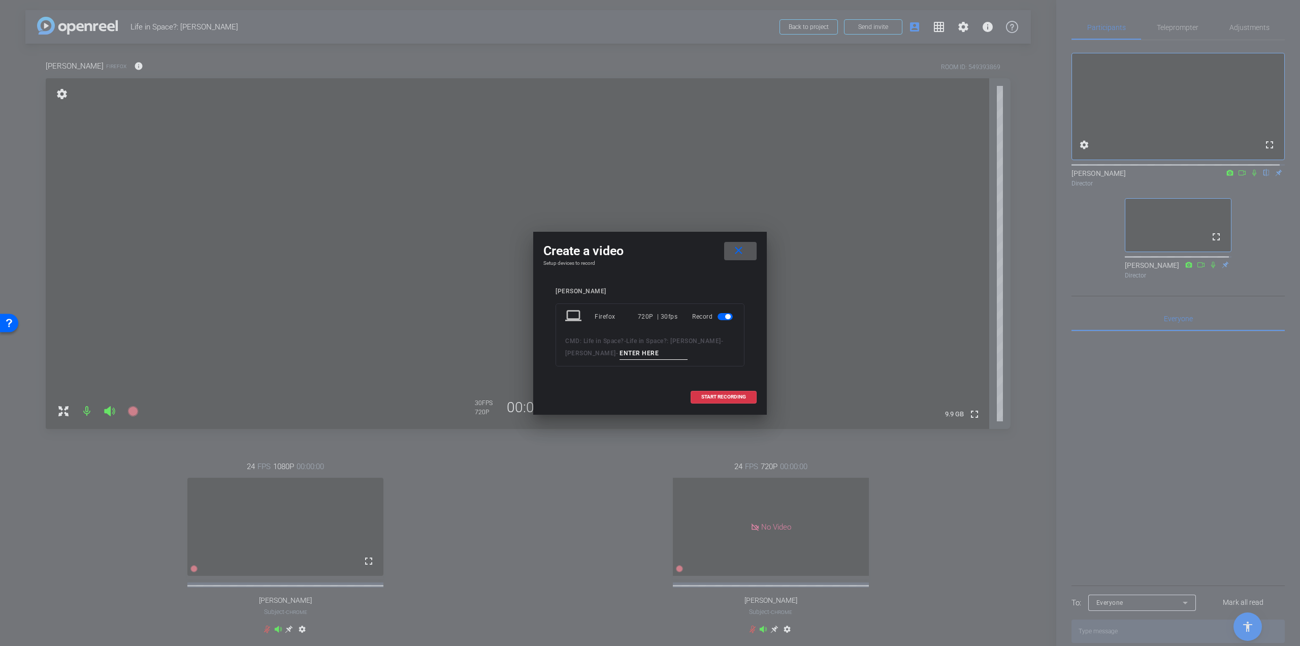
click at [641, 351] on input at bounding box center [654, 353] width 68 height 13
type input "Mission_Take 2"
click at [723, 391] on span at bounding box center [723, 397] width 65 height 24
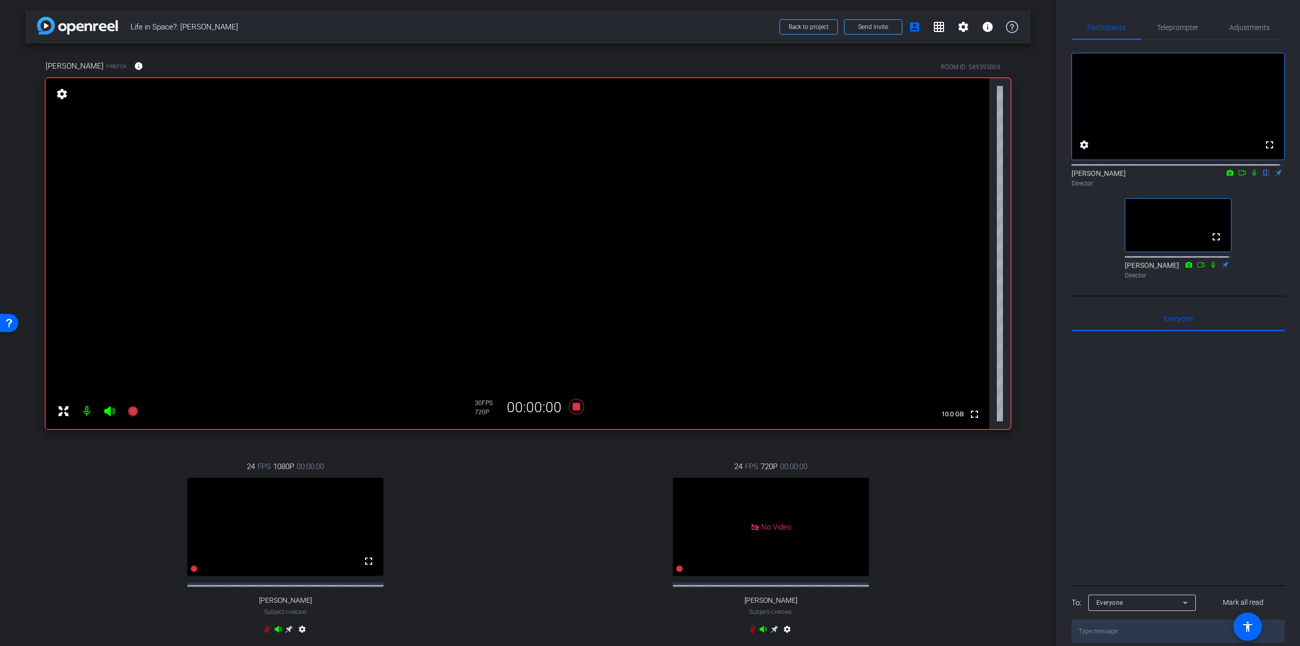
click at [1251, 176] on icon at bounding box center [1255, 172] width 8 height 7
click at [1252, 176] on icon at bounding box center [1255, 173] width 6 height 7
click at [571, 404] on icon at bounding box center [576, 406] width 15 height 15
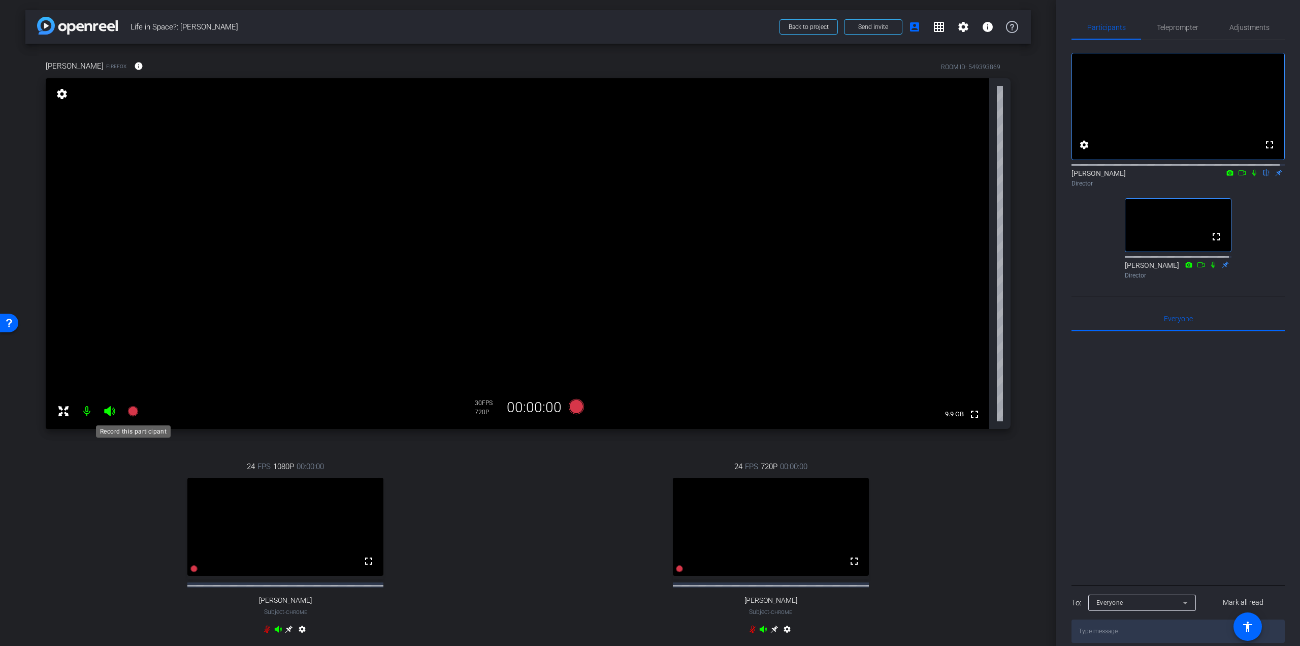
click at [138, 413] on icon at bounding box center [133, 411] width 12 height 12
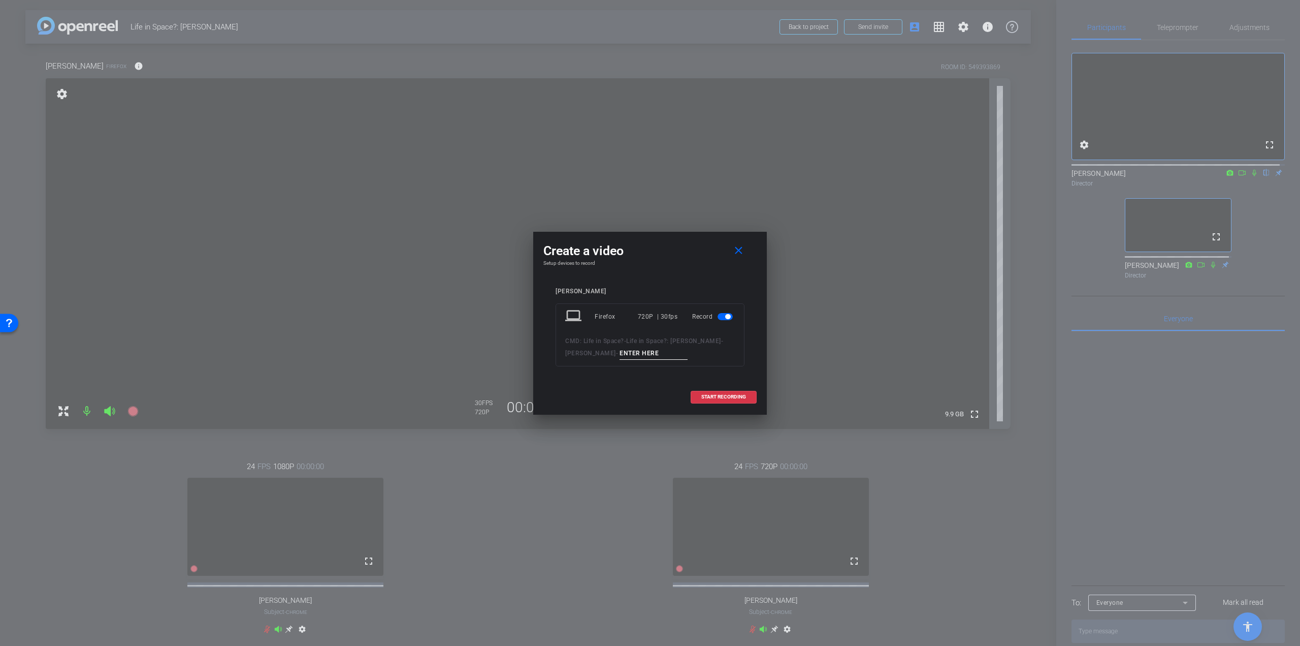
click at [650, 356] on input at bounding box center [654, 353] width 68 height 13
type input "Mission_3"
click at [703, 395] on span "START RECORDING" at bounding box center [723, 396] width 45 height 5
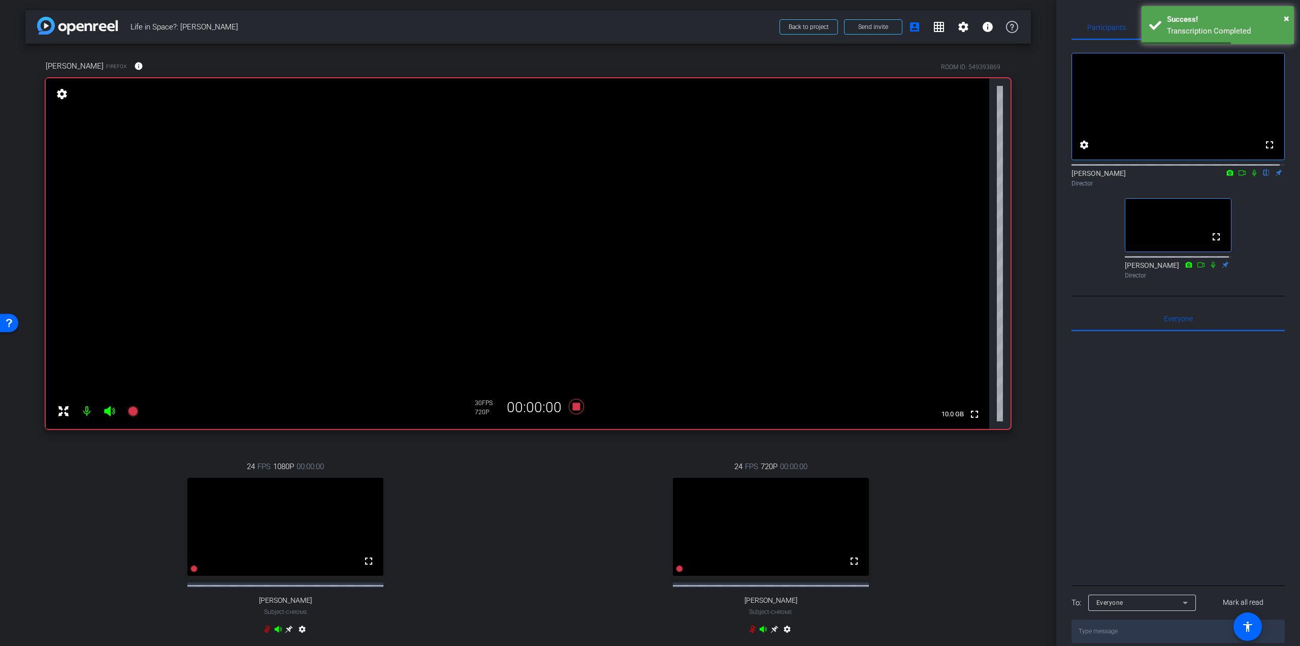
click at [1251, 176] on icon at bounding box center [1255, 172] width 8 height 7
click at [1252, 176] on icon at bounding box center [1255, 173] width 6 height 7
click at [1251, 176] on icon at bounding box center [1255, 172] width 8 height 7
click at [575, 407] on icon at bounding box center [576, 406] width 15 height 15
click at [137, 411] on icon at bounding box center [132, 411] width 10 height 10
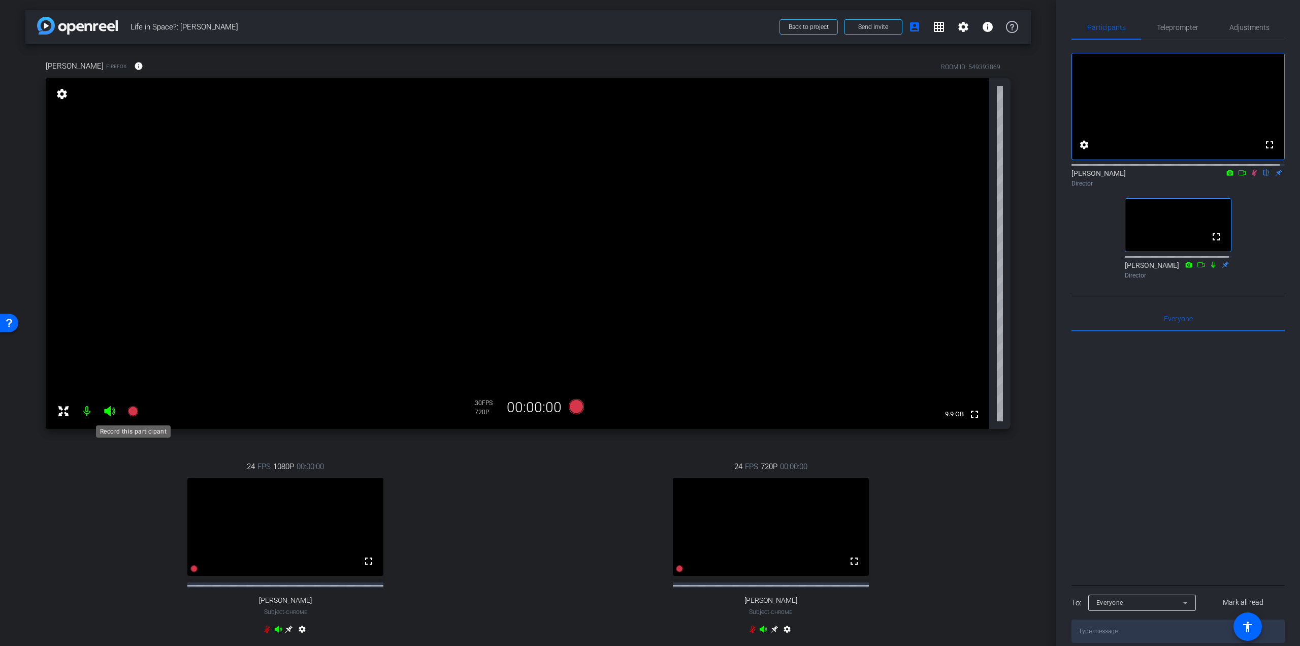
click at [137, 408] on icon at bounding box center [133, 411] width 12 height 12
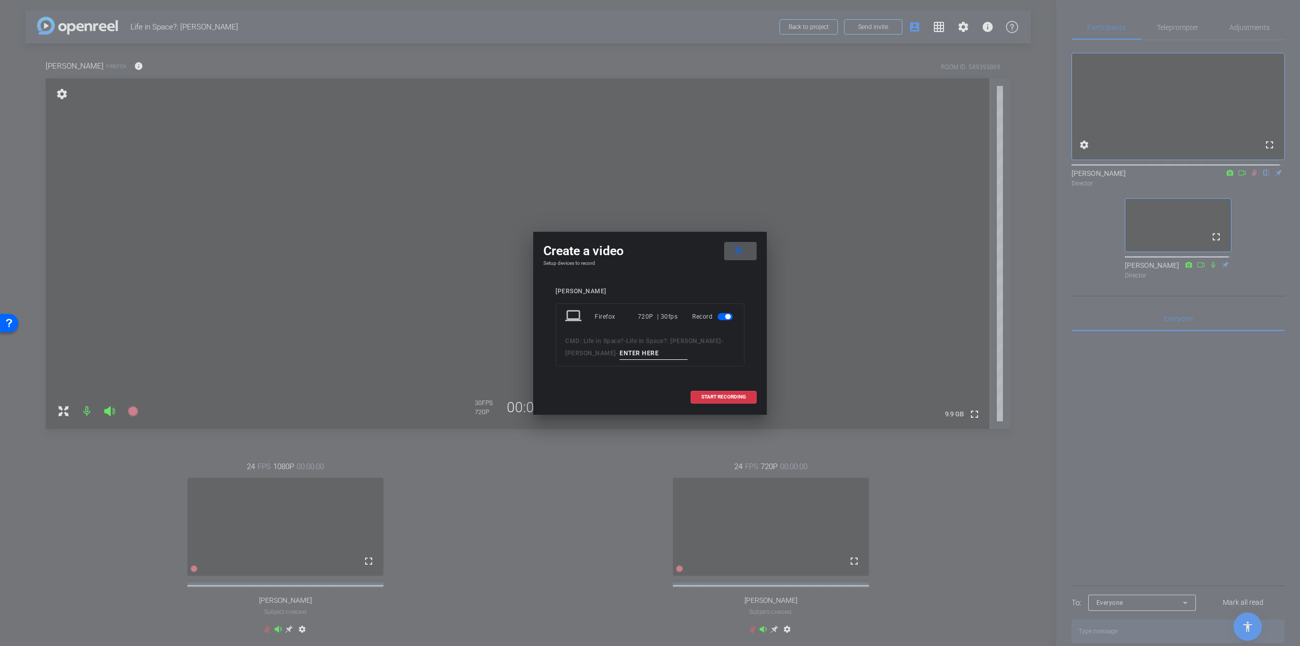
click at [644, 349] on input at bounding box center [654, 353] width 68 height 13
type input "What went into space"
click at [749, 397] on span at bounding box center [723, 397] width 65 height 24
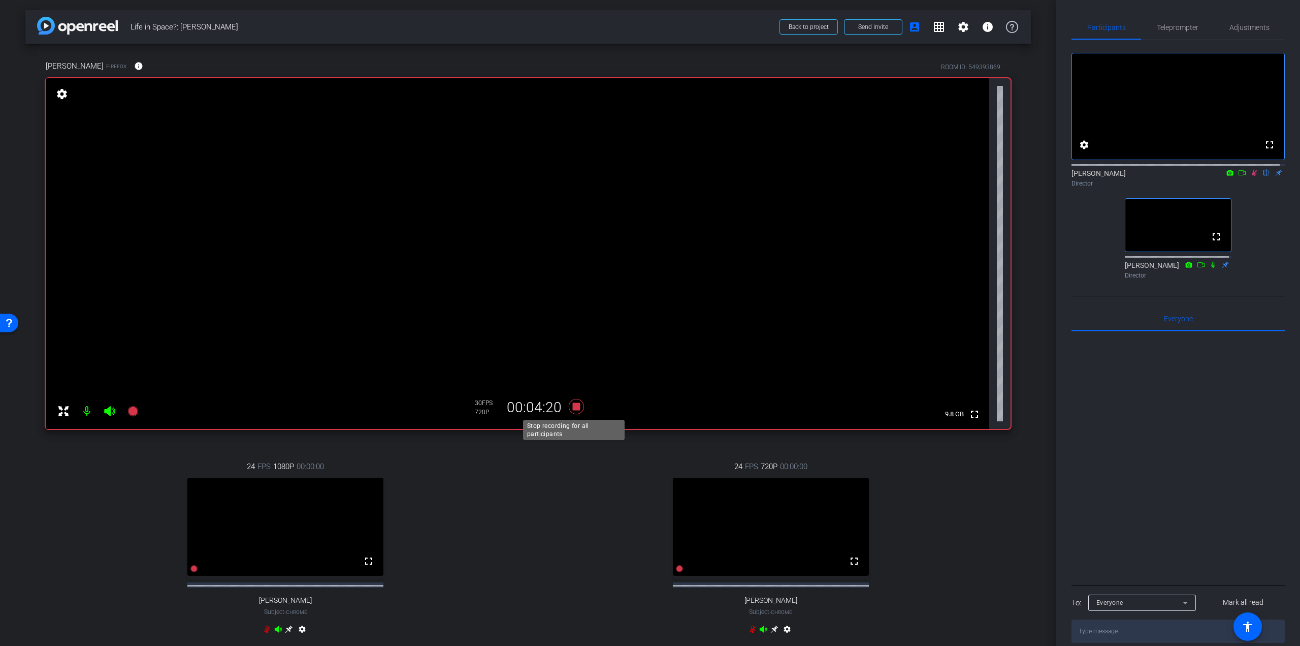
drag, startPoint x: 570, startPoint y: 404, endPoint x: 492, endPoint y: 400, distance: 78.8
click at [570, 404] on icon at bounding box center [576, 406] width 15 height 15
click at [132, 411] on icon at bounding box center [132, 411] width 10 height 10
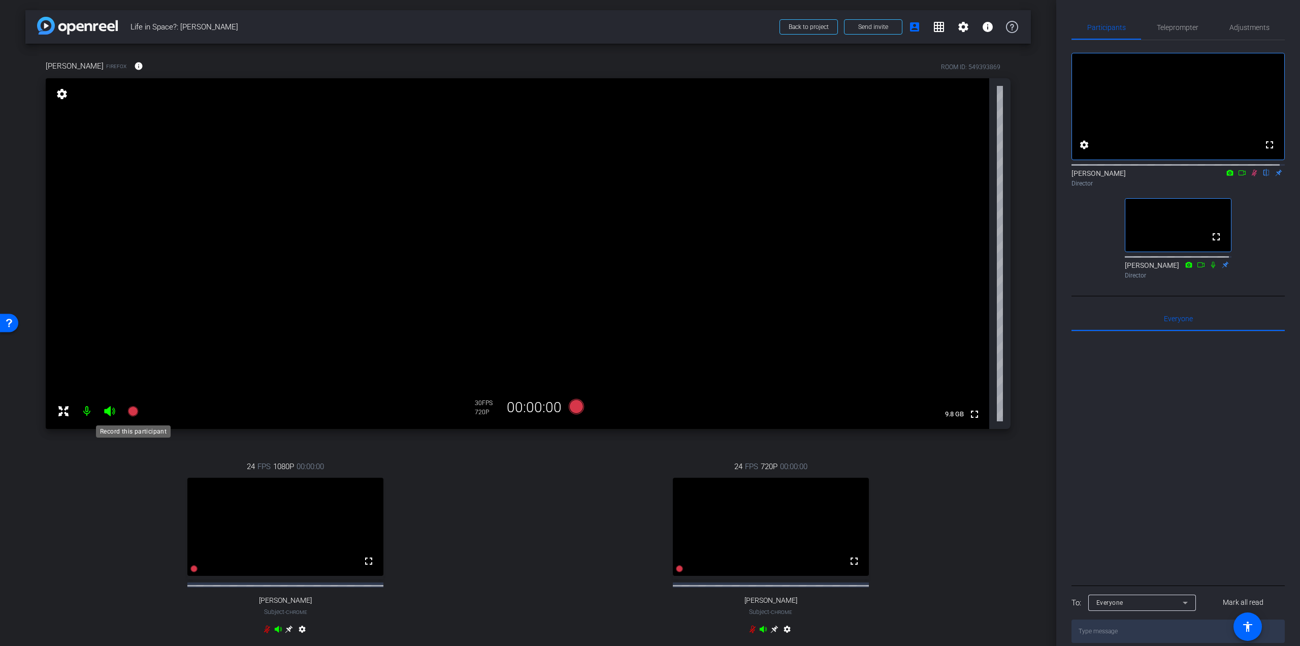
click at [134, 413] on icon at bounding box center [132, 411] width 10 height 10
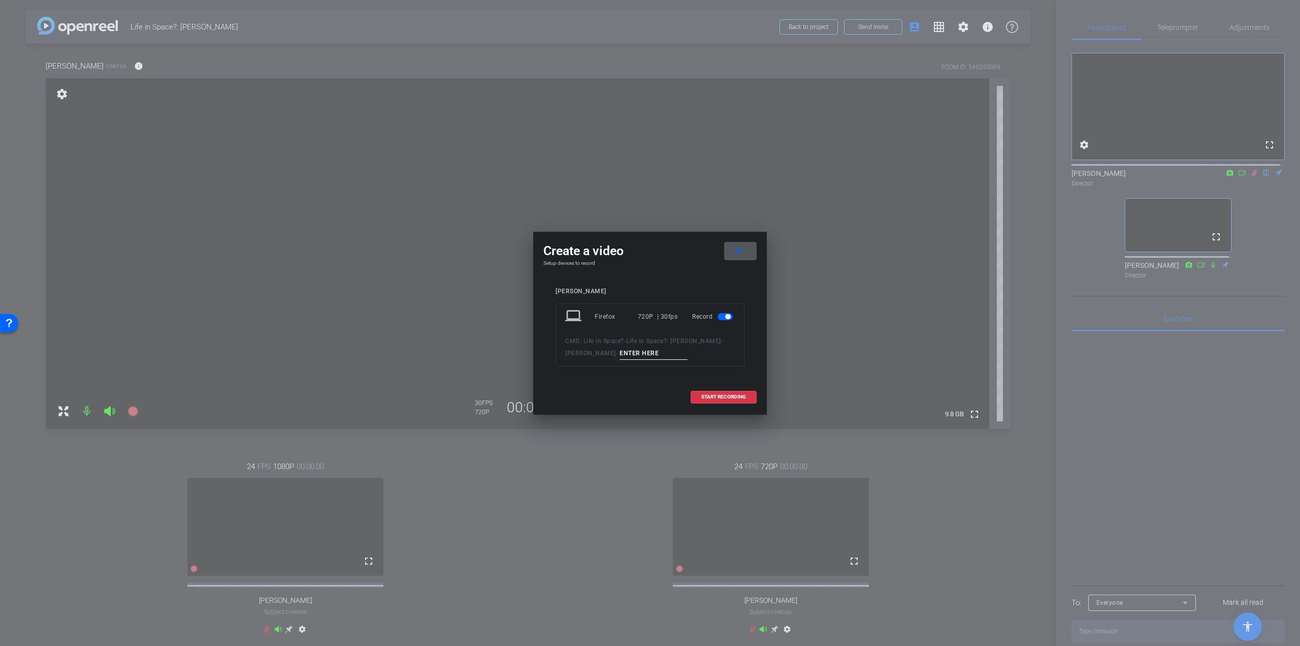
click at [634, 355] on input at bounding box center [654, 353] width 68 height 13
type input "Findings"
click at [710, 394] on span "START RECORDING" at bounding box center [723, 396] width 45 height 5
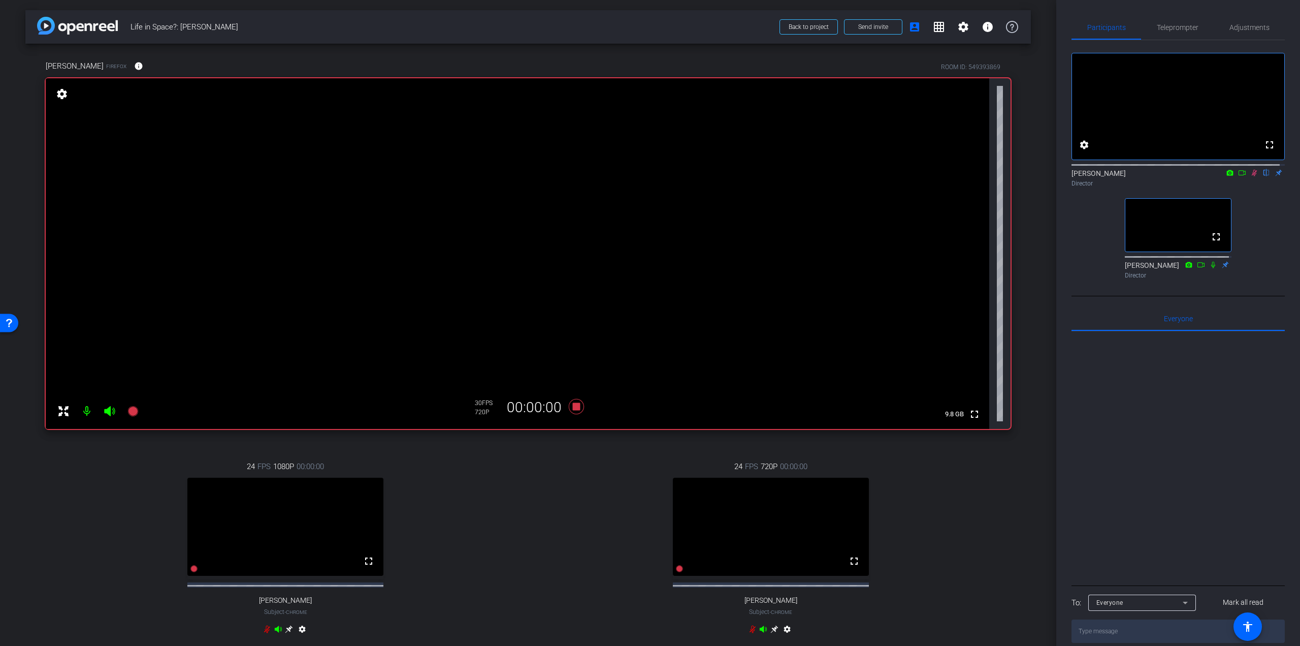
click at [1251, 176] on icon at bounding box center [1255, 172] width 8 height 7
click at [1253, 176] on icon at bounding box center [1255, 173] width 4 height 7
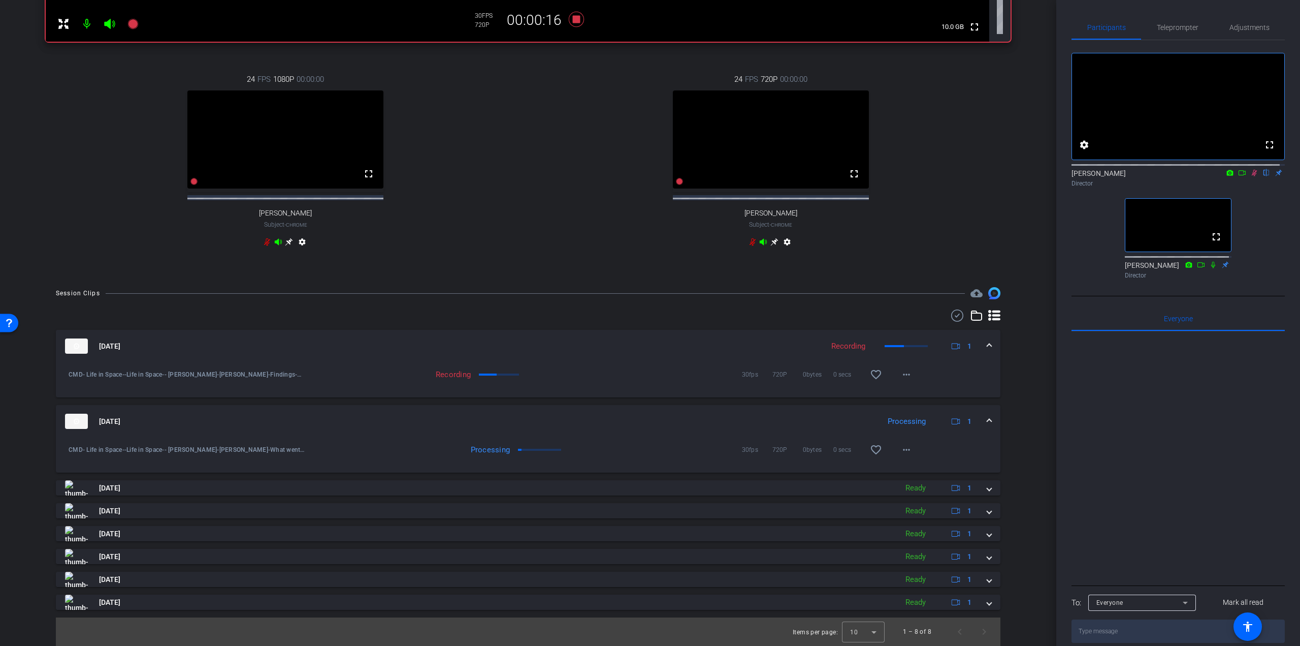
scroll to position [396, 0]
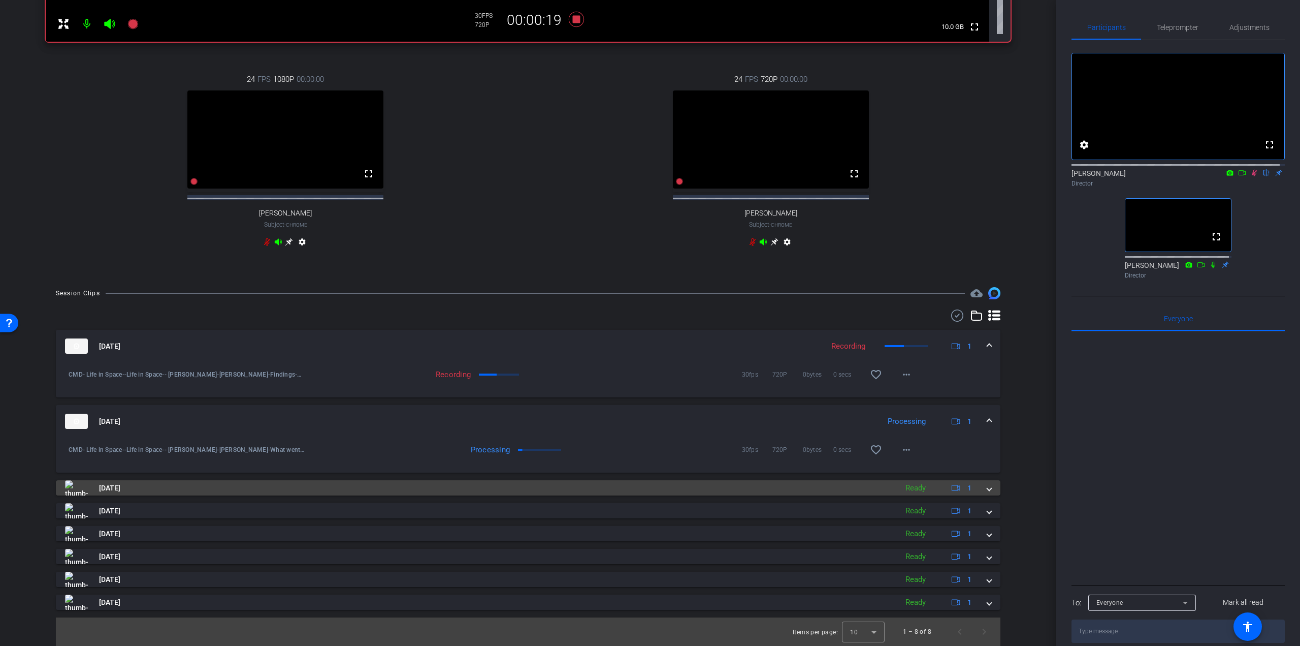
click at [99, 487] on mat-panel-title "[DATE]" at bounding box center [478, 487] width 827 height 15
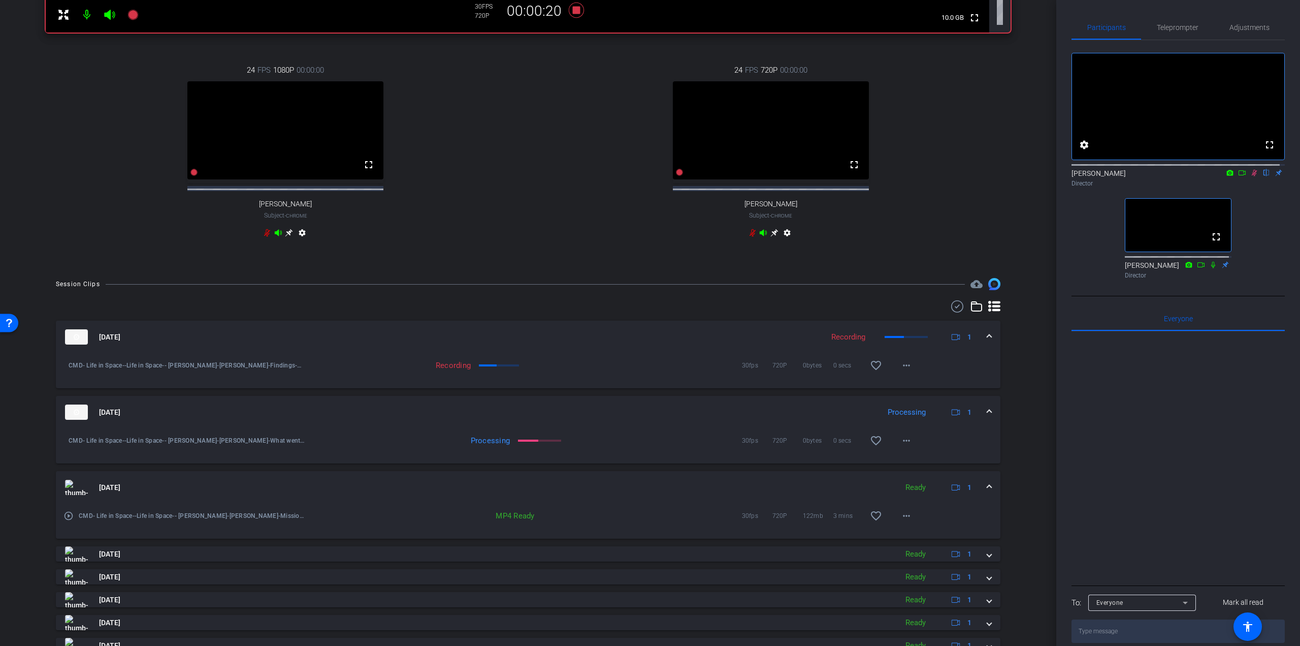
click at [72, 521] on mat-icon "play_circle_outline" at bounding box center [68, 515] width 10 height 10
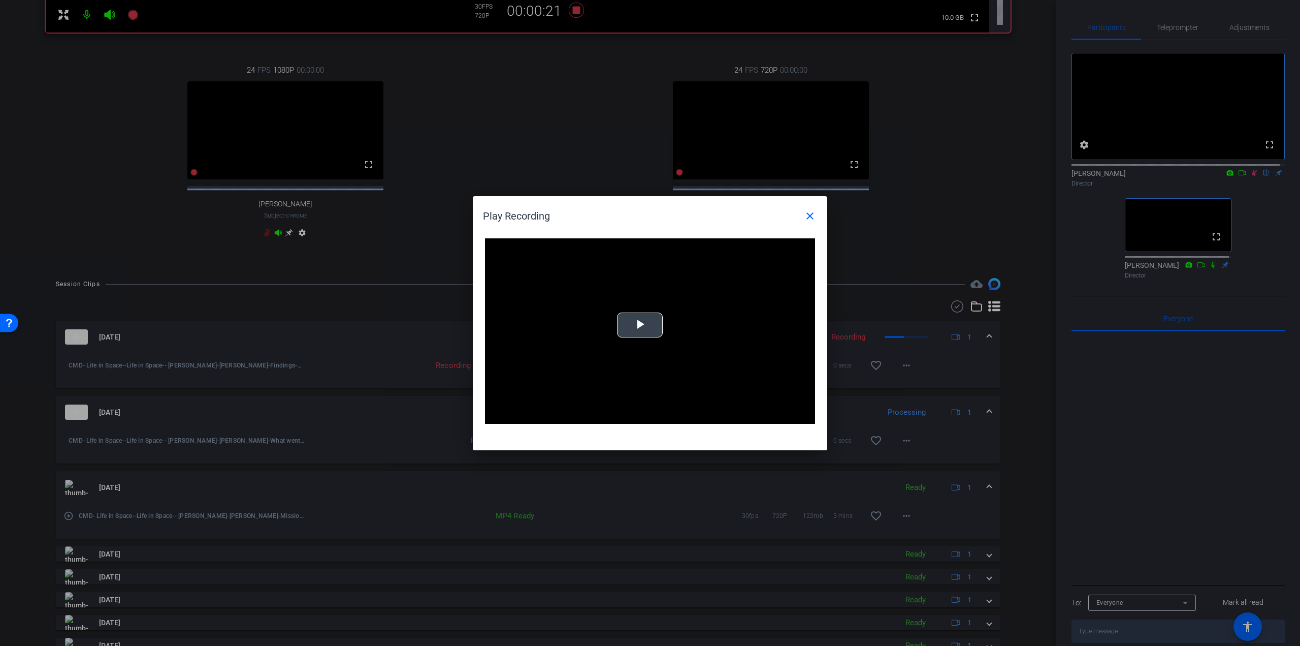
click at [640, 325] on span "Video Player" at bounding box center [640, 325] width 0 height 0
click at [628, 413] on div "Loaded : 13.09% 1:22 0:01" at bounding box center [639, 415] width 226 height 15
click at [807, 215] on mat-icon "close" at bounding box center [810, 216] width 12 height 12
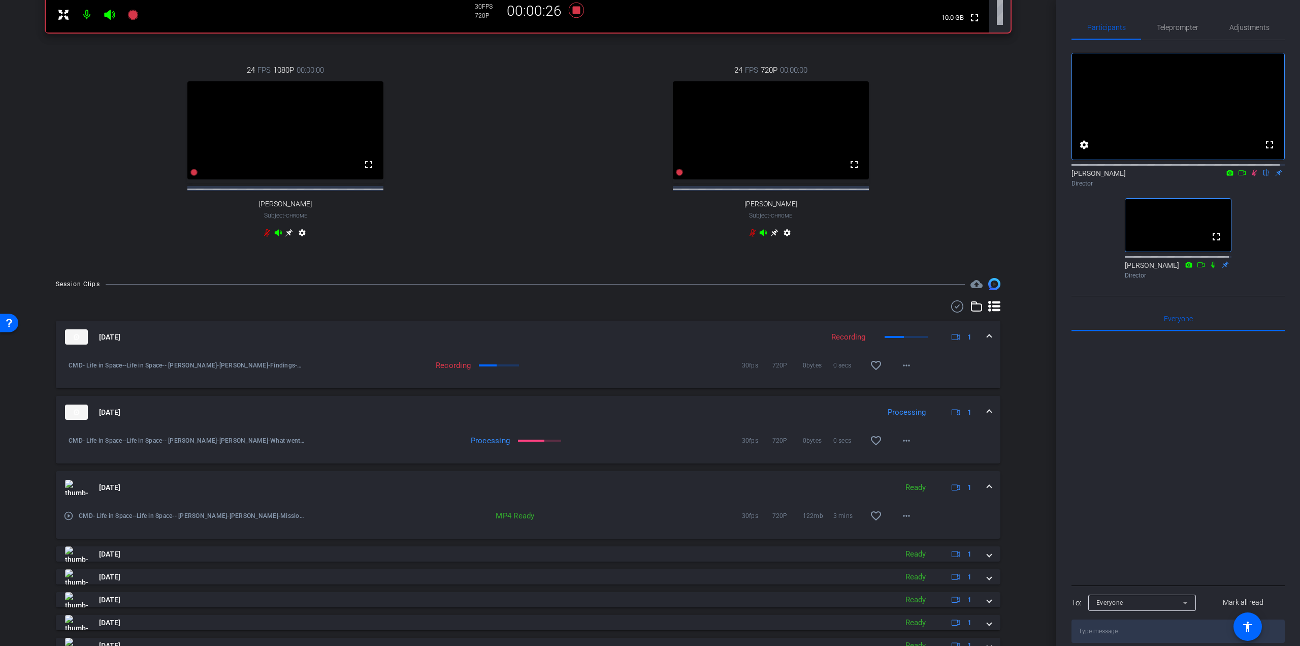
scroll to position [0, 0]
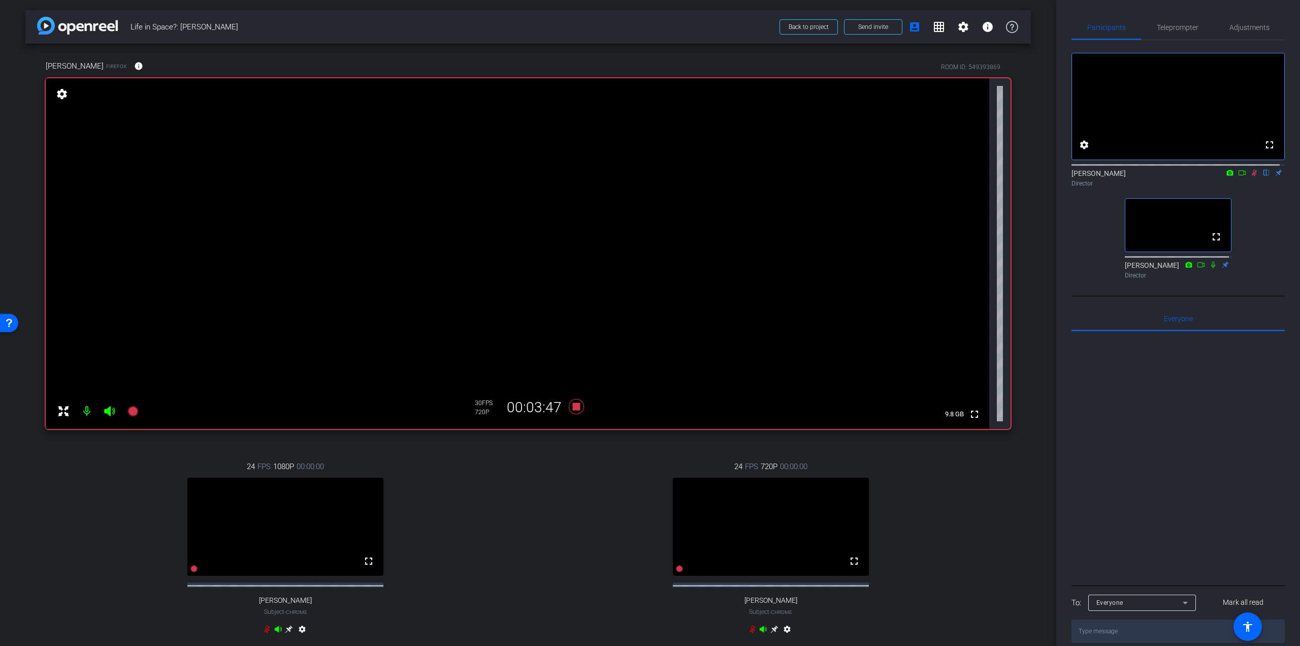
click at [1251, 176] on icon at bounding box center [1255, 172] width 8 height 7
click at [576, 406] on icon at bounding box center [576, 406] width 15 height 15
click at [131, 410] on icon at bounding box center [132, 411] width 10 height 10
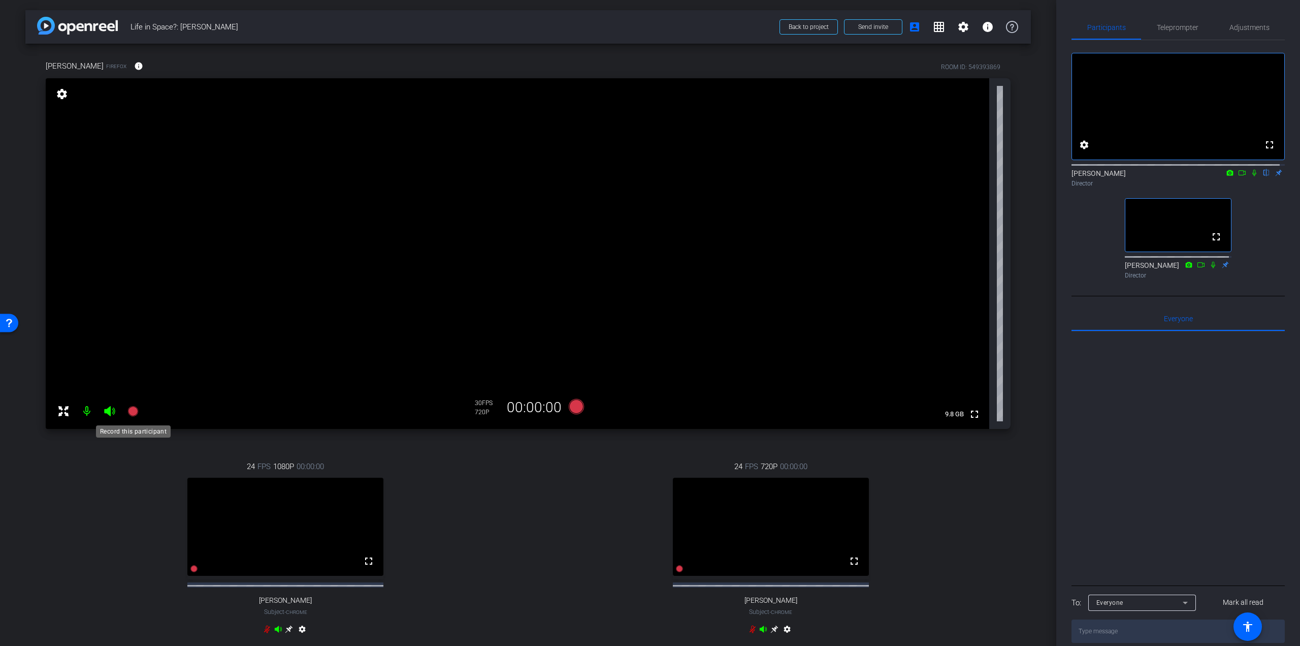
click at [139, 408] on icon at bounding box center [133, 411] width 12 height 12
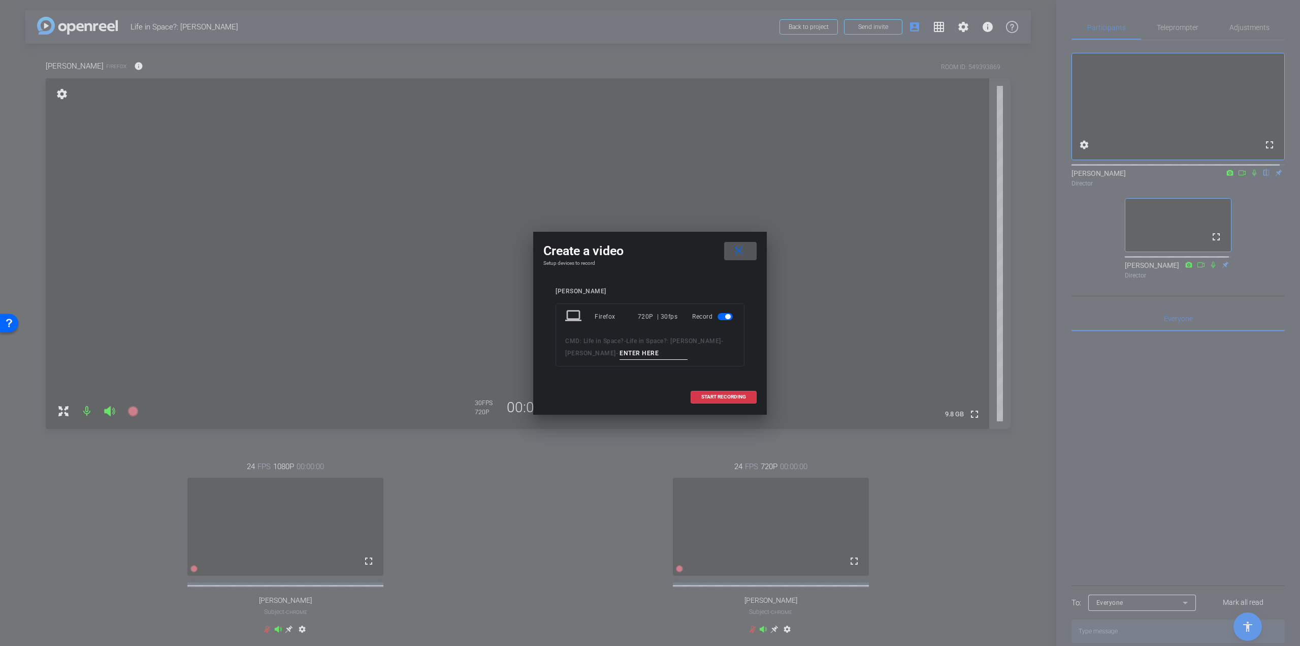
click at [644, 353] on input at bounding box center [654, 353] width 68 height 13
type input "Instruments"
click at [746, 397] on span "START RECORDING" at bounding box center [723, 396] width 45 height 5
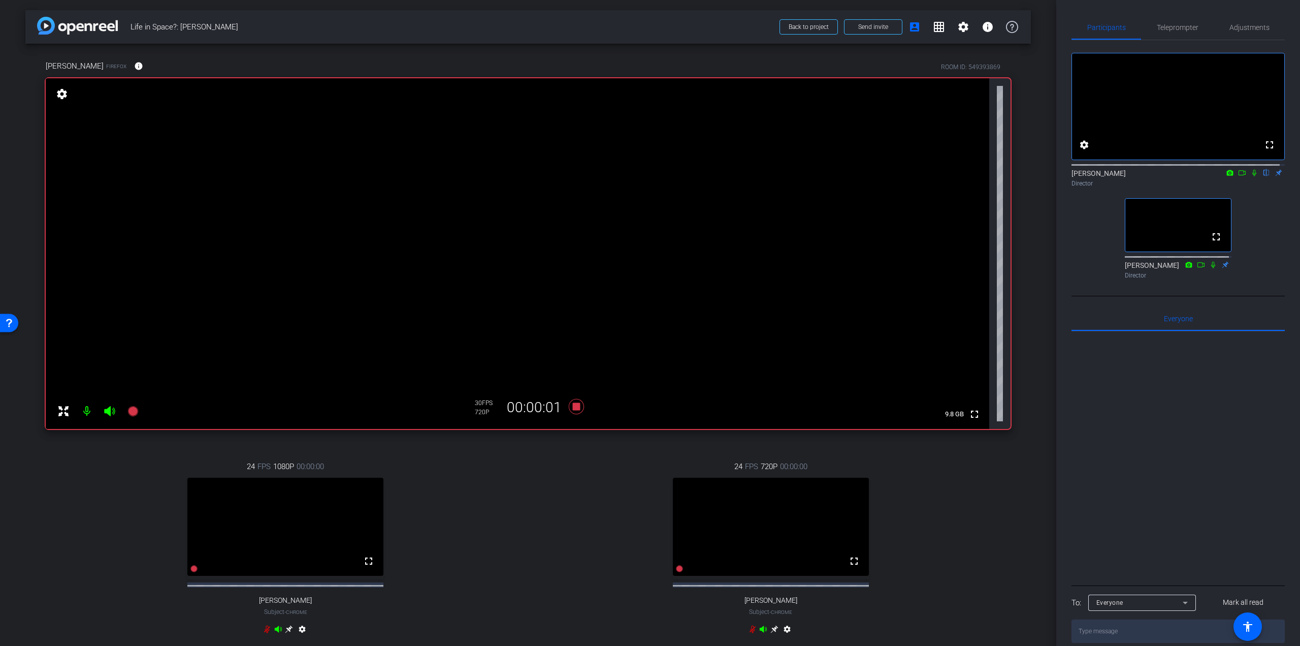
click at [1253, 176] on icon at bounding box center [1255, 173] width 4 height 7
click at [1251, 176] on icon at bounding box center [1255, 172] width 8 height 7
click at [574, 407] on icon at bounding box center [576, 406] width 15 height 15
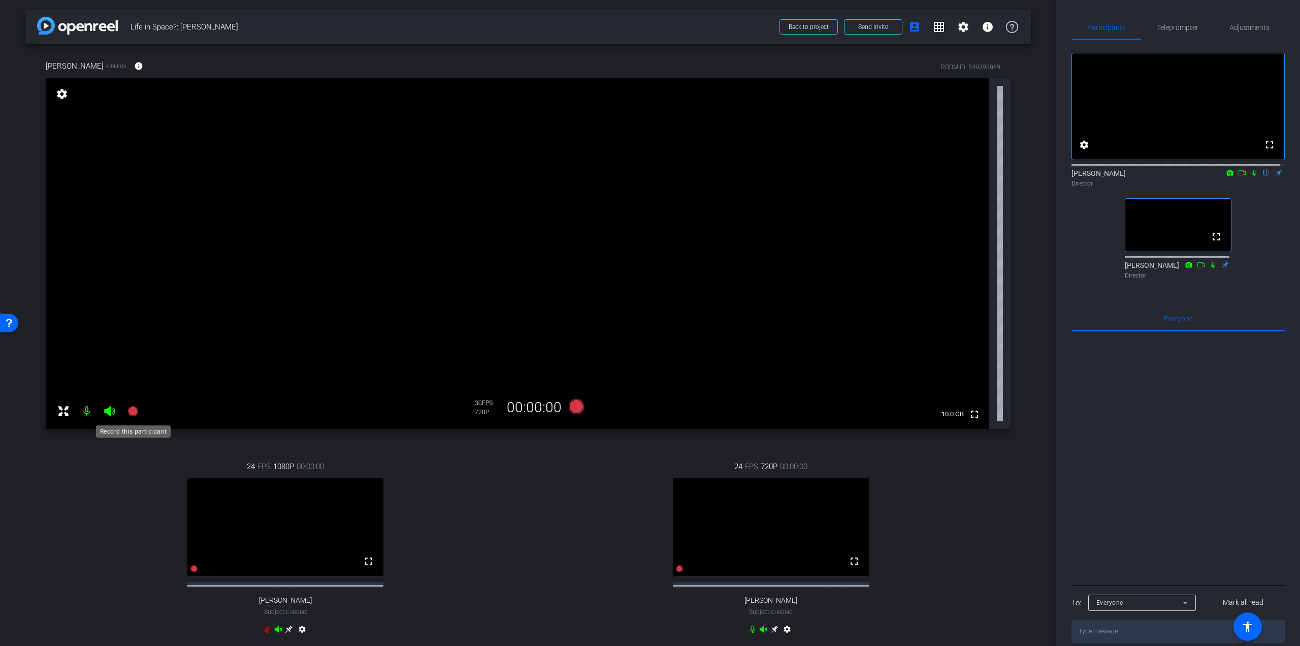
click at [131, 405] on icon at bounding box center [133, 411] width 12 height 12
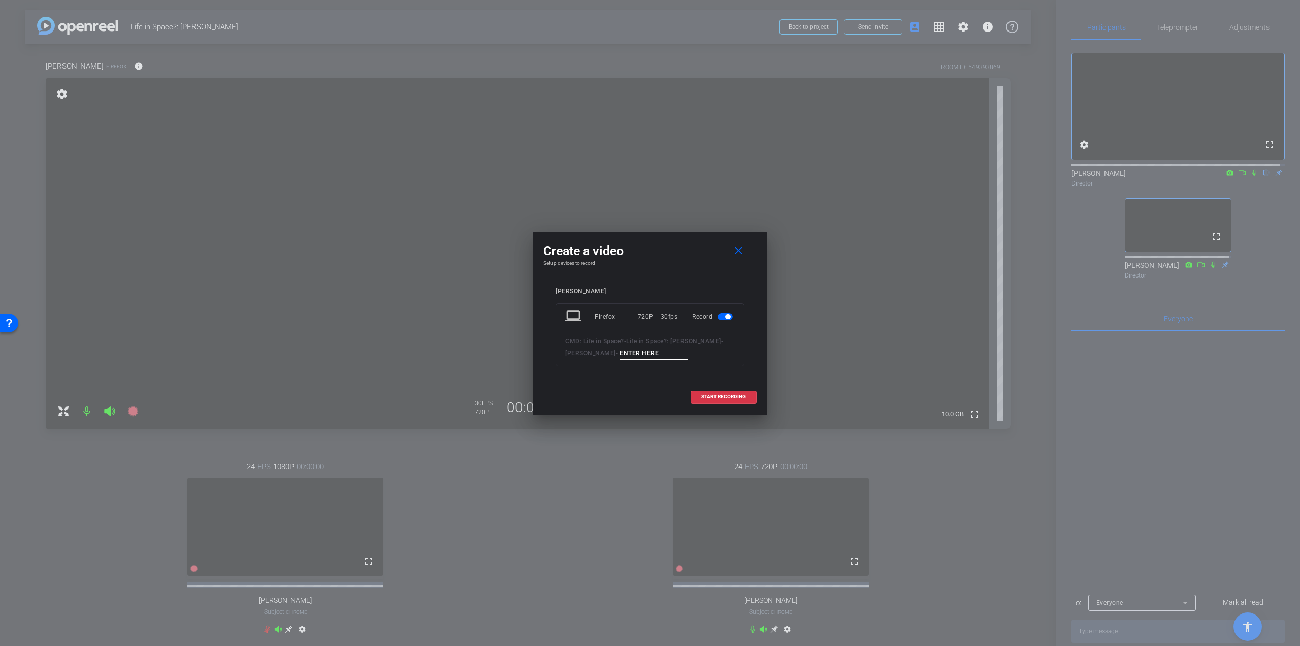
click at [660, 352] on input at bounding box center [654, 353] width 68 height 13
type input "Instruments_2"
click at [709, 397] on span "START RECORDING" at bounding box center [723, 396] width 45 height 5
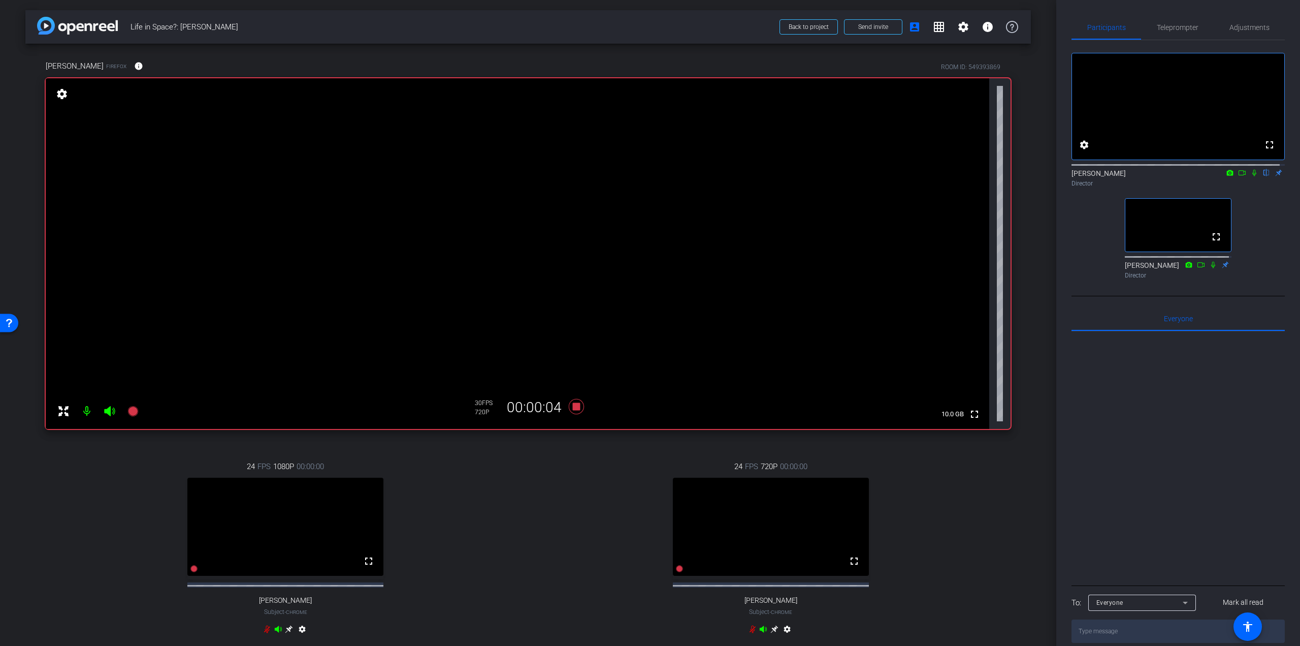
click at [1251, 176] on icon at bounding box center [1255, 172] width 8 height 7
click at [577, 405] on icon at bounding box center [576, 406] width 15 height 15
click at [134, 414] on icon at bounding box center [132, 411] width 10 height 10
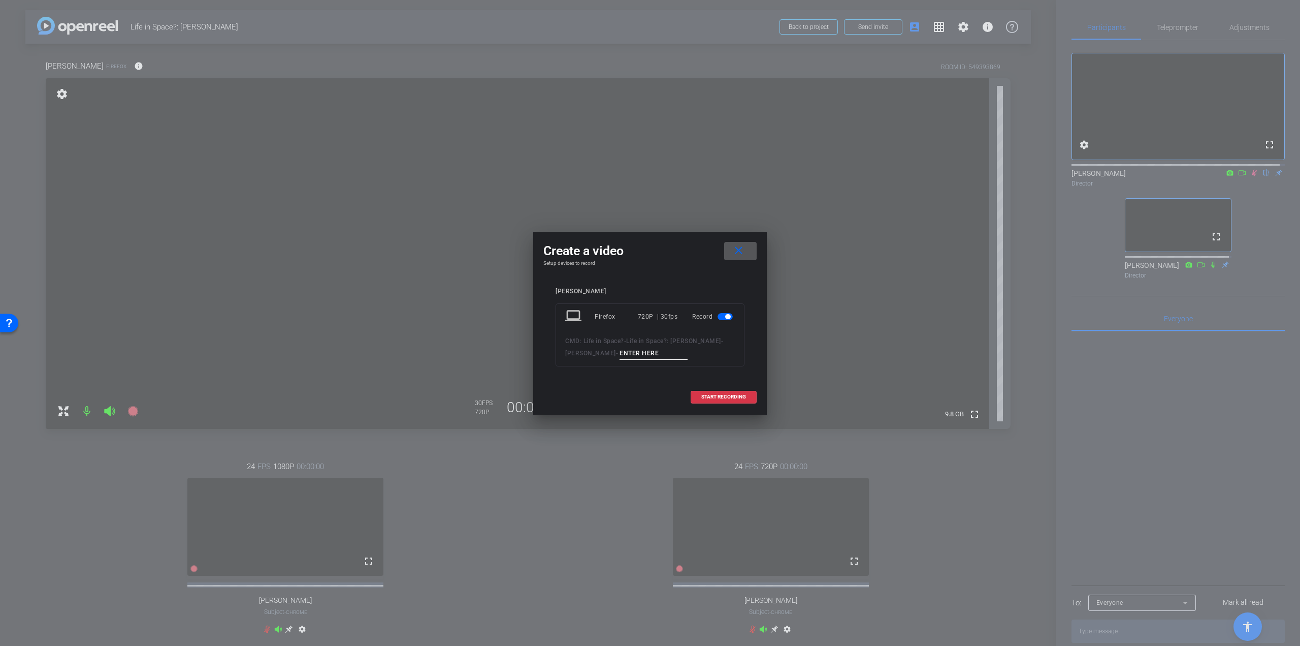
click at [635, 351] on input at bounding box center [654, 353] width 68 height 13
click at [635, 351] on input "Why are discoveries exciting" at bounding box center [654, 353] width 68 height 13
type input "Discoveries and impact"
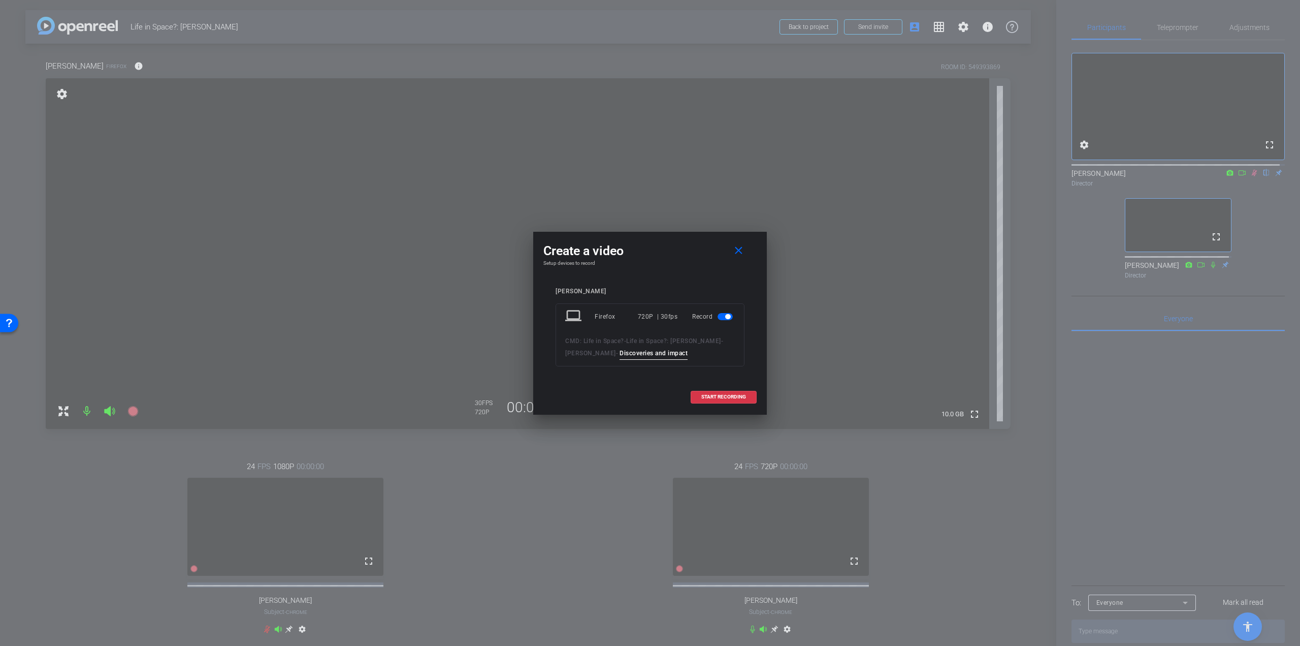
scroll to position [0, 0]
click at [701, 392] on span at bounding box center [723, 397] width 65 height 24
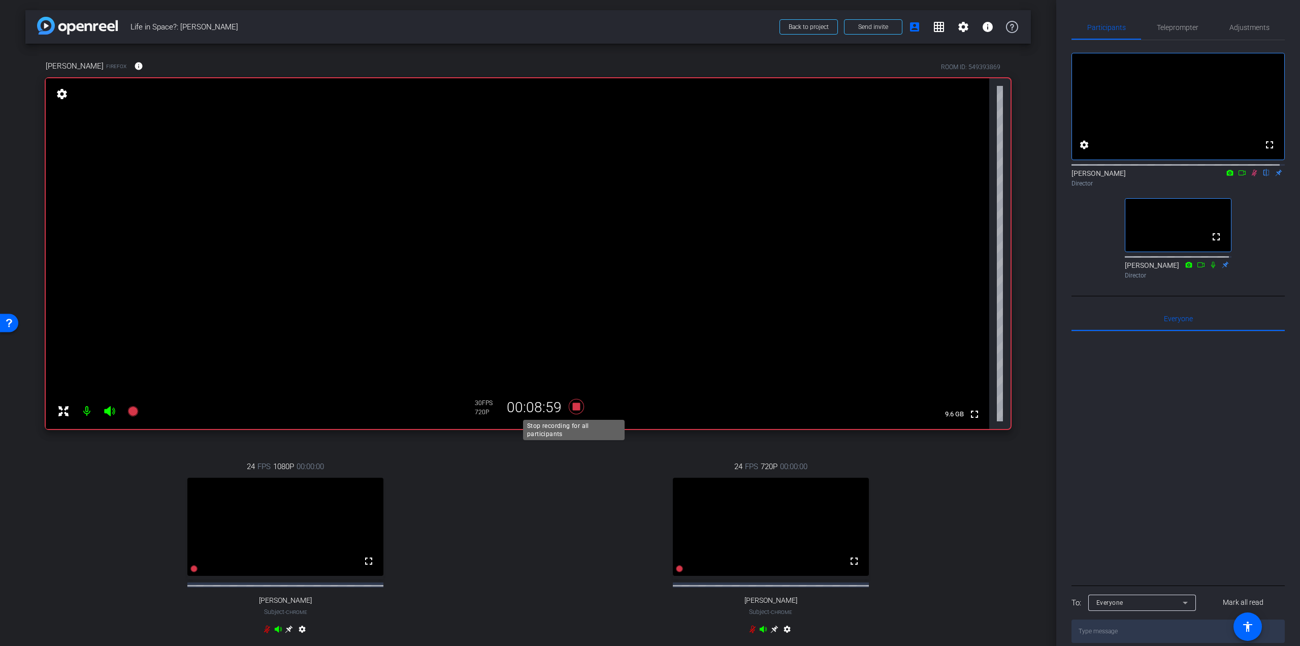
click at [573, 406] on icon at bounding box center [576, 406] width 15 height 15
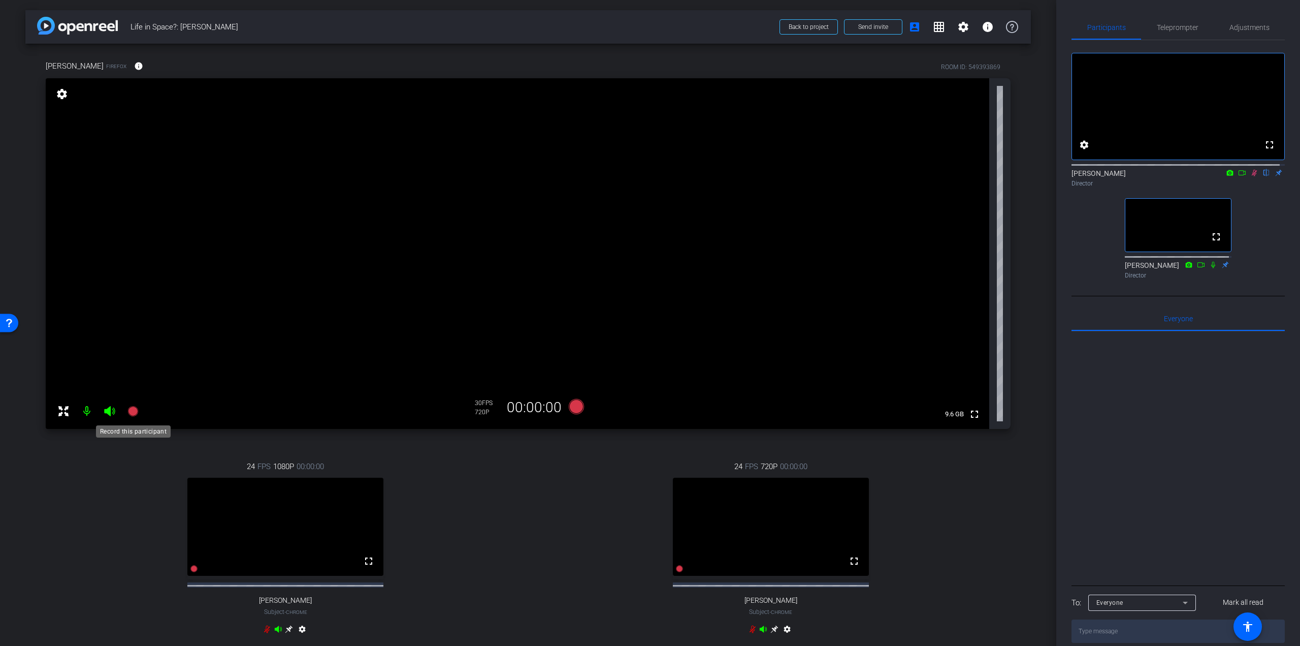
click at [132, 413] on icon at bounding box center [132, 411] width 10 height 10
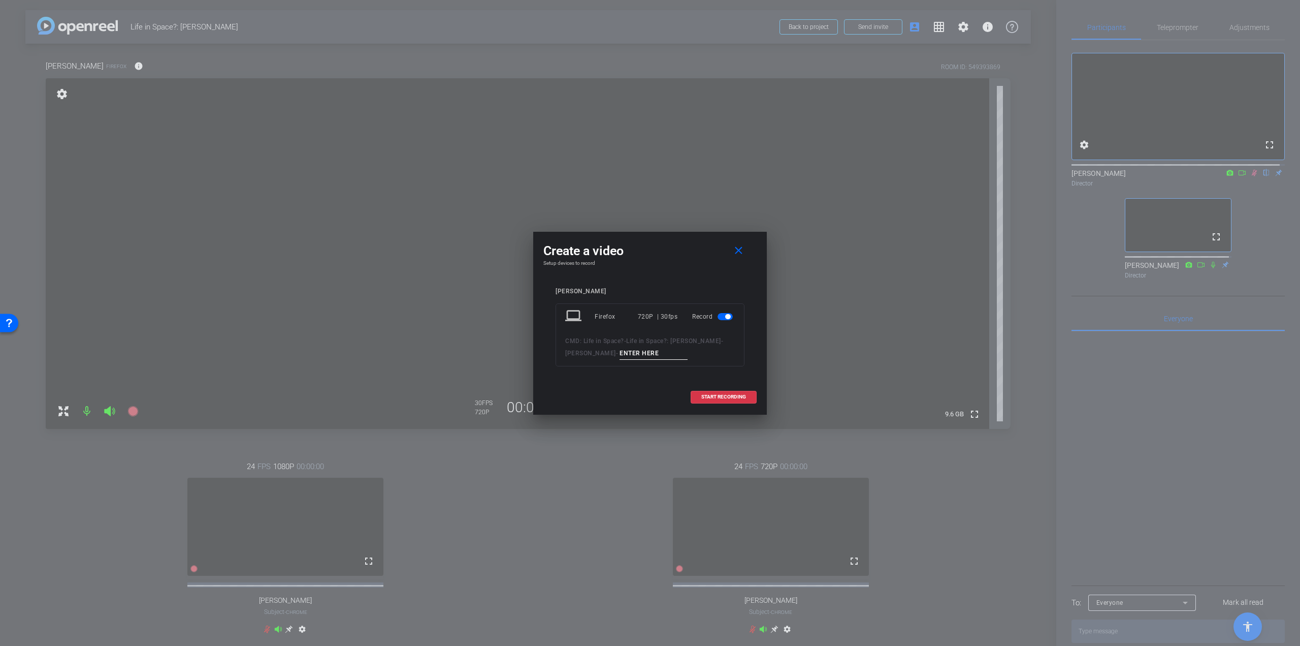
click at [645, 351] on input at bounding box center [654, 353] width 68 height 13
type input "Prompts by [PERSON_NAME]"
click at [709, 395] on span "START RECORDING" at bounding box center [723, 396] width 45 height 5
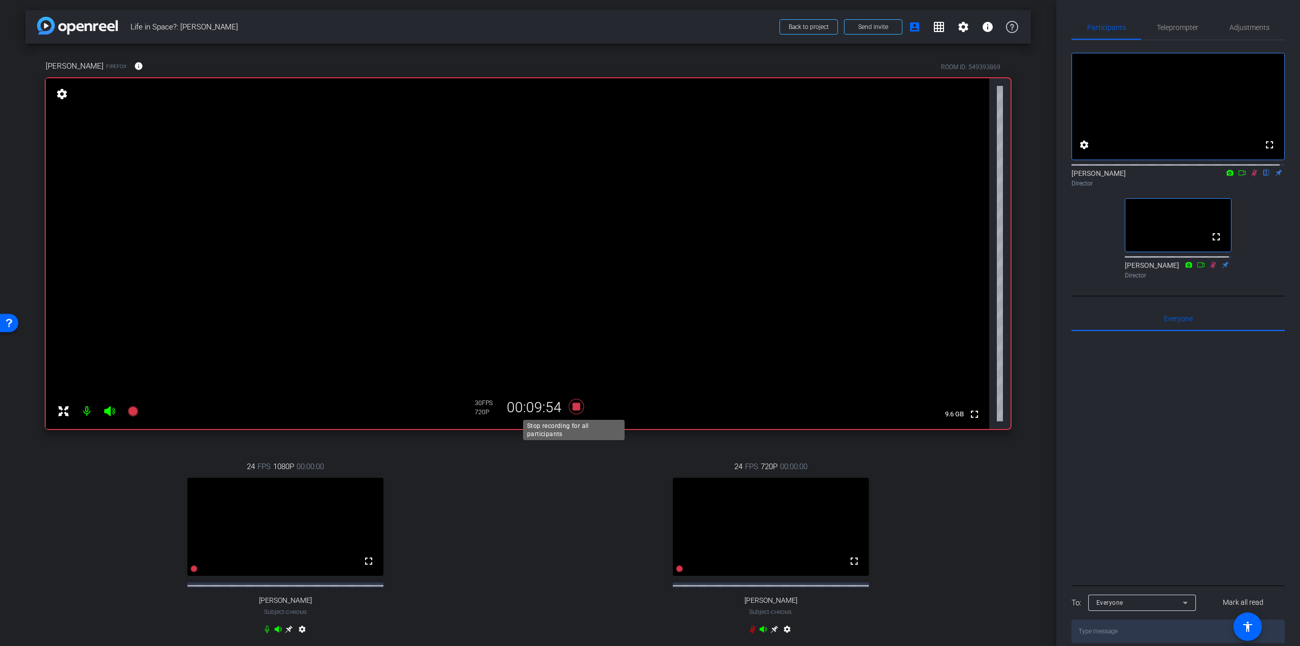
click at [575, 405] on icon at bounding box center [576, 406] width 15 height 15
click at [134, 407] on icon at bounding box center [132, 411] width 10 height 10
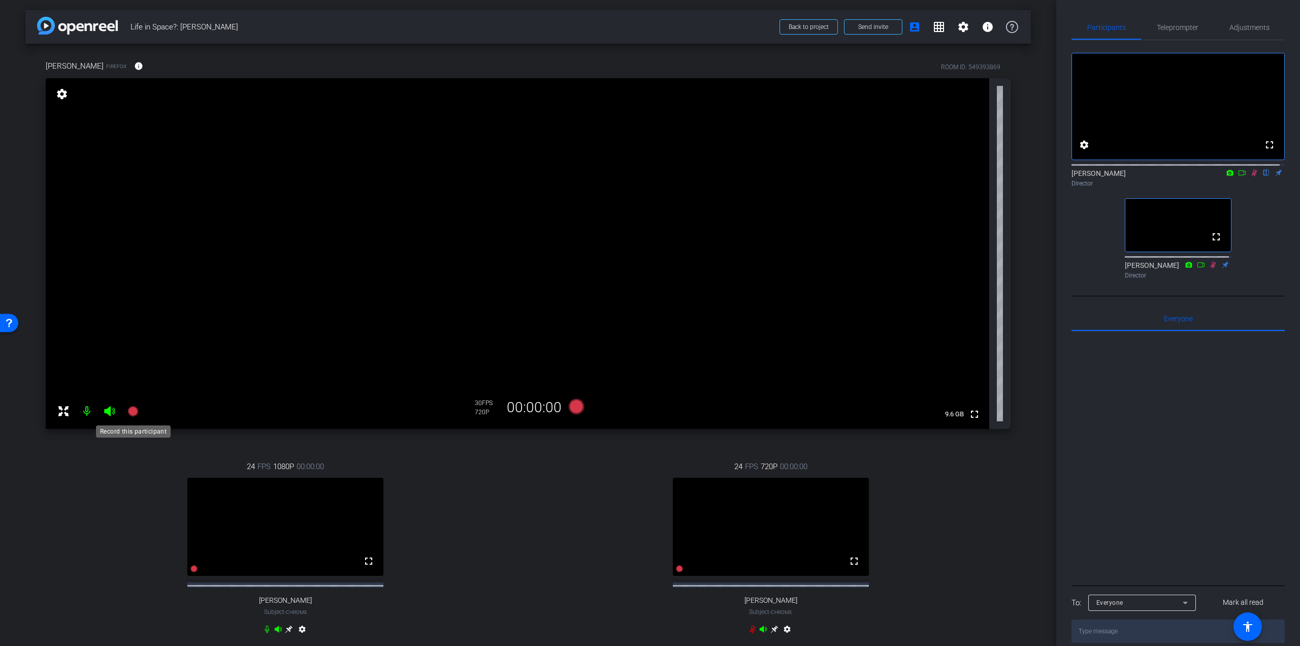
click at [131, 410] on icon at bounding box center [132, 411] width 10 height 10
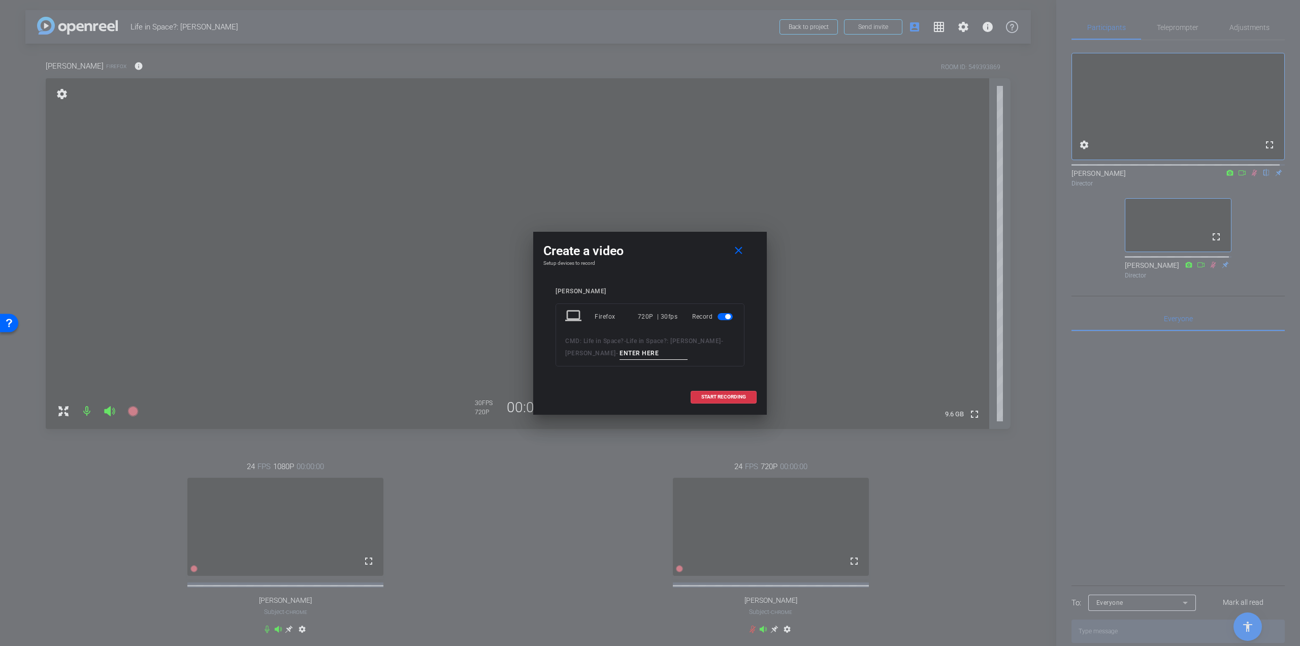
click at [643, 348] on input at bounding box center [654, 353] width 68 height 13
type input "Extra prompts"
click at [727, 398] on span "START RECORDING" at bounding box center [723, 396] width 45 height 5
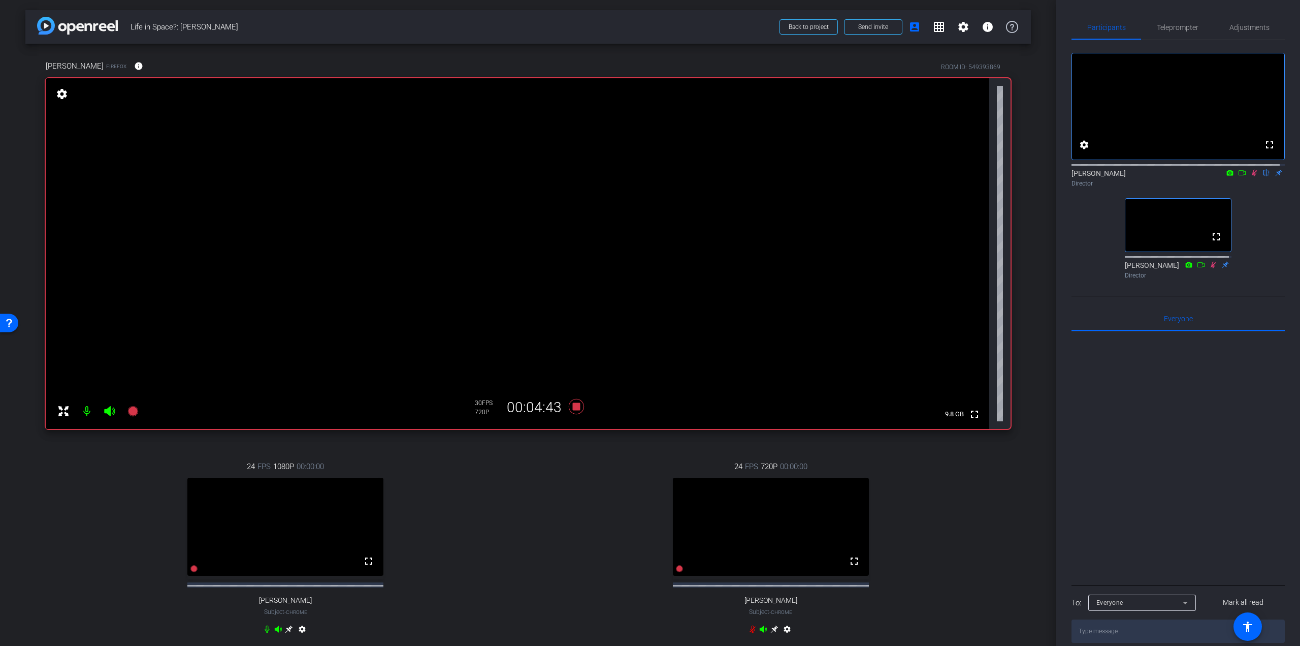
click at [1251, 177] on mat-icon at bounding box center [1255, 172] width 12 height 9
click at [574, 406] on icon at bounding box center [576, 406] width 15 height 15
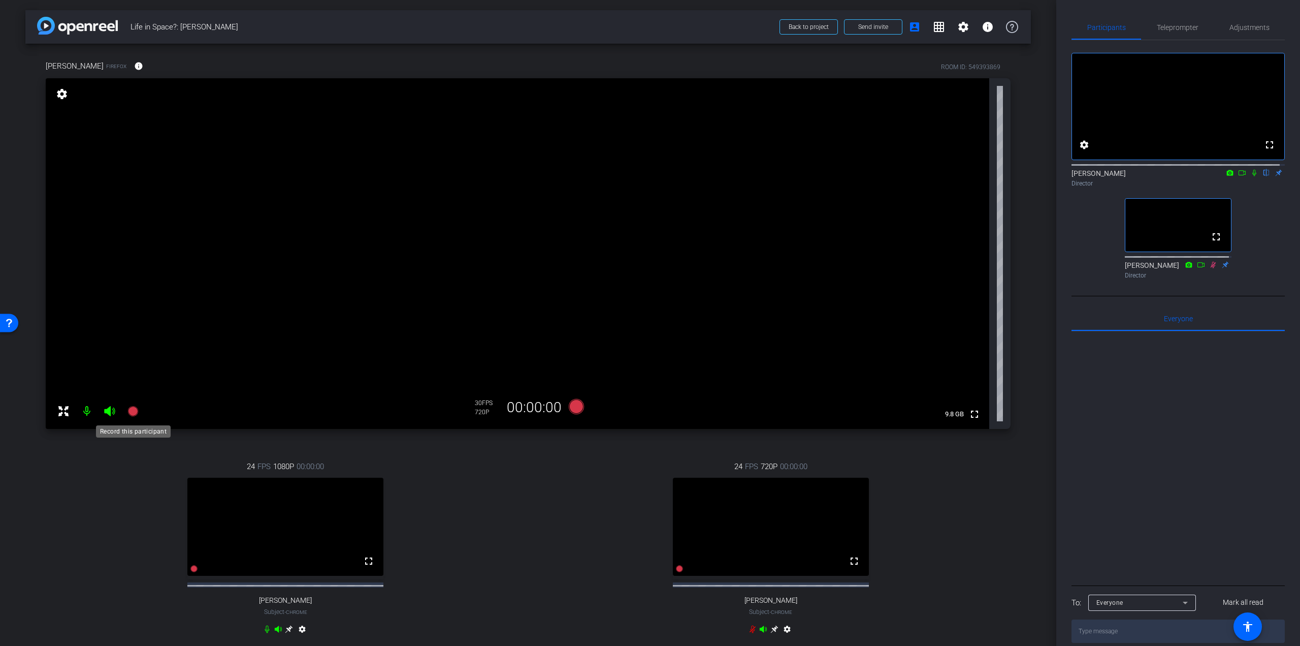
click at [135, 407] on icon at bounding box center [132, 411] width 10 height 10
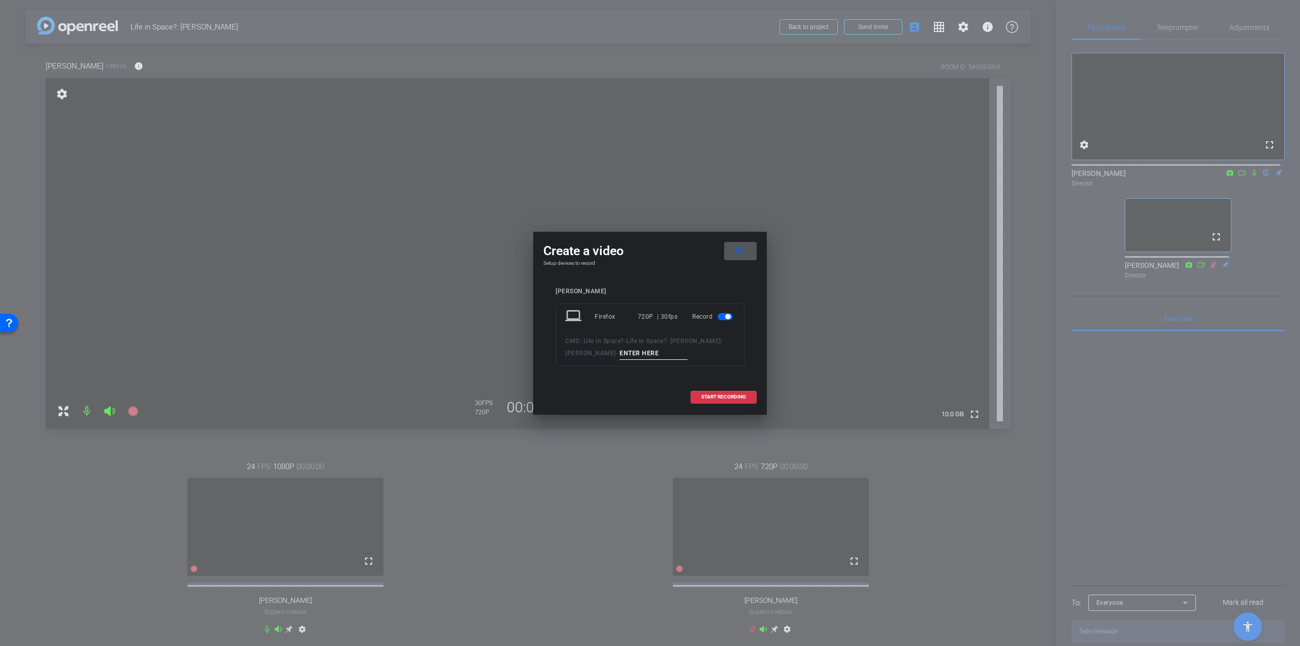
click at [667, 349] on input at bounding box center [654, 353] width 68 height 13
type input "Repeat sentences"
click at [716, 397] on span "START RECORDING" at bounding box center [723, 396] width 45 height 5
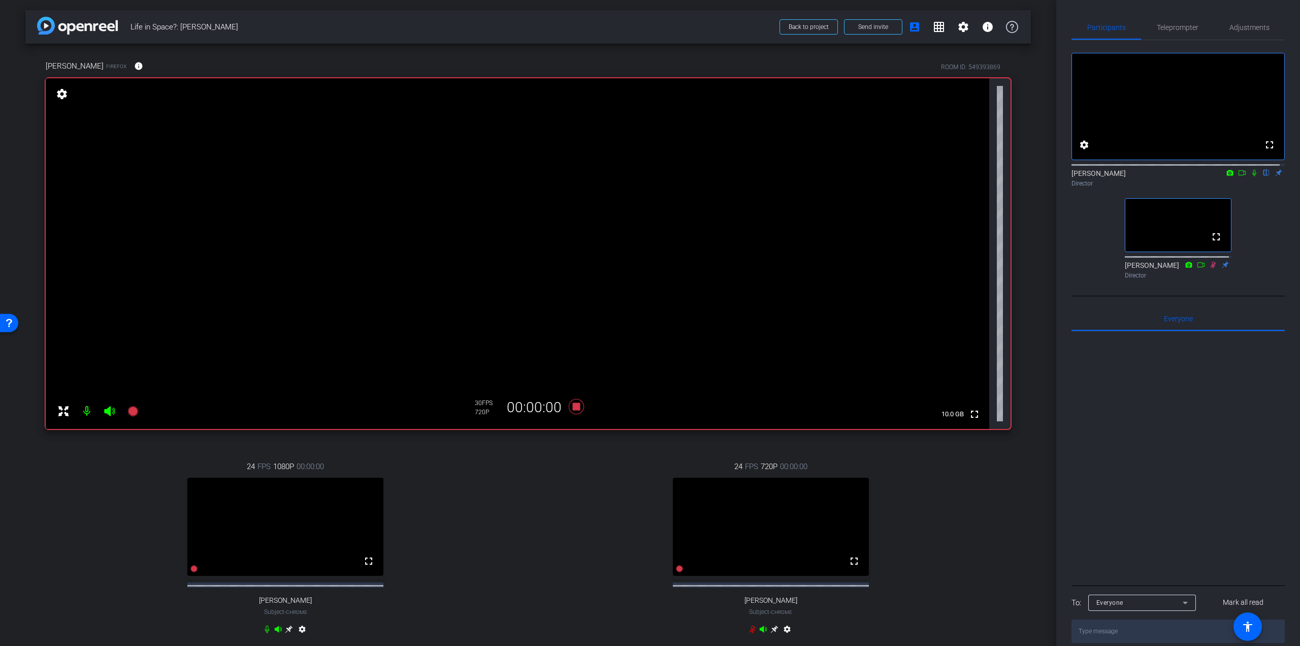
click at [1252, 176] on icon at bounding box center [1255, 172] width 8 height 7
click at [1251, 176] on icon at bounding box center [1255, 172] width 8 height 7
click at [1253, 176] on icon at bounding box center [1255, 173] width 4 height 7
click at [571, 410] on icon at bounding box center [576, 406] width 24 height 18
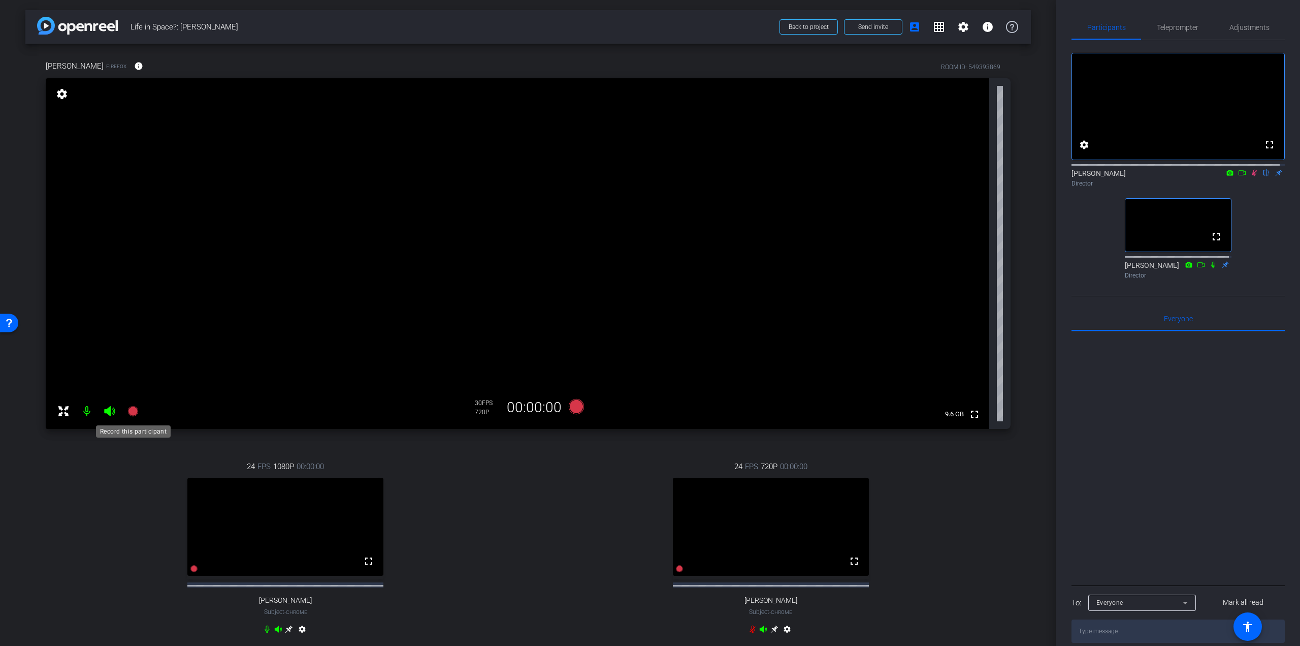
click at [132, 413] on icon at bounding box center [132, 411] width 10 height 10
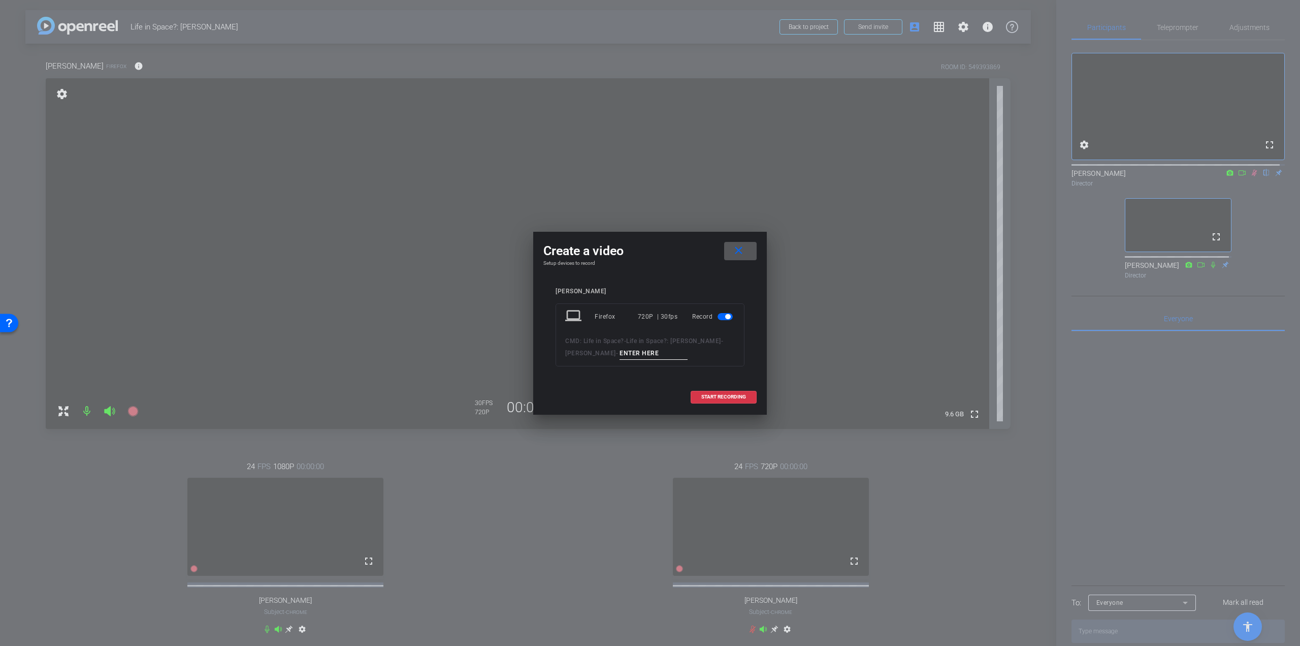
click at [635, 351] on input at bounding box center [654, 353] width 68 height 13
type input "Last prompts"
click at [716, 394] on span "START RECORDING" at bounding box center [723, 396] width 45 height 5
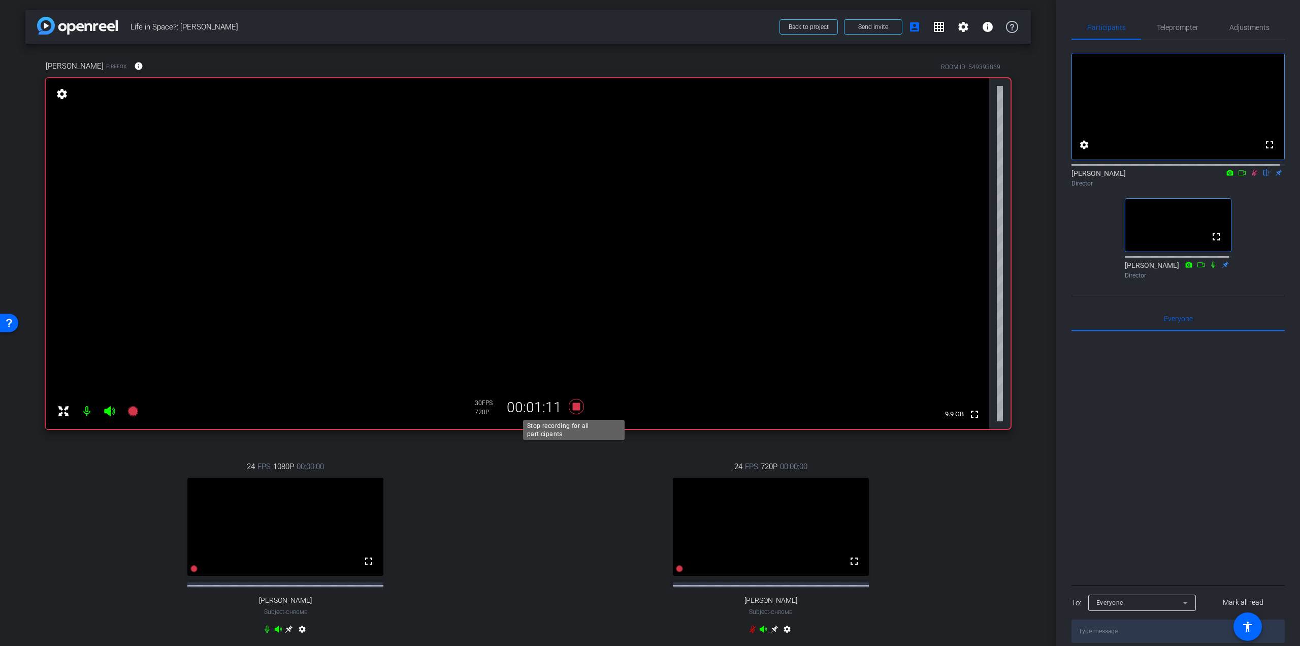
click at [571, 404] on icon at bounding box center [576, 406] width 15 height 15
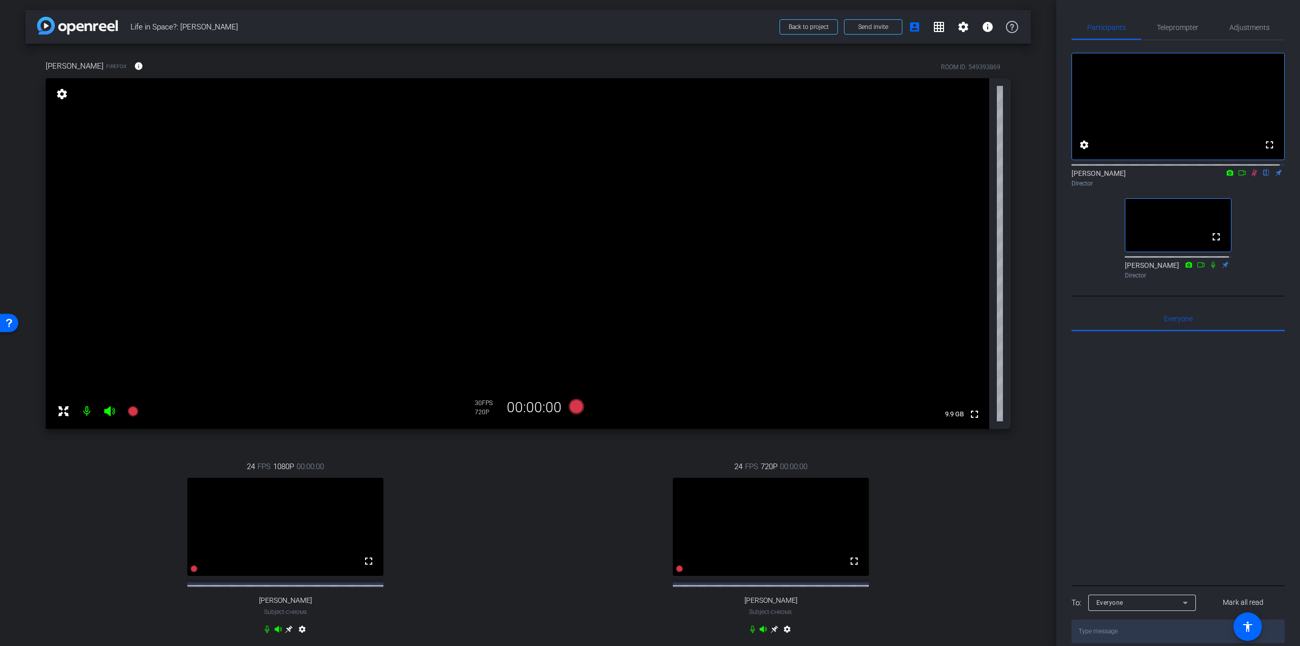
click at [1251, 176] on icon at bounding box center [1255, 172] width 8 height 7
click at [1252, 176] on icon at bounding box center [1255, 173] width 6 height 7
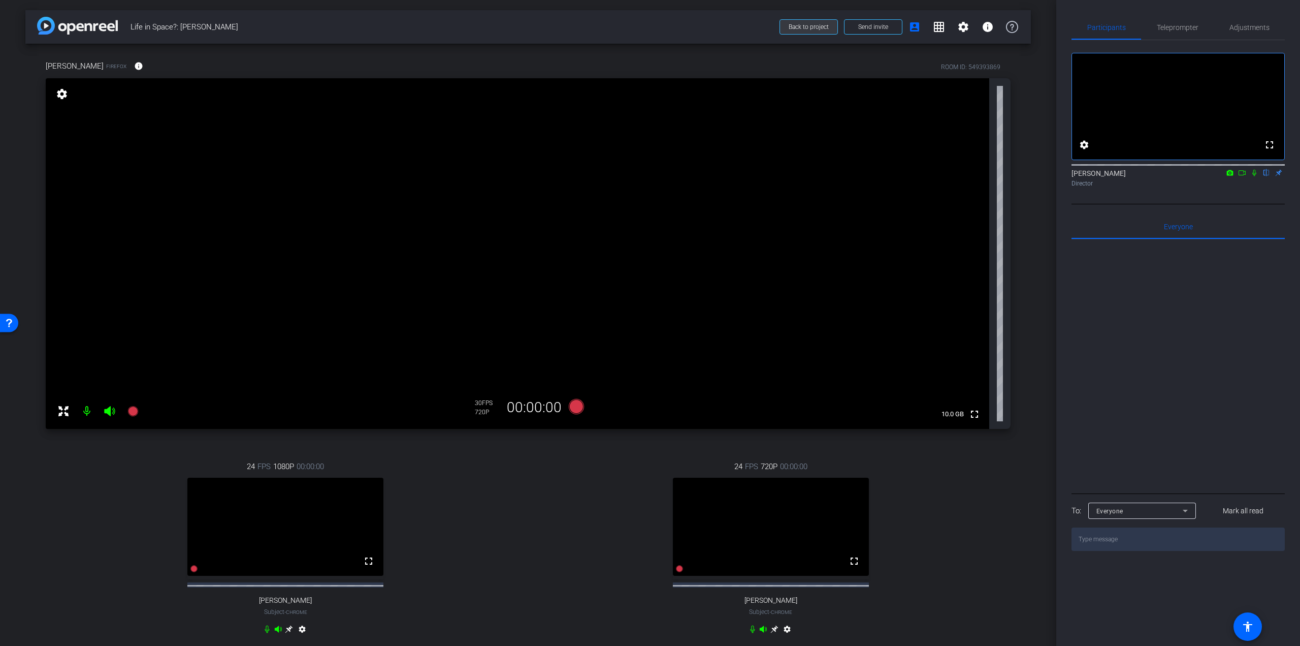
click at [804, 27] on span "Back to project" at bounding box center [809, 26] width 40 height 7
